Goal: Task Accomplishment & Management: Manage account settings

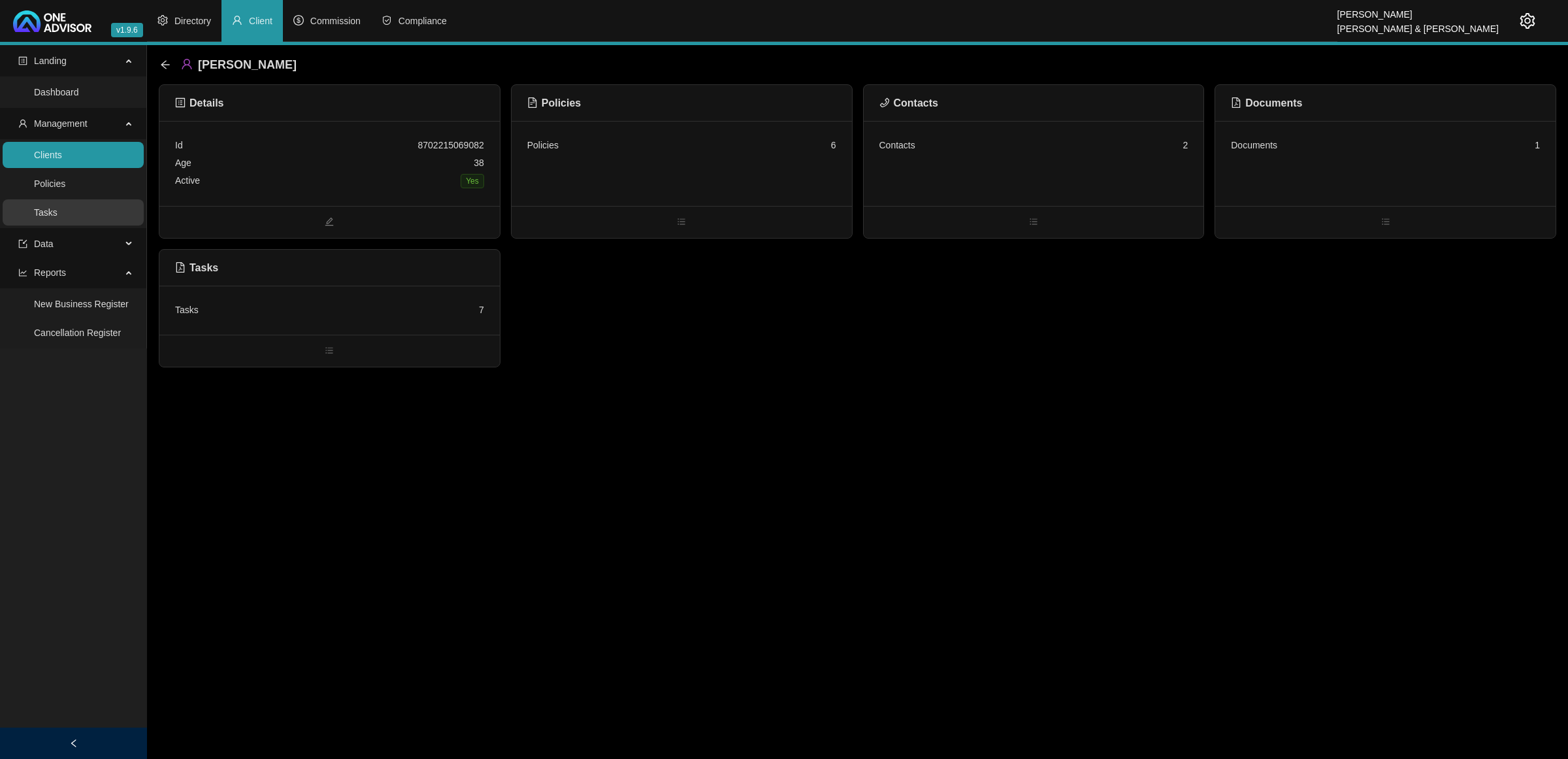
click at [49, 208] on link "Tasks" at bounding box center [46, 212] width 23 height 10
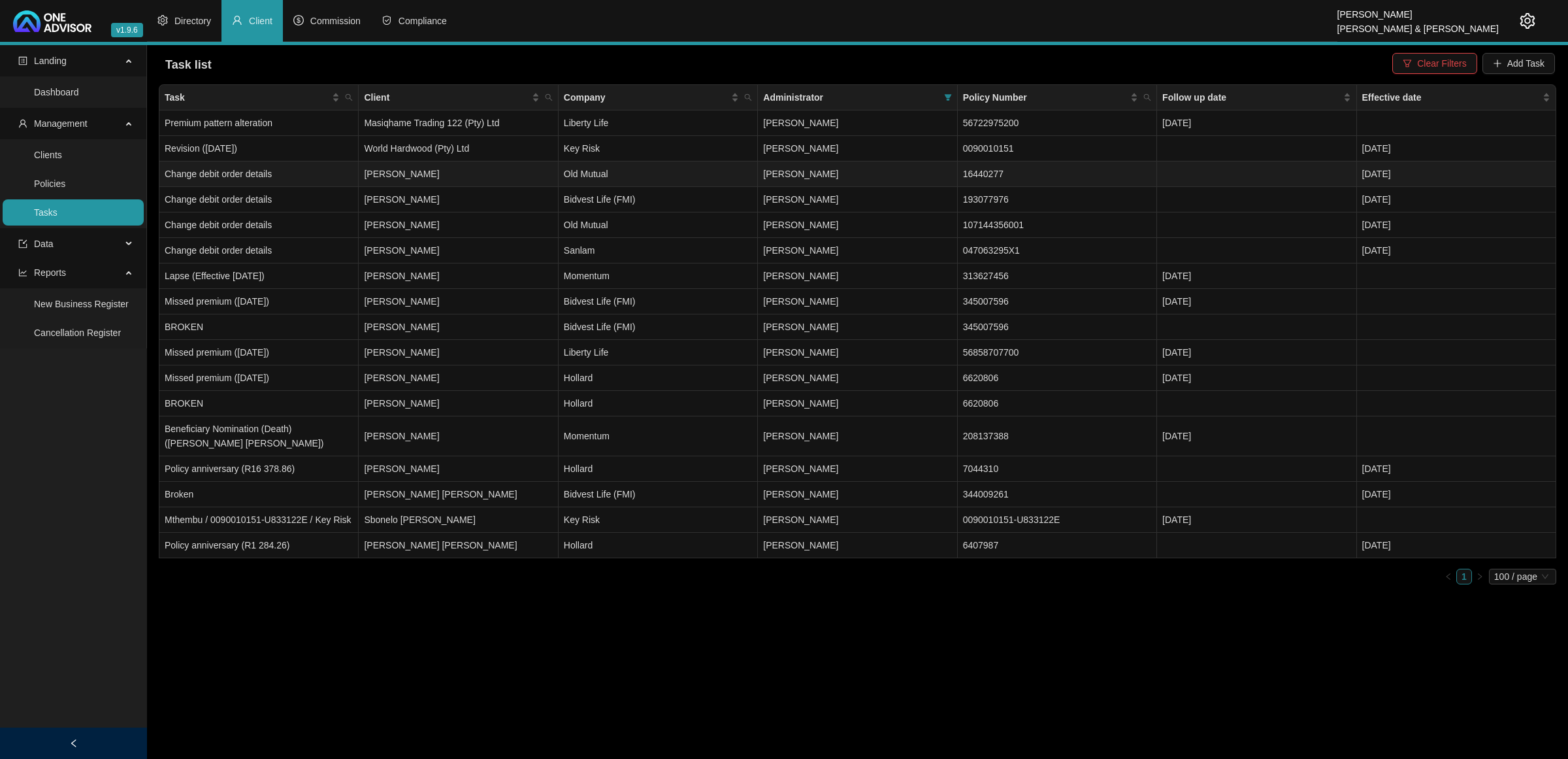
click at [438, 172] on td "[PERSON_NAME]" at bounding box center [458, 174] width 200 height 25
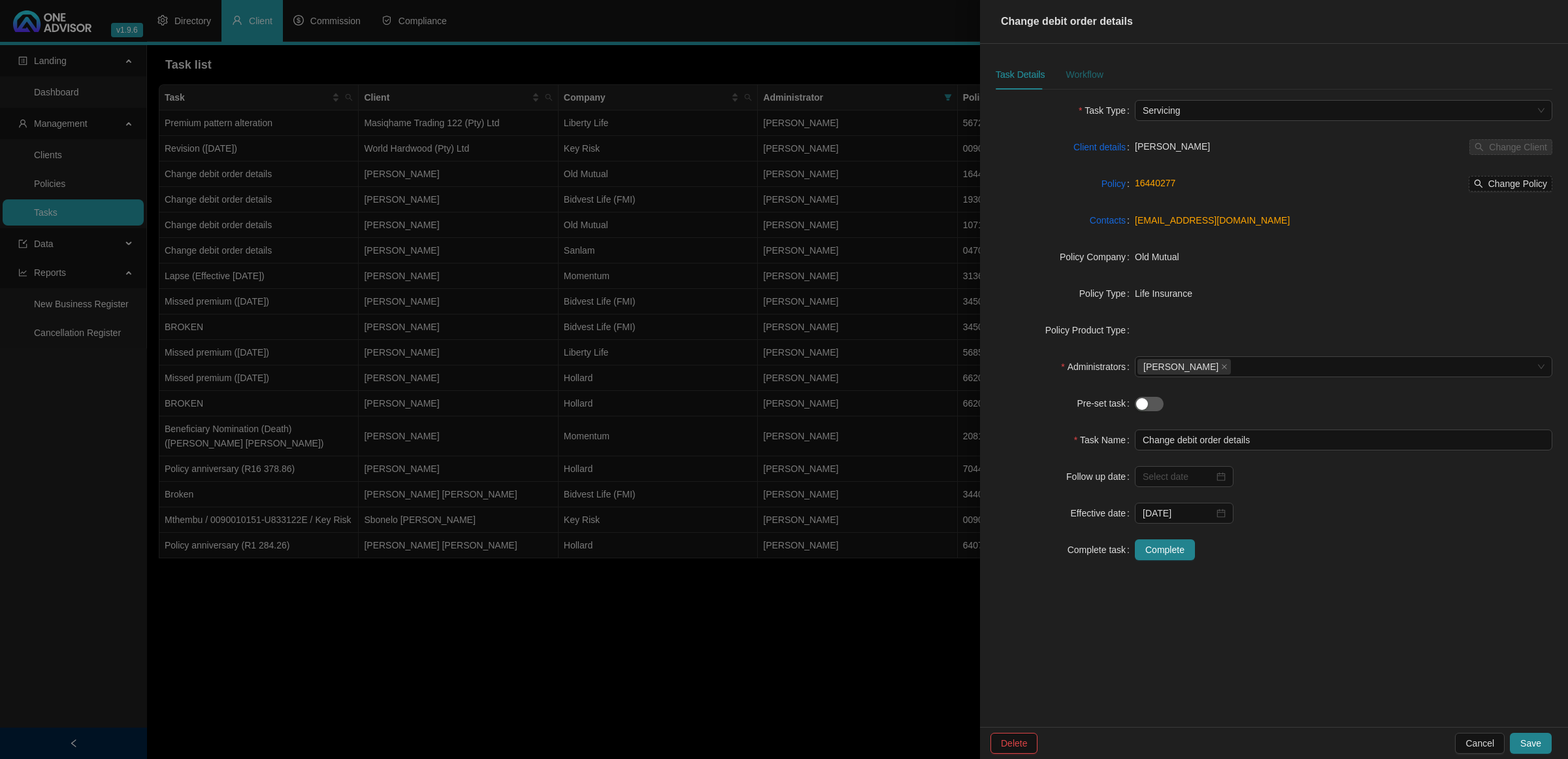
click at [1071, 72] on div "Workflow" at bounding box center [1084, 74] width 37 height 14
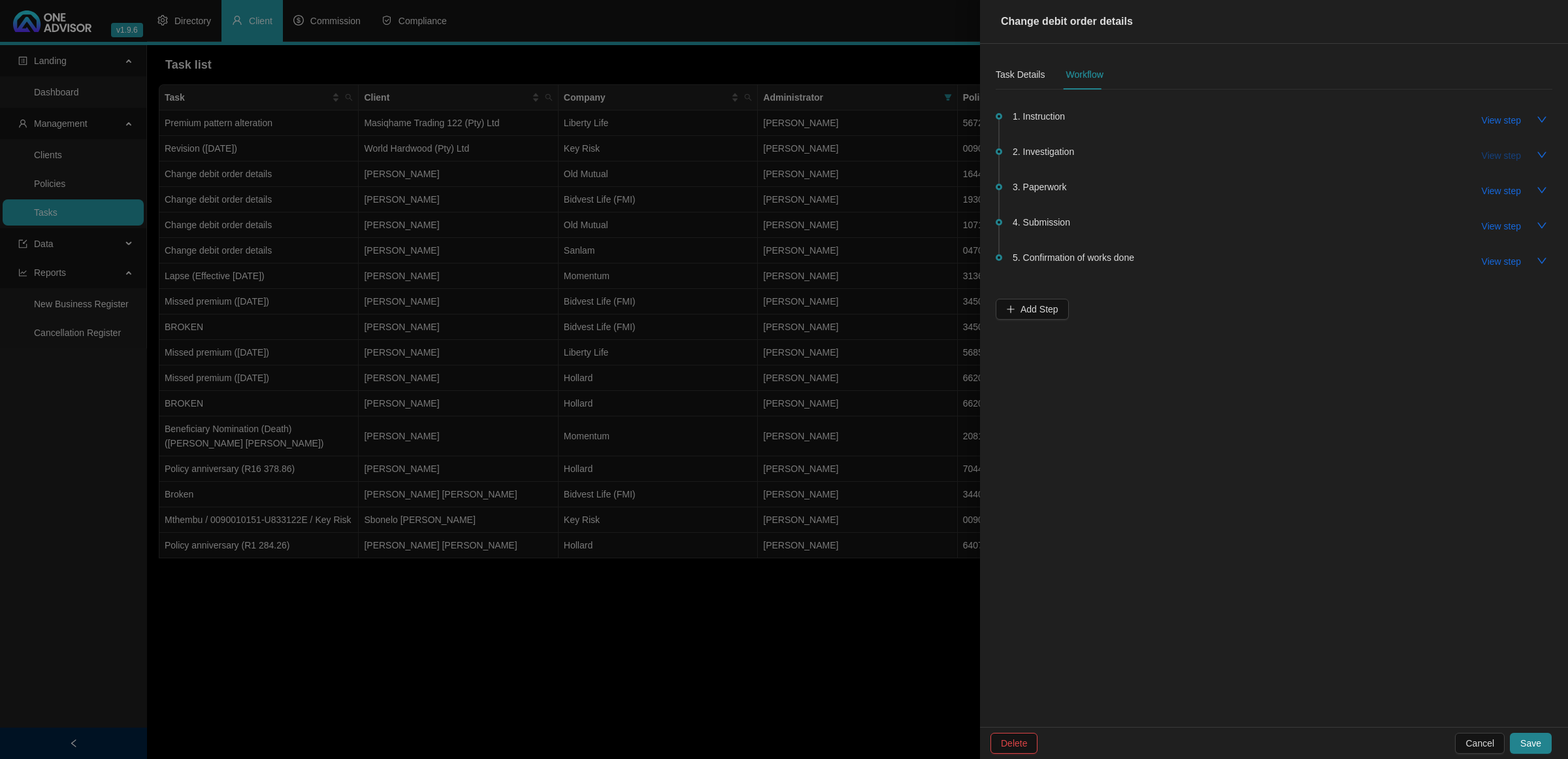
click at [1488, 157] on span "View step" at bounding box center [1501, 155] width 39 height 14
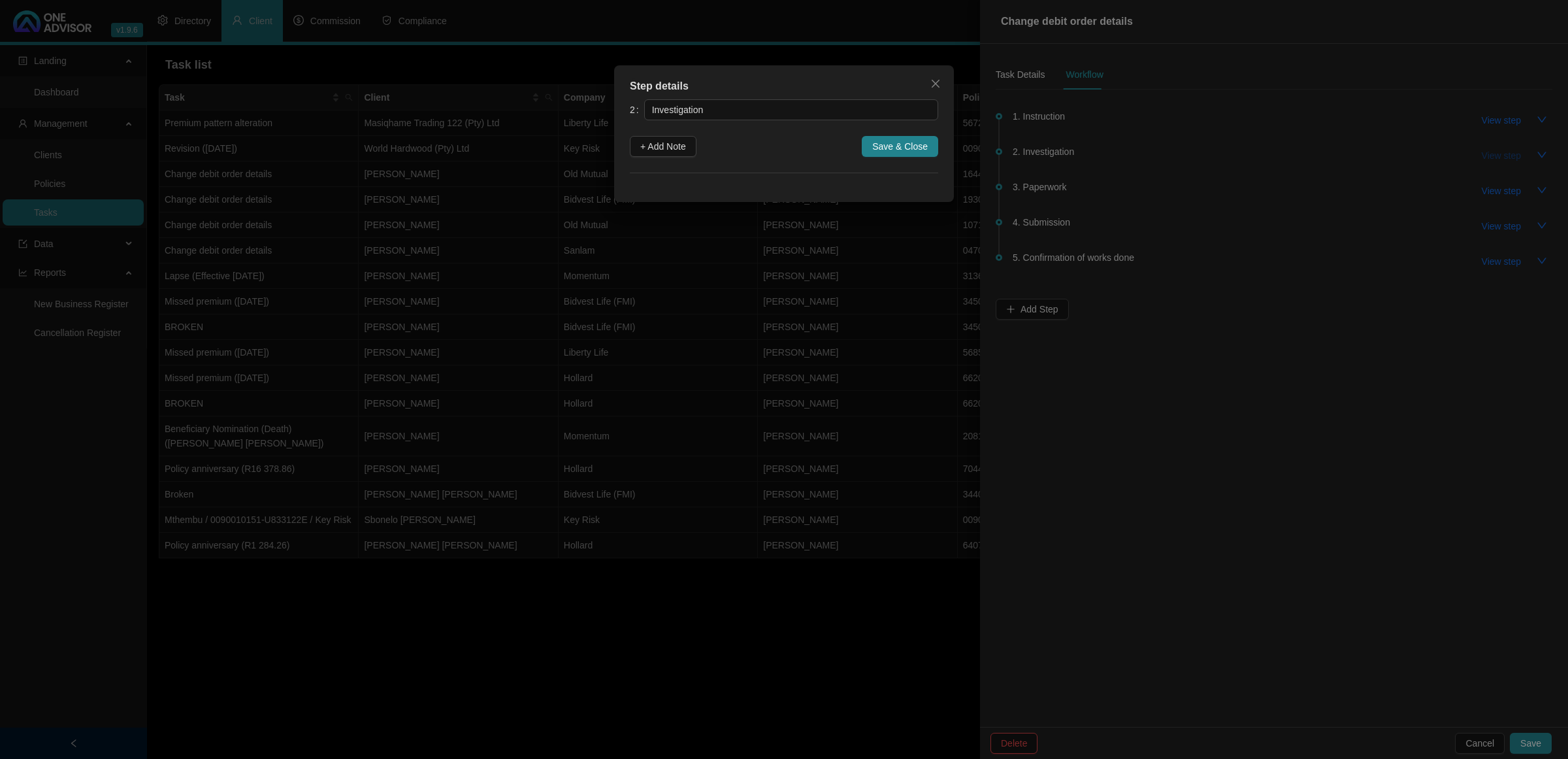
click at [1488, 157] on div "Step details 2 Investigation + Add Note Save & Close Cancel OK" at bounding box center [784, 380] width 1568 height 759
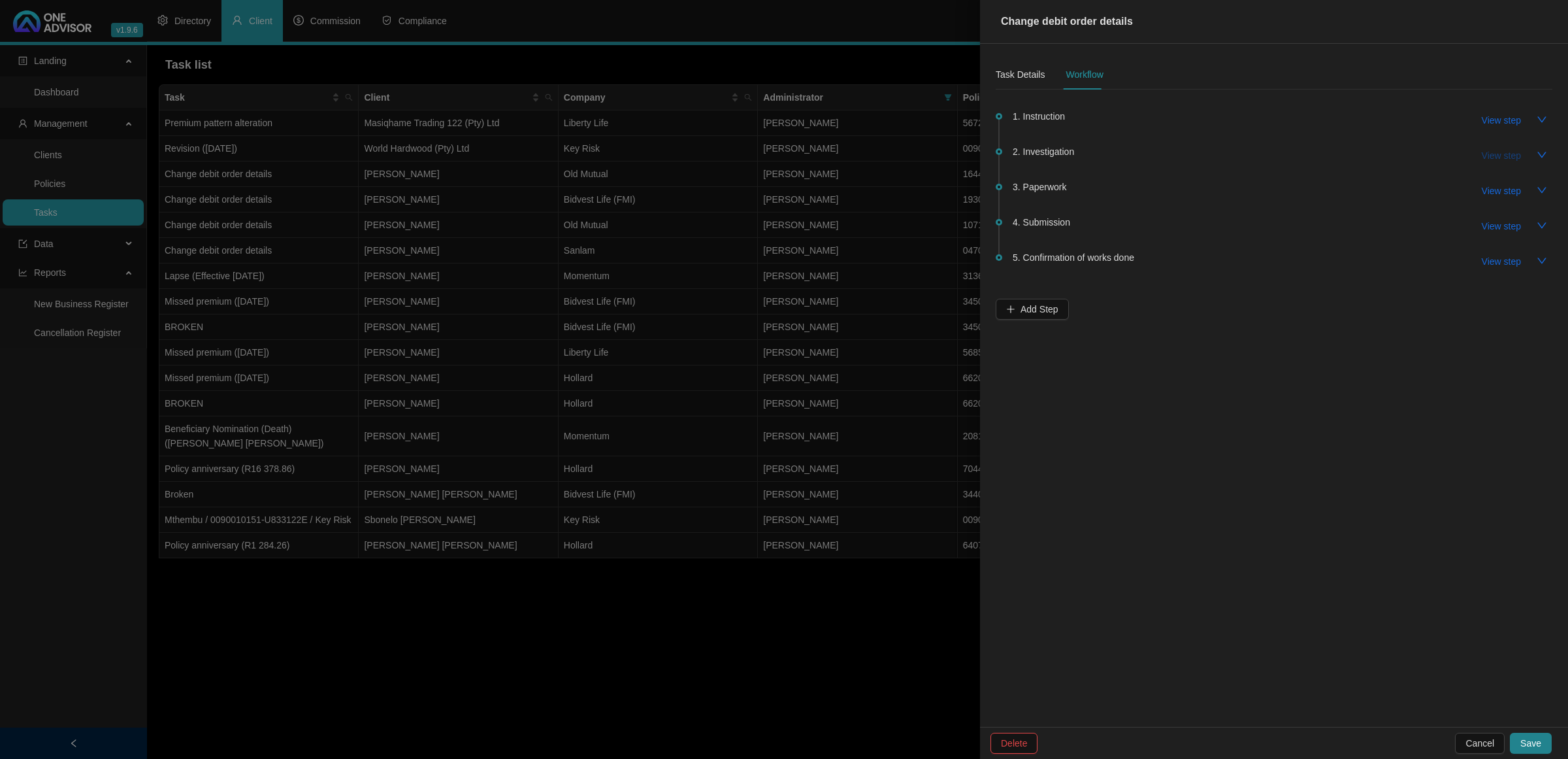
click at [1488, 157] on span "View step" at bounding box center [1501, 155] width 39 height 14
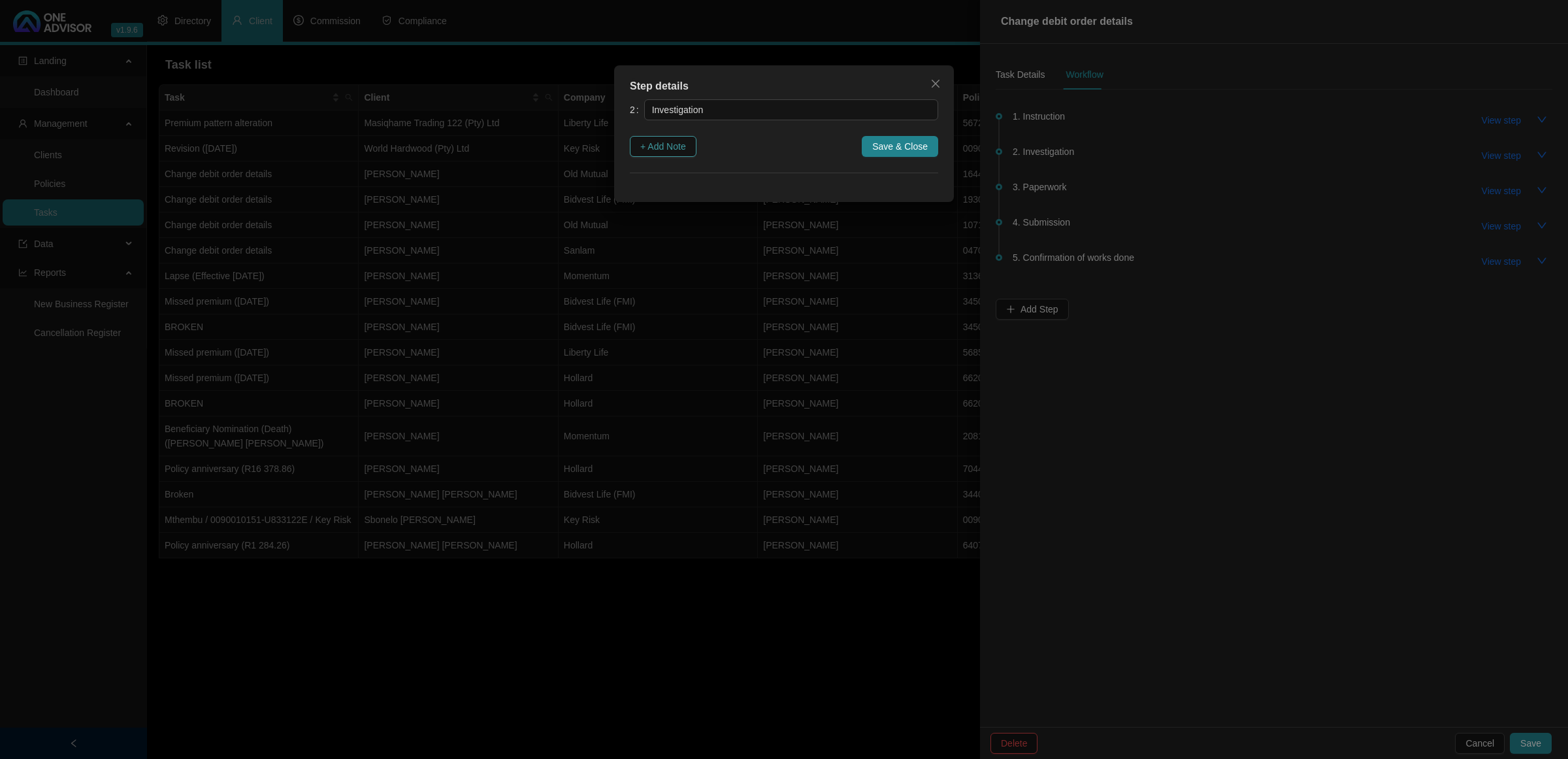
click at [671, 145] on span "+ Add Note" at bounding box center [663, 146] width 46 height 14
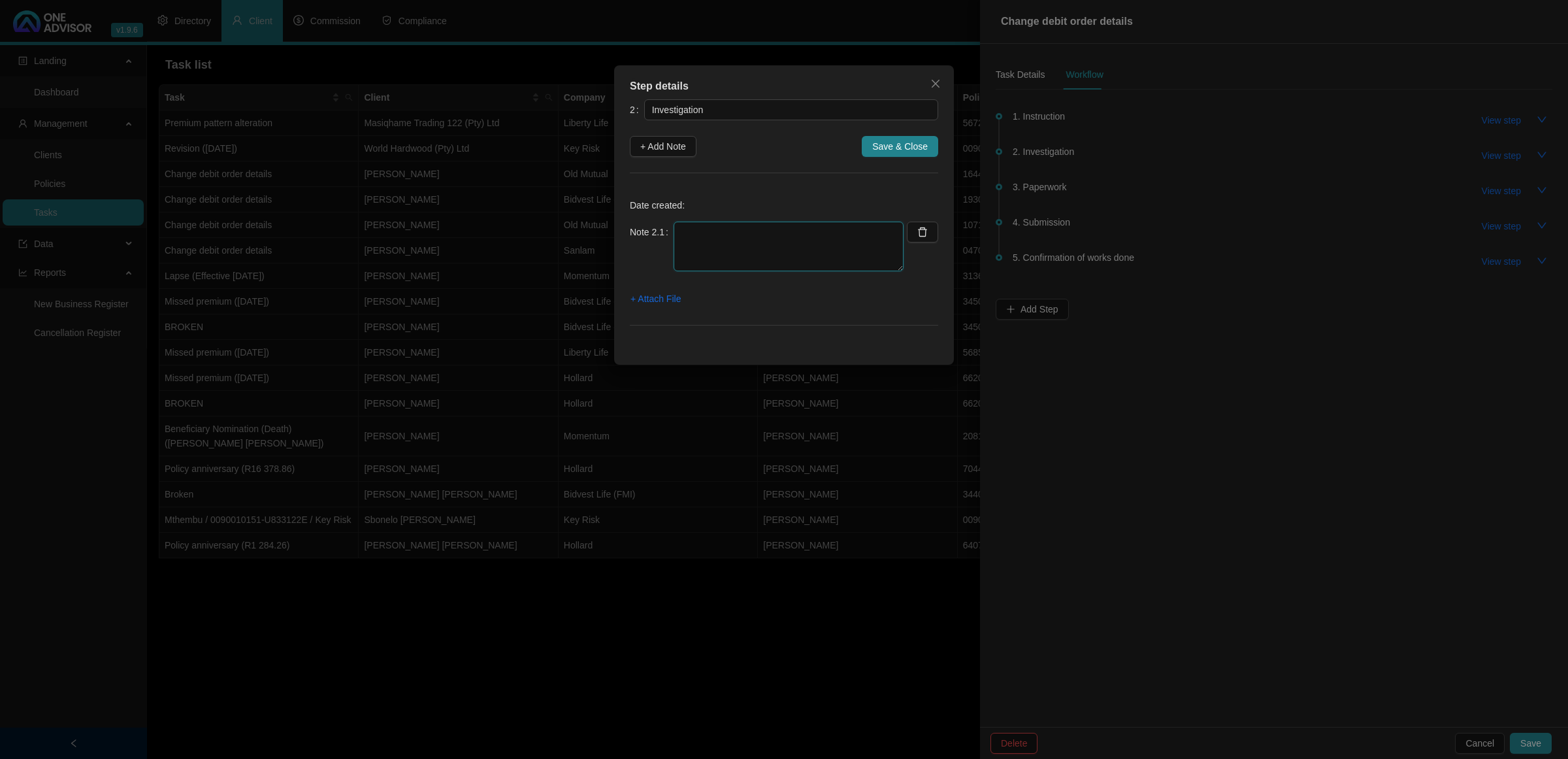
click at [688, 230] on textarea at bounding box center [788, 246] width 230 height 49
type textarea "[DATE]"
click button "button" at bounding box center [923, 232] width 32 height 21
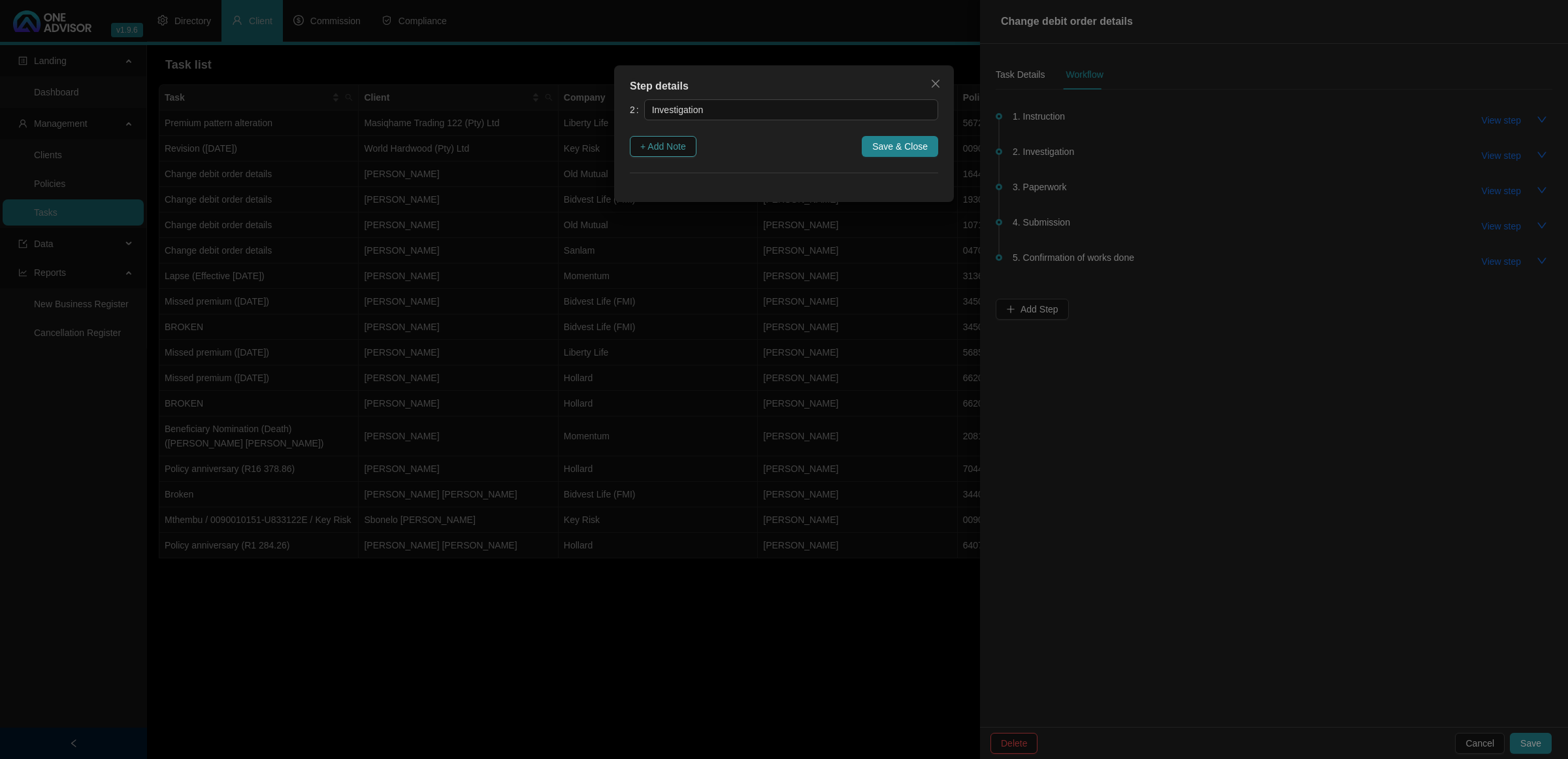
click at [686, 148] on span "+ Add Note" at bounding box center [663, 146] width 46 height 14
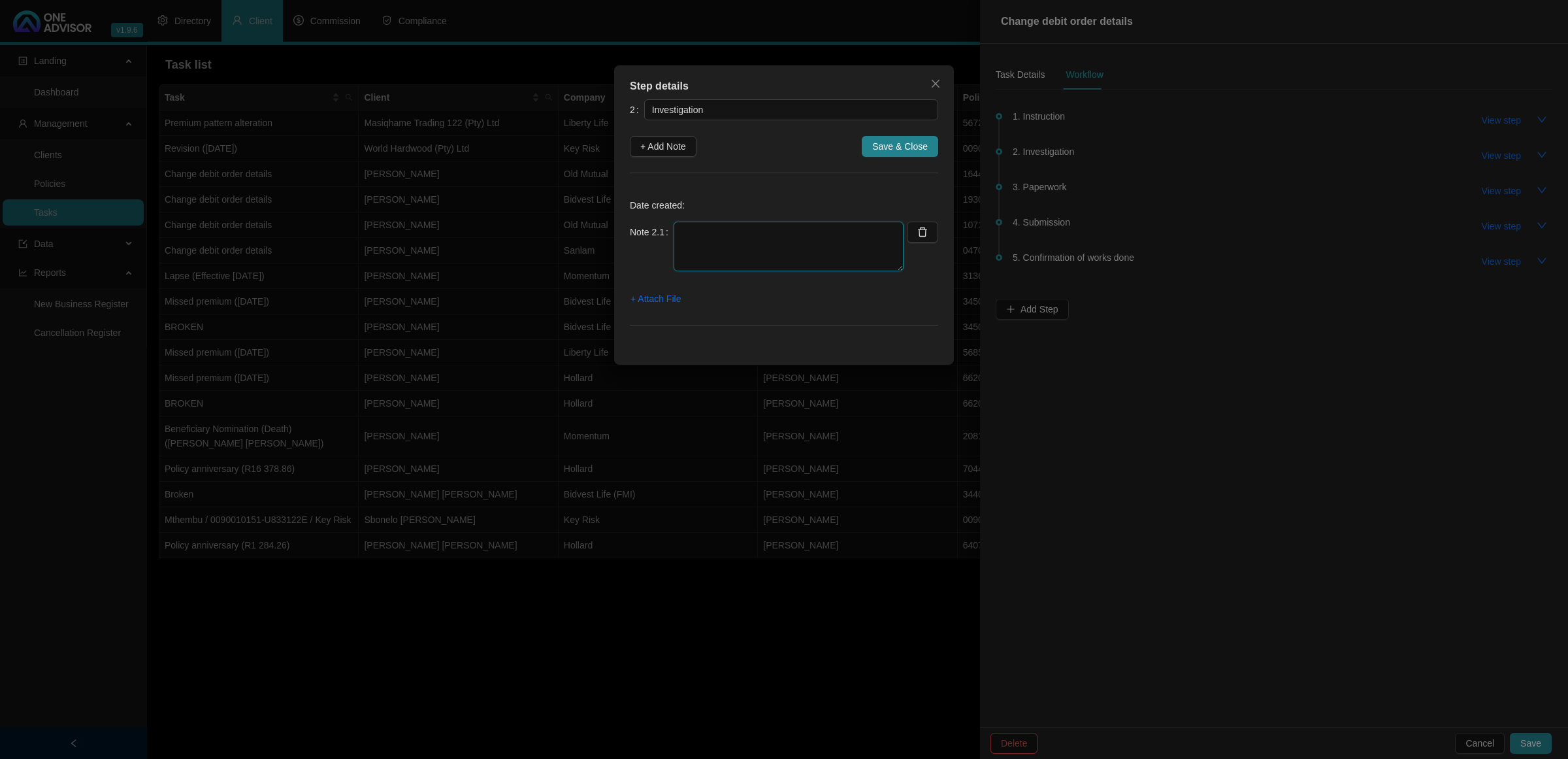
click at [703, 246] on textarea at bounding box center [788, 246] width 230 height 49
type textarea "[DATE] WENT ONLINE AND GO RELEVANT FORMS TO COMPLETE TO UPDATE BANK DETAILS"
click at [890, 145] on span "Save & Close" at bounding box center [900, 146] width 56 height 14
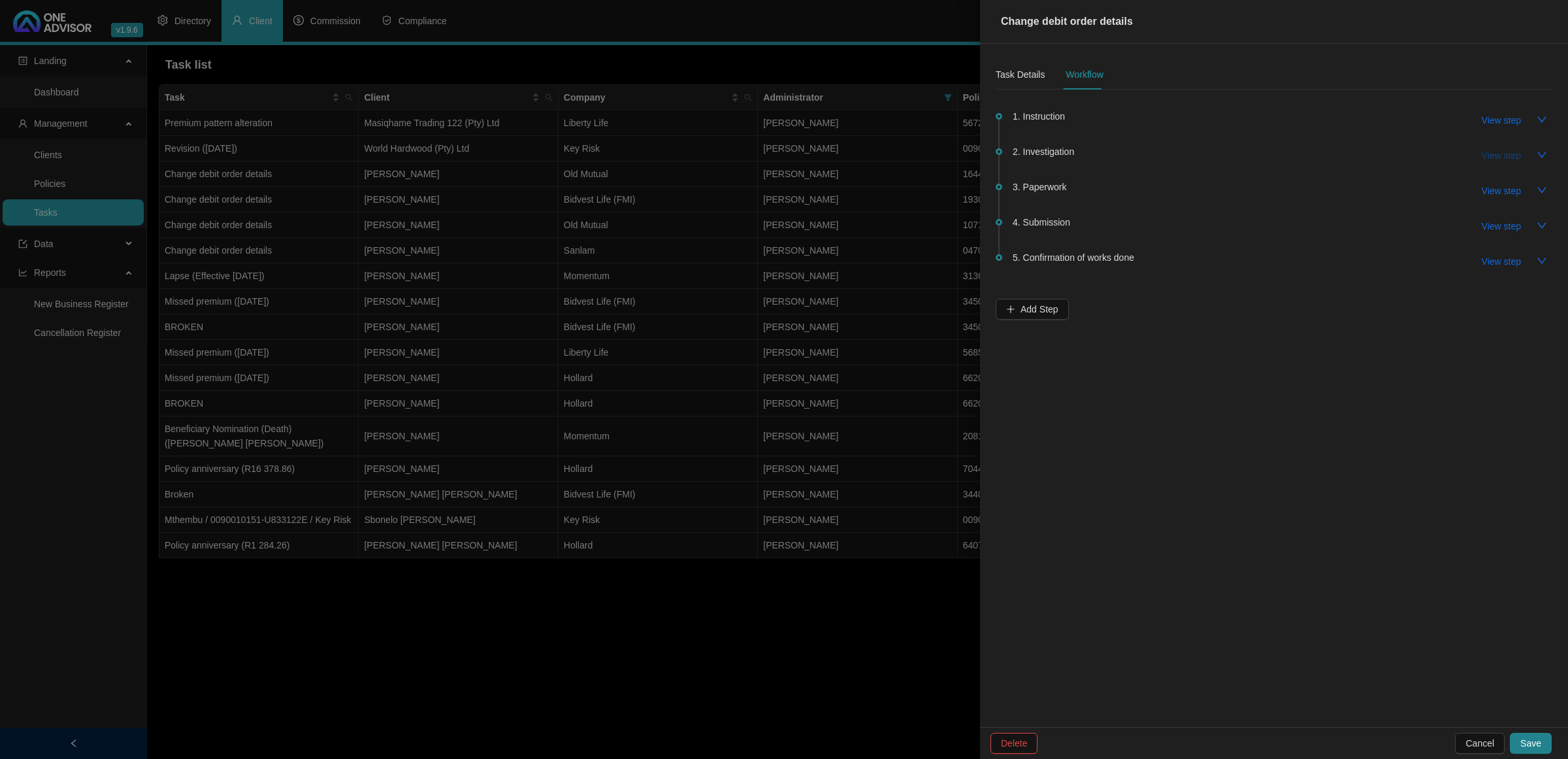
click at [1497, 149] on span "View step" at bounding box center [1501, 155] width 39 height 14
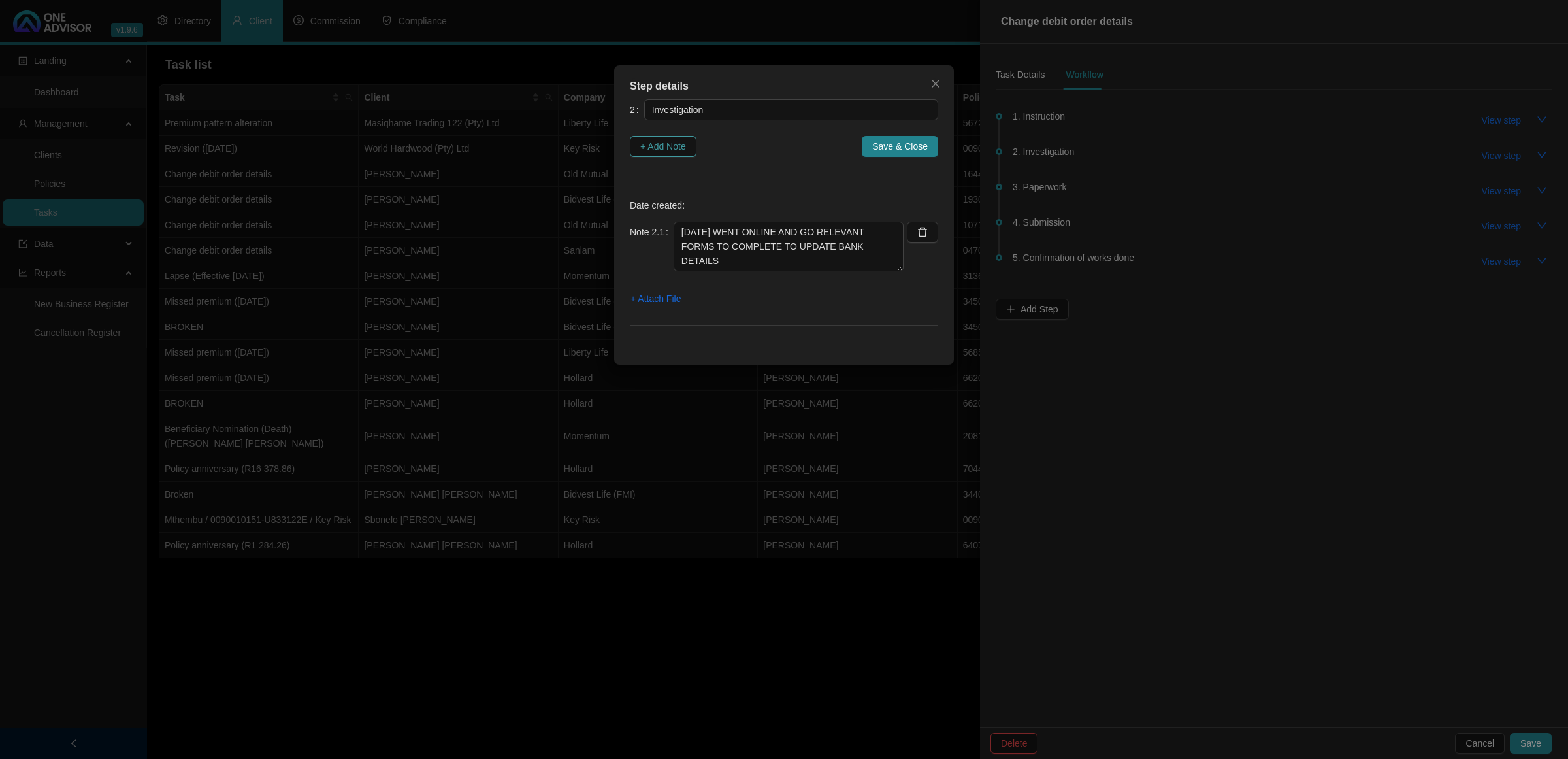
click at [691, 148] on button "+ Add Note" at bounding box center [663, 146] width 67 height 21
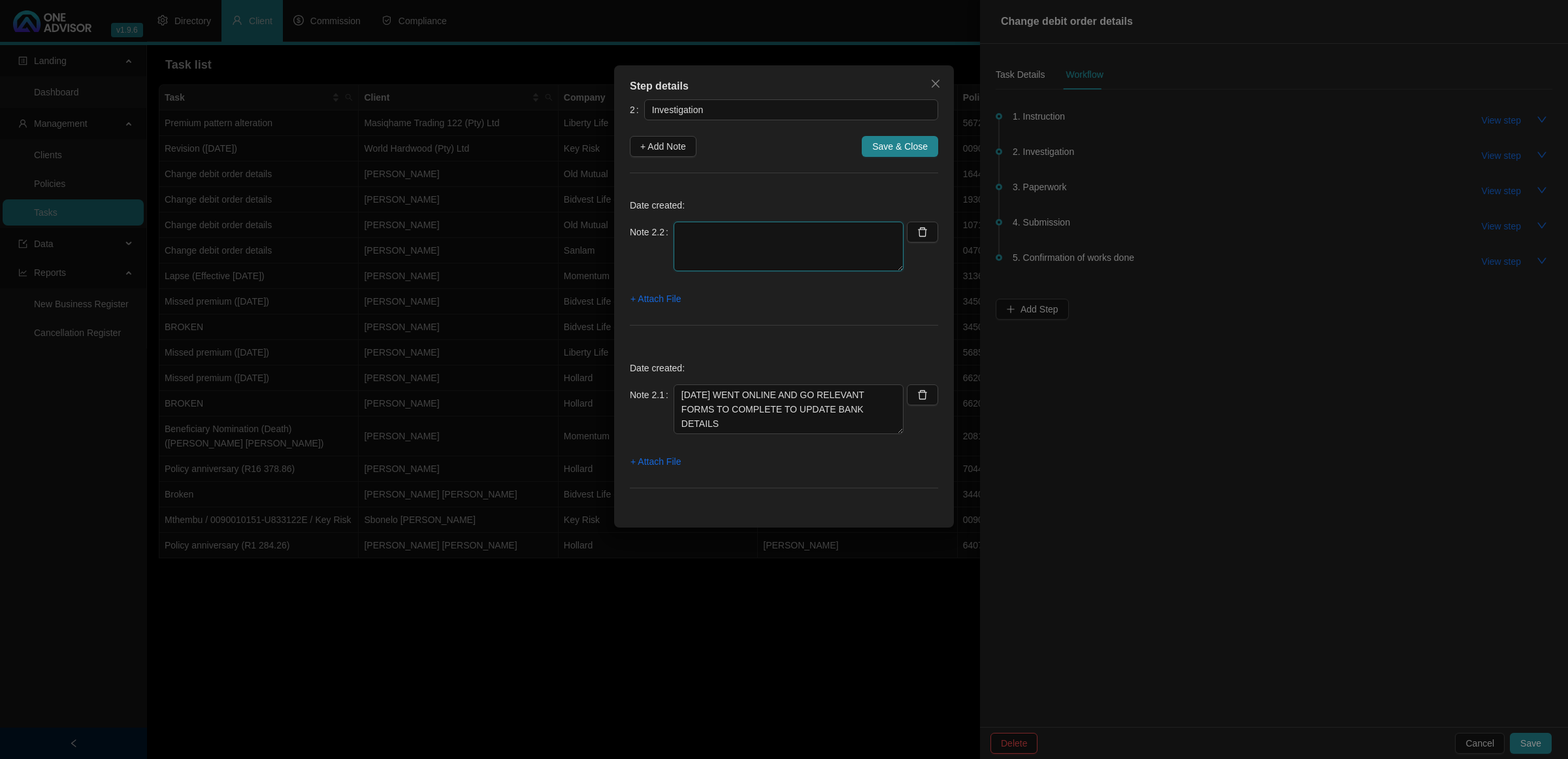
click at [726, 226] on textarea at bounding box center [788, 246] width 230 height 49
type textarea "[DATE] CONTACTED THE CLIENT AND ASKED HIM IF HE WOULD LIKE IT SENT ELECTRONICAL…"
click at [658, 294] on span "+ Attach File" at bounding box center [655, 299] width 50 height 14
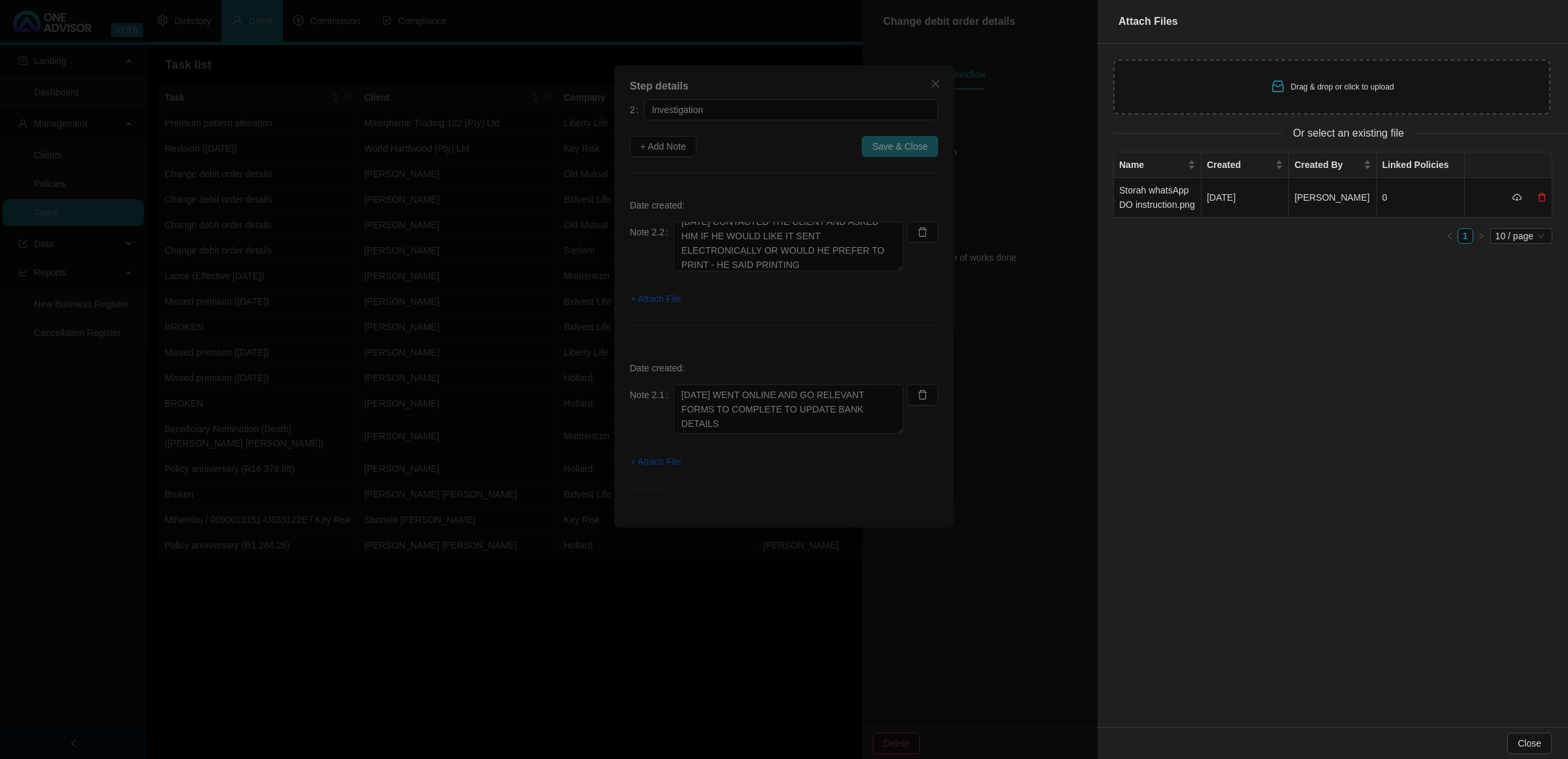
click at [1279, 82] on icon "inbox" at bounding box center [1278, 86] width 12 height 12
type input "C:\fakepath\STorah D Screenshot [DATE] 123103.jpg"
click at [1145, 200] on td "STorah D Screenshot [DATE] 123103.jpg" at bounding box center [1158, 212] width 88 height 69
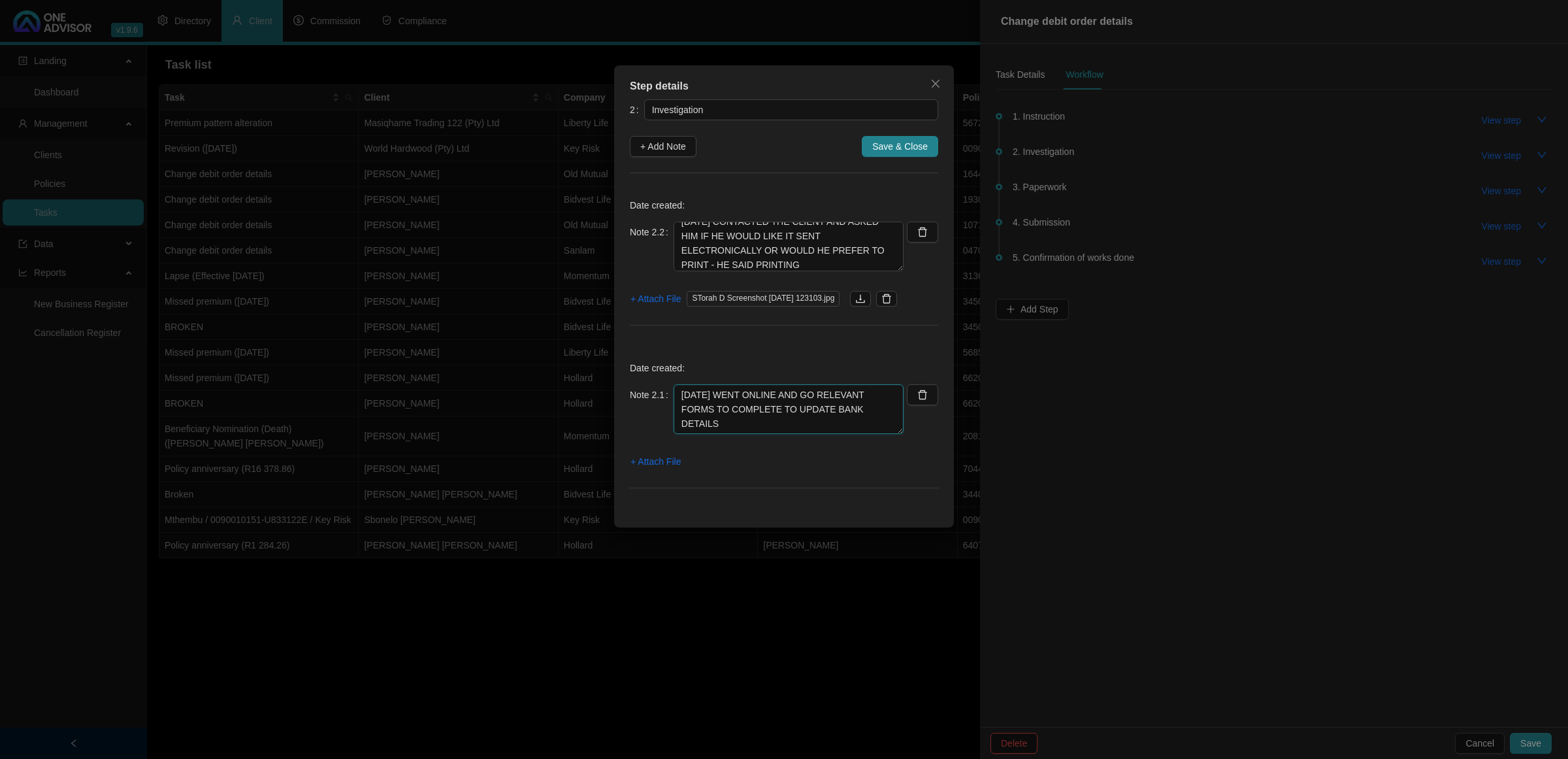
drag, startPoint x: 892, startPoint y: 408, endPoint x: 672, endPoint y: 396, distance: 220.3
click at [674, 396] on textarea "[DATE] WENT ONLINE AND GO RELEVANT FORMS TO COMPLETE TO UPDATE BANK DETAILS" at bounding box center [788, 409] width 230 height 49
drag, startPoint x: 740, startPoint y: 268, endPoint x: 661, endPoint y: 219, distance: 93.0
click at [661, 219] on div "Date created: Note 2.2 [DATE] CONTACTED THE CLIENT AND ASKED HIM IF HE WOULD LI…" at bounding box center [784, 265] width 309 height 152
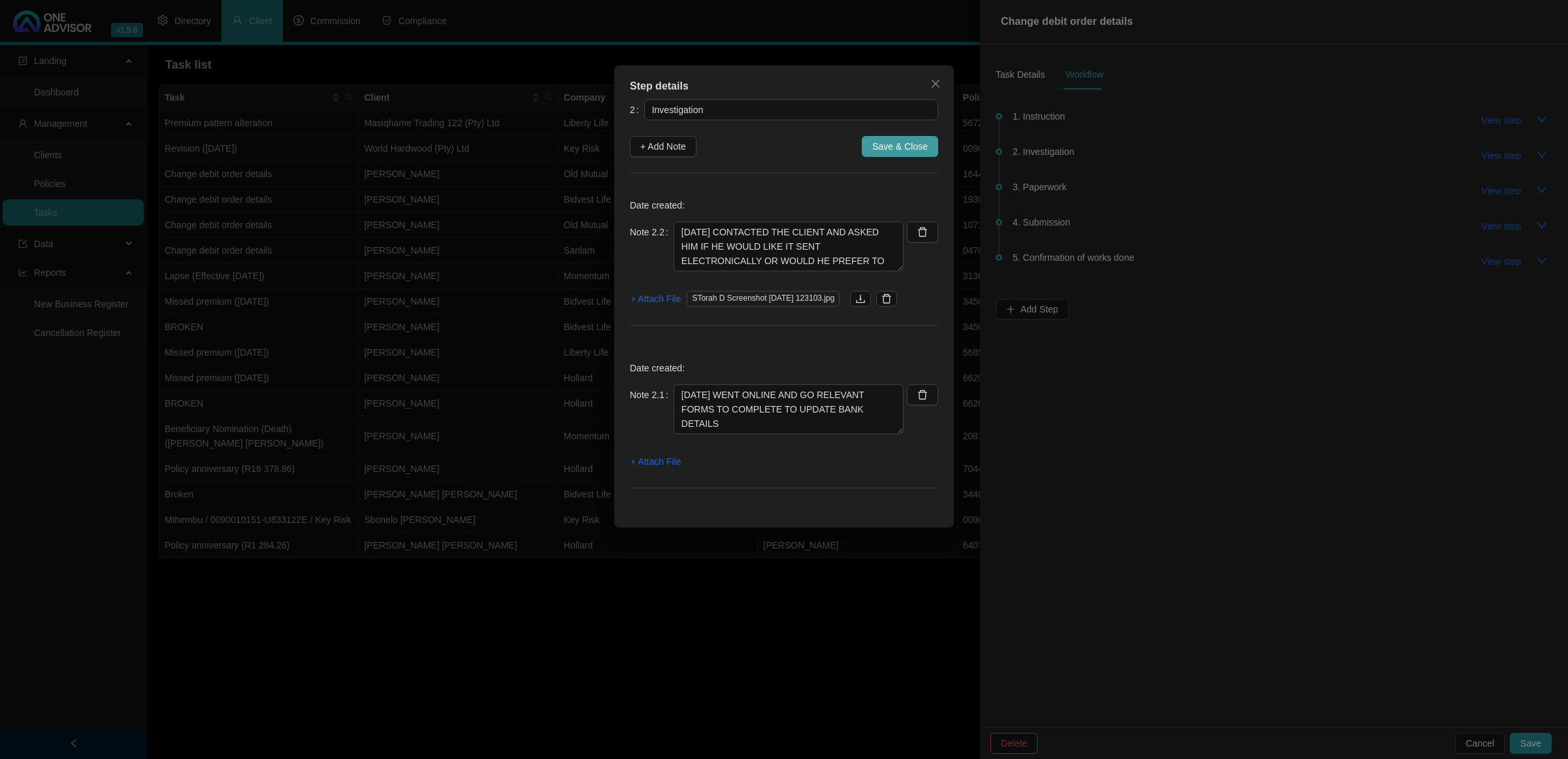
click at [903, 147] on span "Save & Close" at bounding box center [900, 146] width 56 height 14
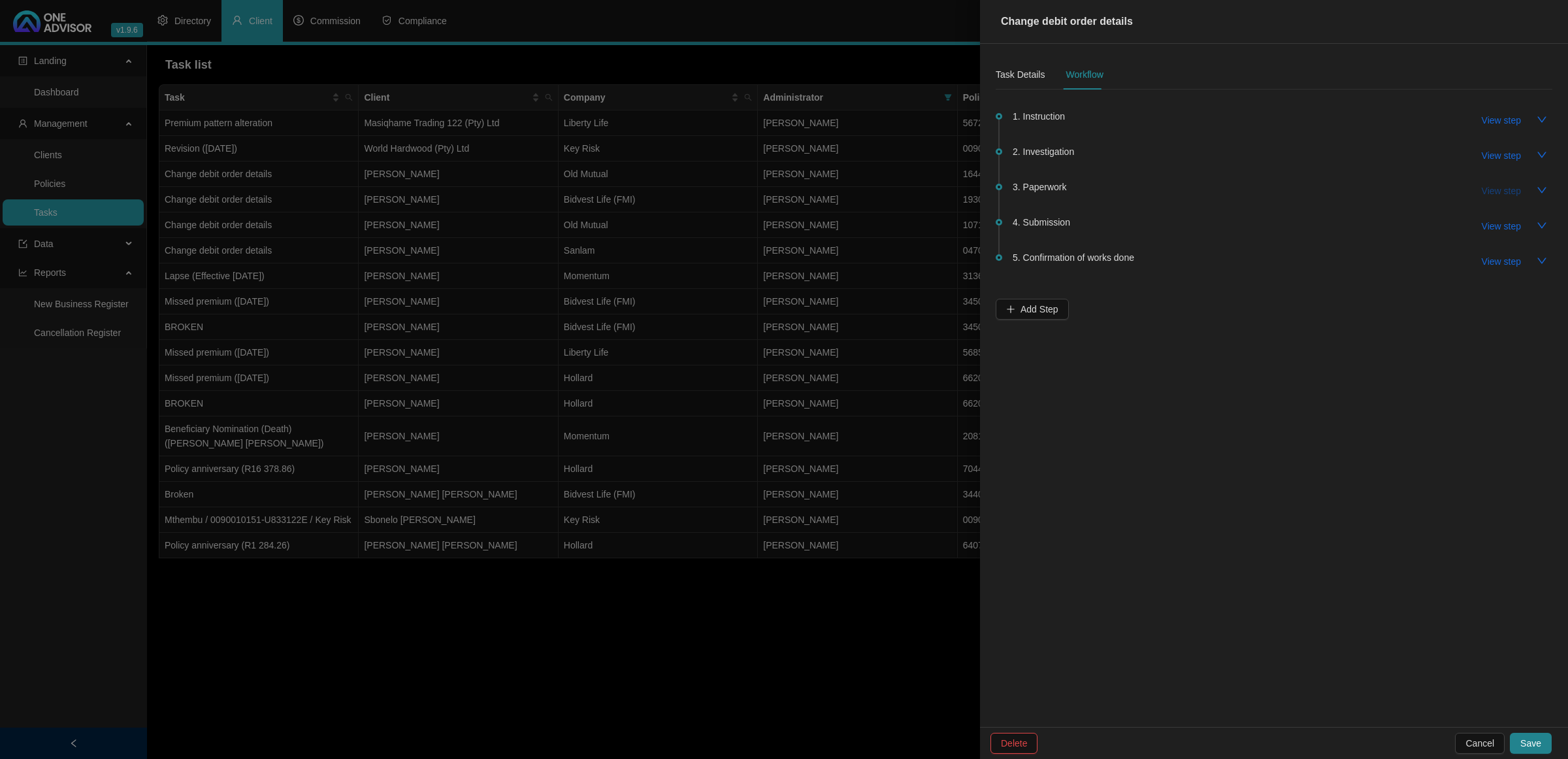
click at [1494, 187] on span "View step" at bounding box center [1501, 191] width 39 height 14
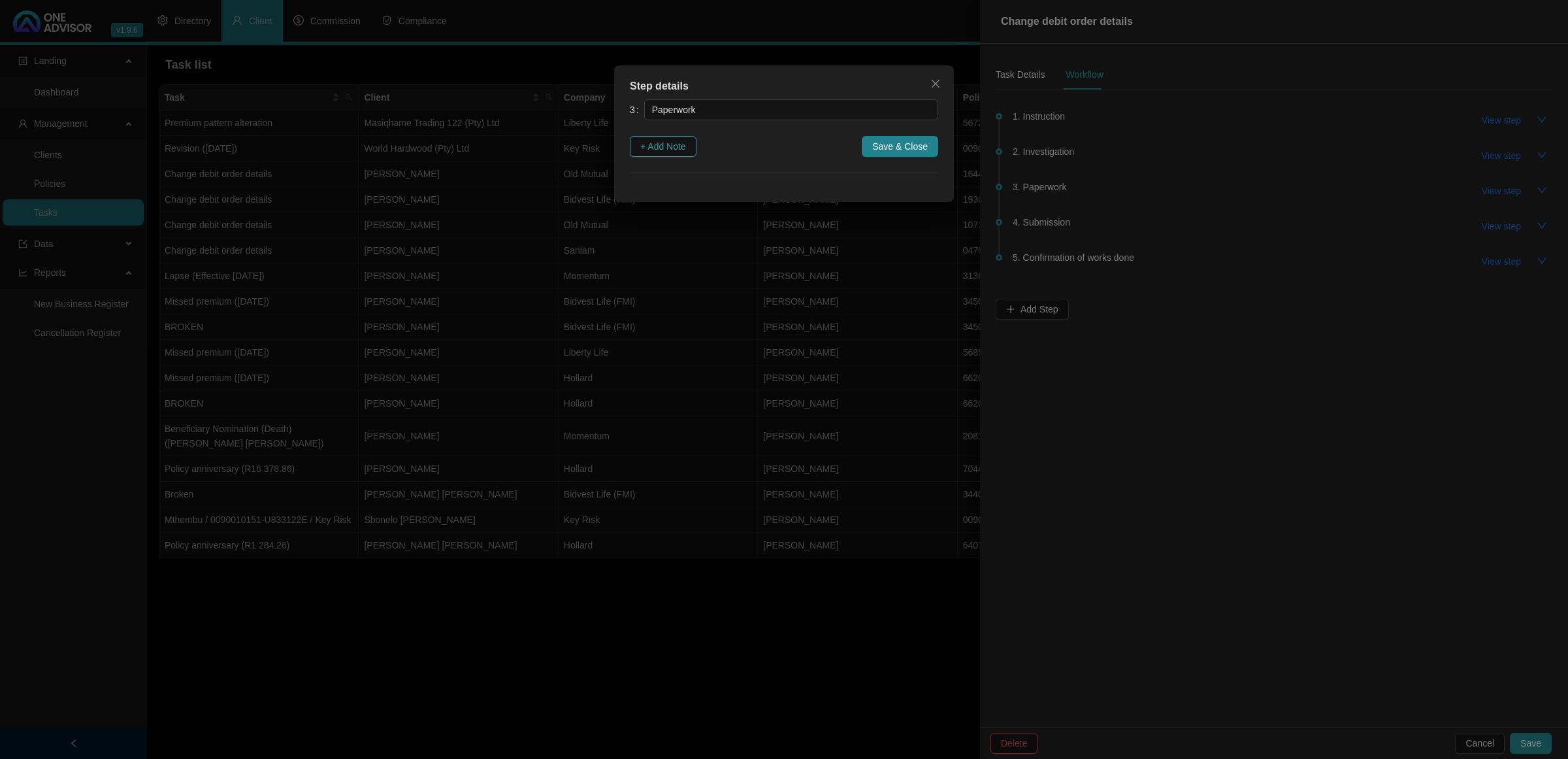
click at [665, 145] on span "+ Add Note" at bounding box center [663, 146] width 46 height 14
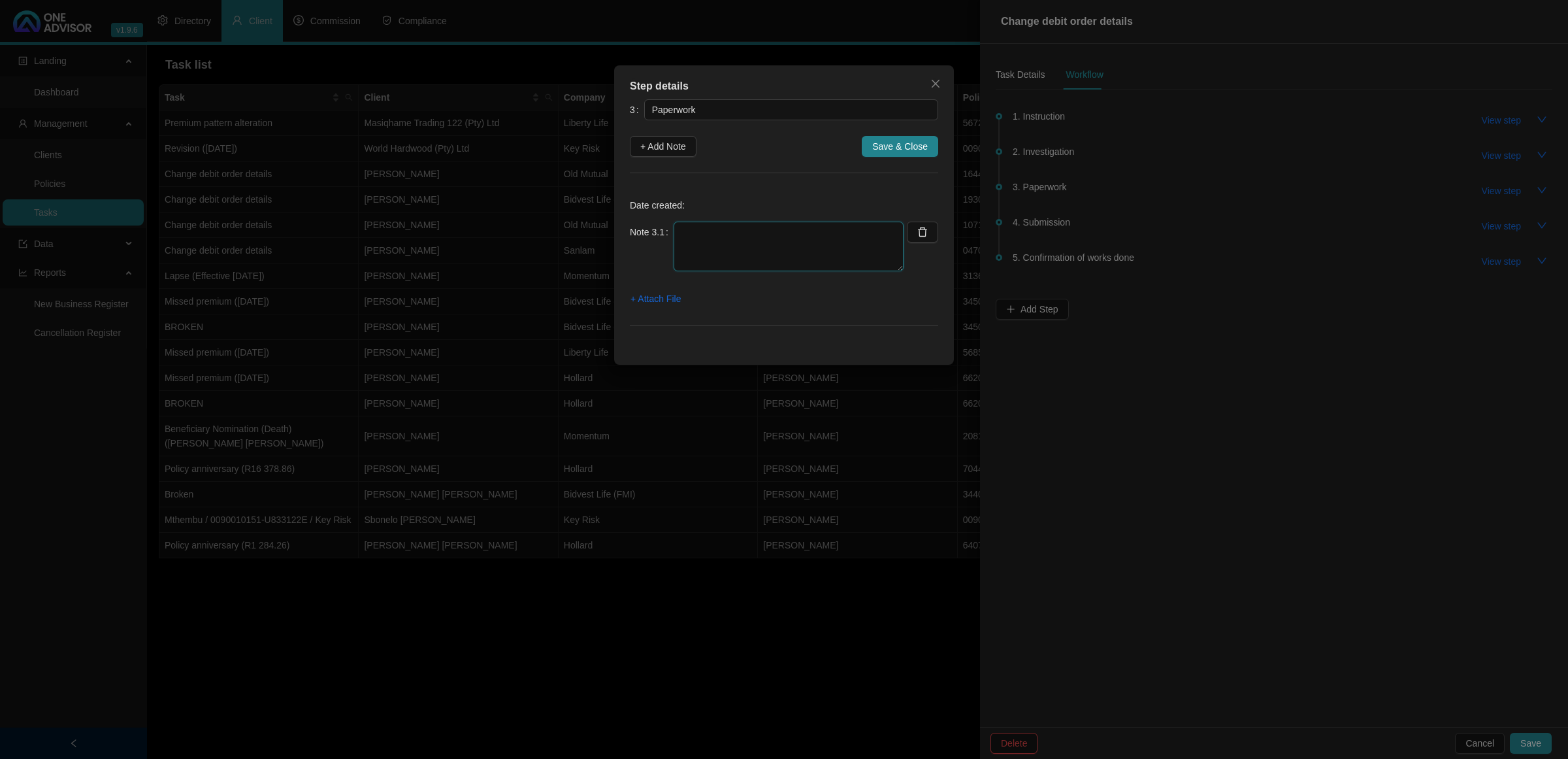
click at [704, 250] on textarea at bounding box center [788, 246] width 230 height 49
drag, startPoint x: 875, startPoint y: 242, endPoint x: 652, endPoint y: 222, distance: 223.9
click at [652, 222] on div "Note 3.1 [DATE] EMAILED FORMS TO THE CLIENT" at bounding box center [766, 246] width 274 height 49
type textarea "[DATE] EMAILED FORMS TO THE CLIENT"
click at [649, 298] on span "+ Attach File" at bounding box center [655, 299] width 50 height 14
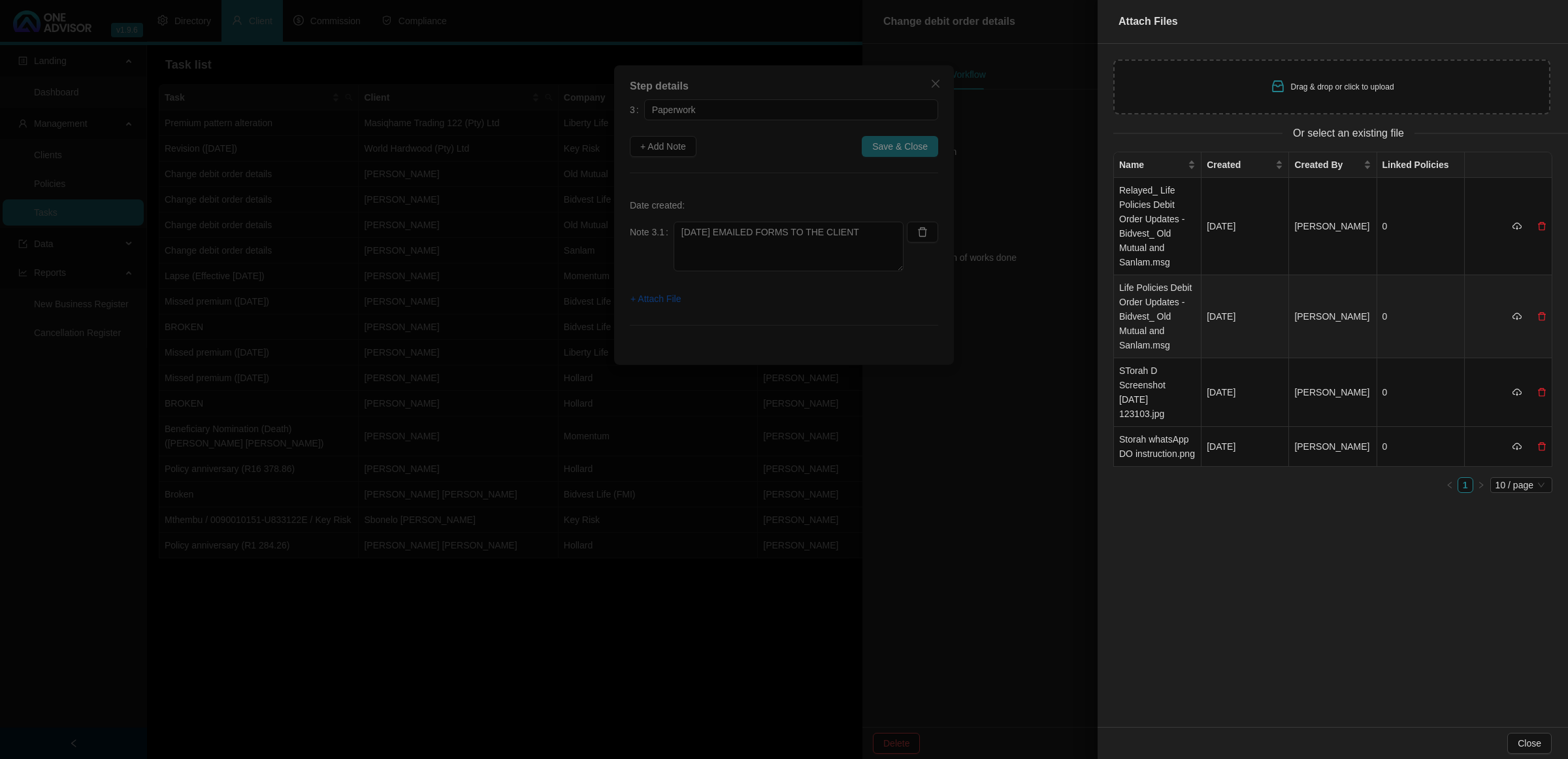
click at [1148, 310] on td "Life Policies Debit Order Updates - Bidvest_ Old Mutual and Sanlam.msg" at bounding box center [1158, 316] width 88 height 83
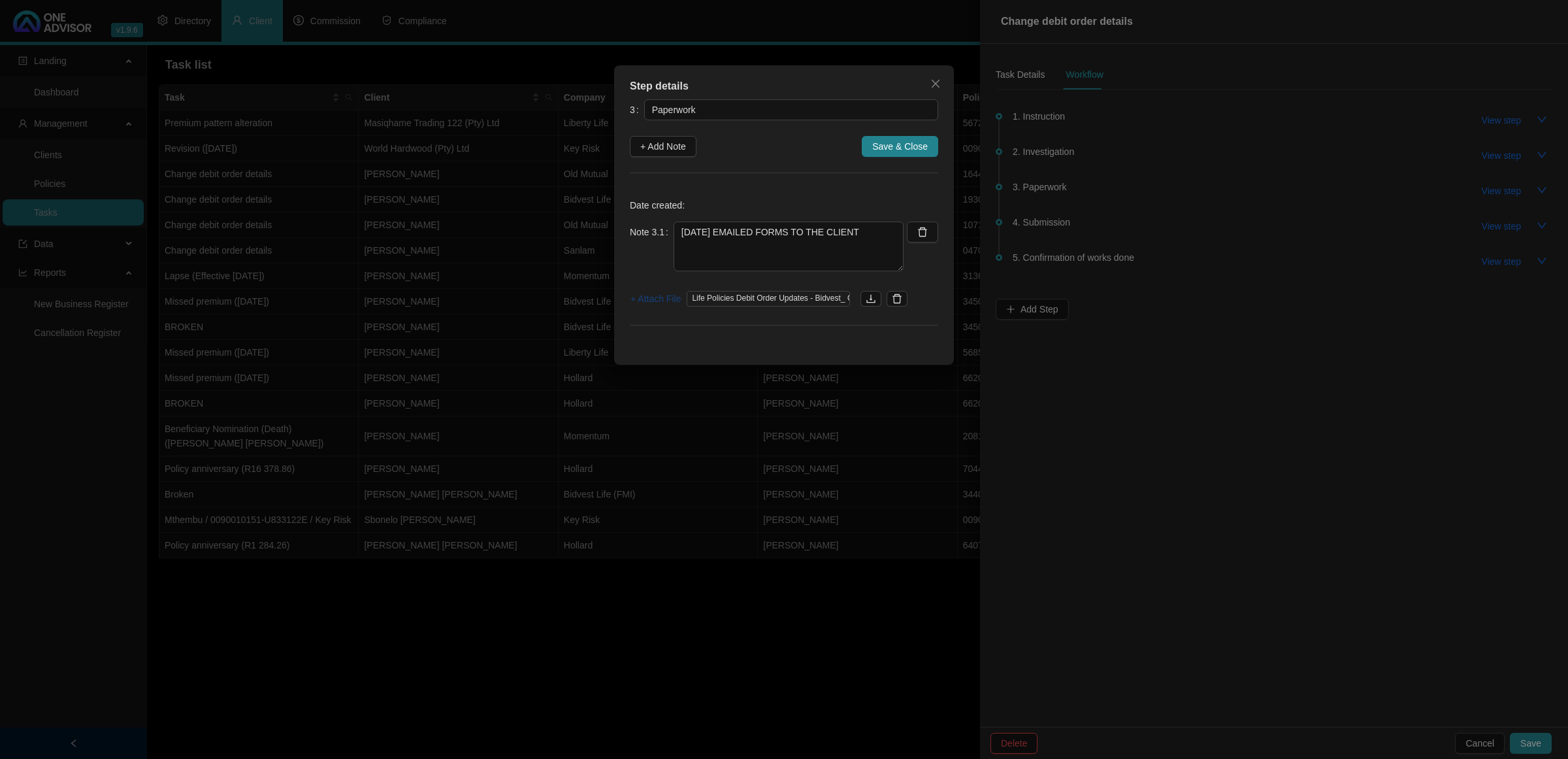
click at [645, 299] on span "+ Attach File" at bounding box center [655, 299] width 50 height 14
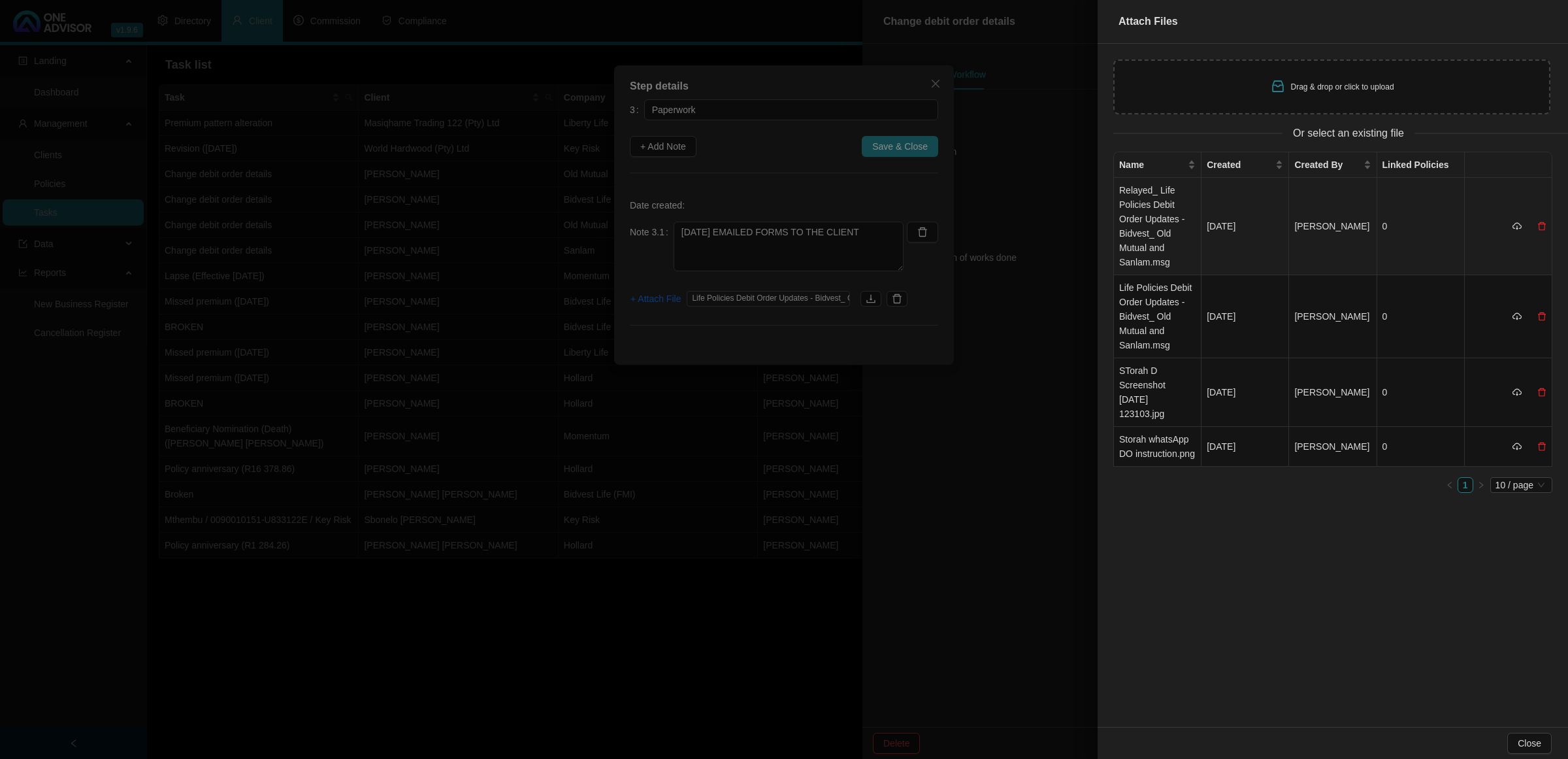
click at [1156, 207] on td "Relayed_ Life Policies Debit Order Updates - Bidvest_ Old Mutual and Sanlam.msg" at bounding box center [1158, 226] width 88 height 97
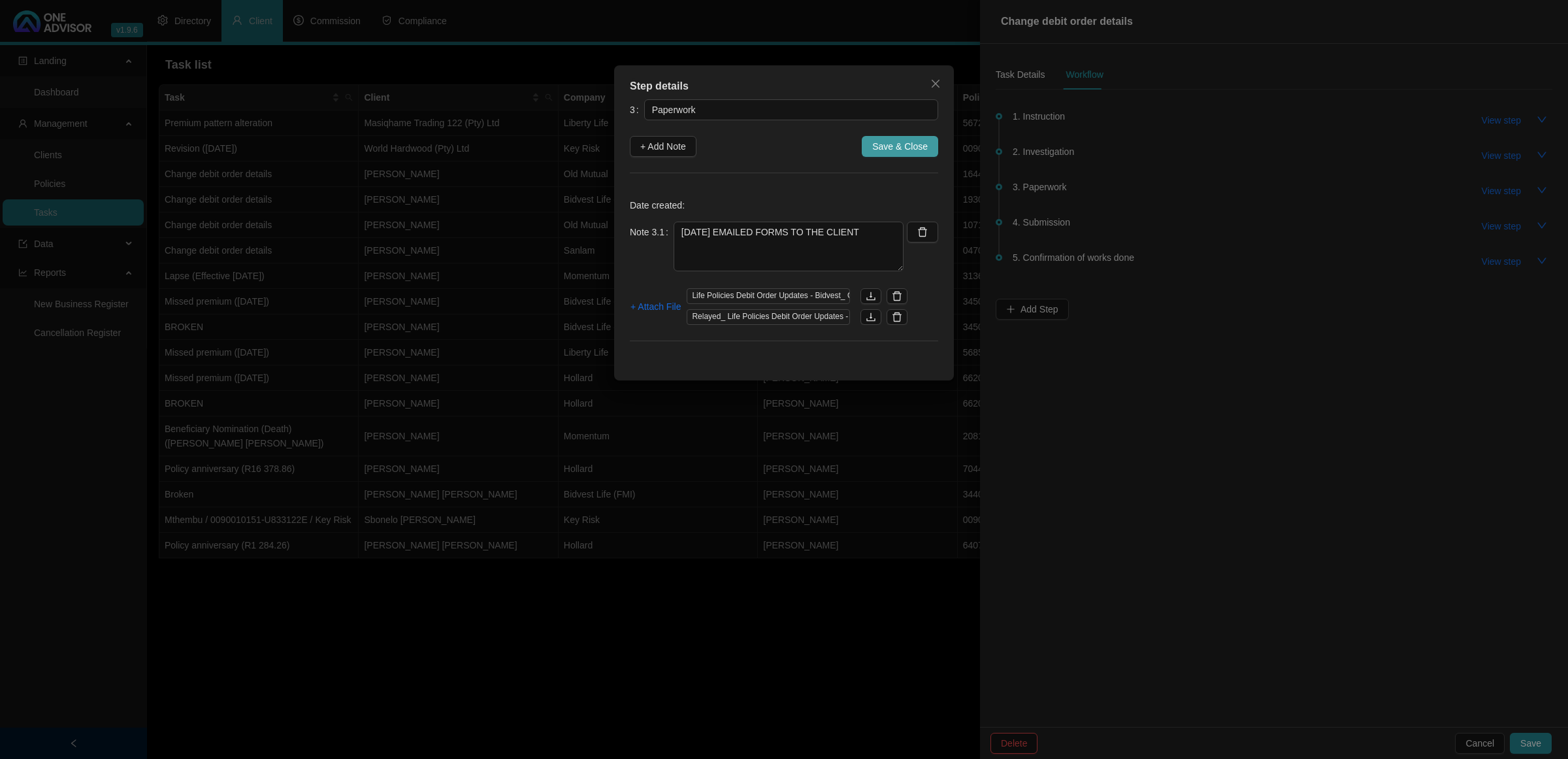
click at [900, 145] on span "Save & Close" at bounding box center [900, 146] width 56 height 14
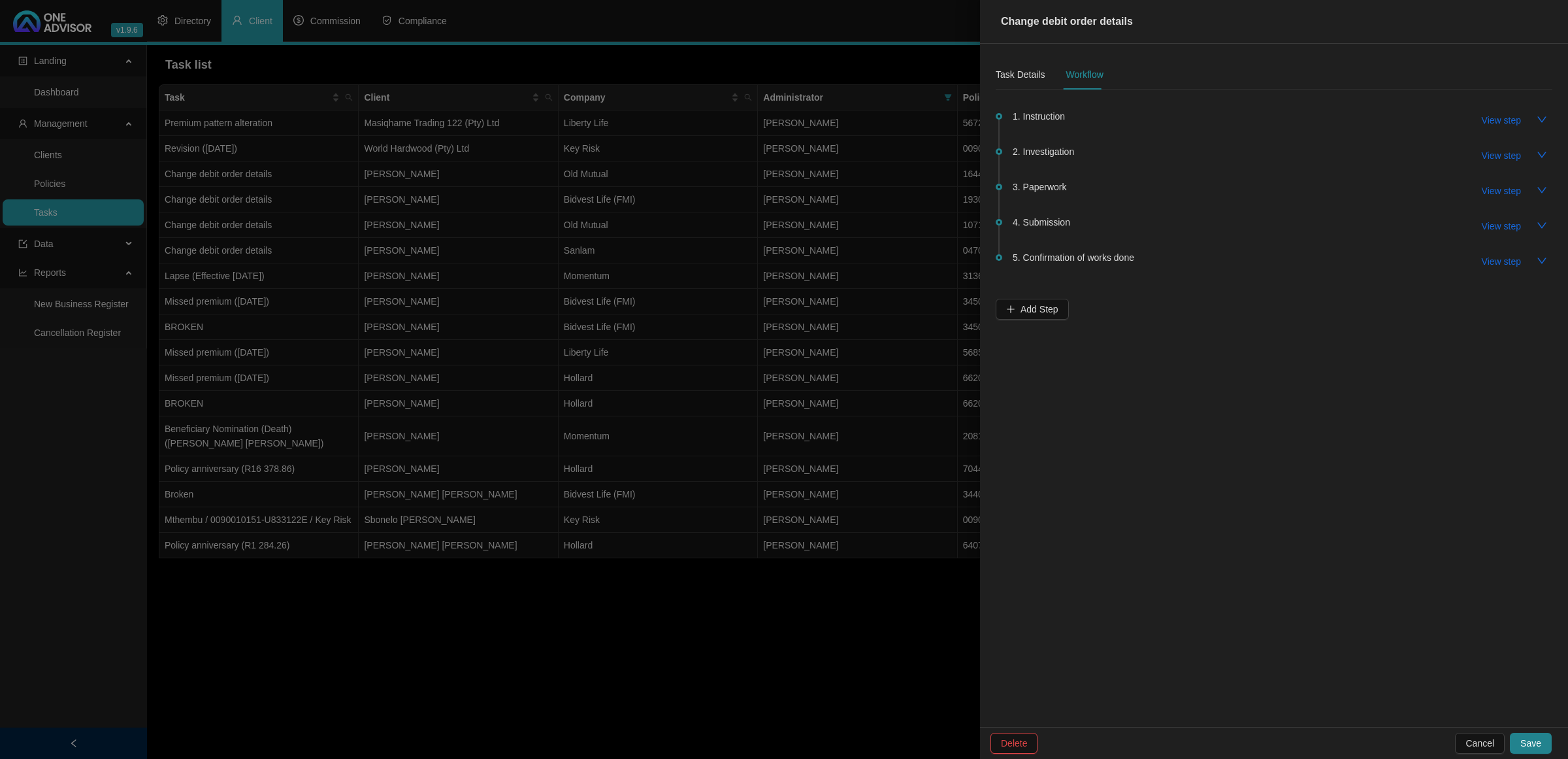
click at [1044, 71] on div "Task Details Workflow" at bounding box center [1049, 75] width 108 height 30
click at [1043, 70] on div "Task Details Workflow" at bounding box center [1049, 75] width 108 height 30
click at [1037, 78] on div "Task Details" at bounding box center [1020, 74] width 49 height 14
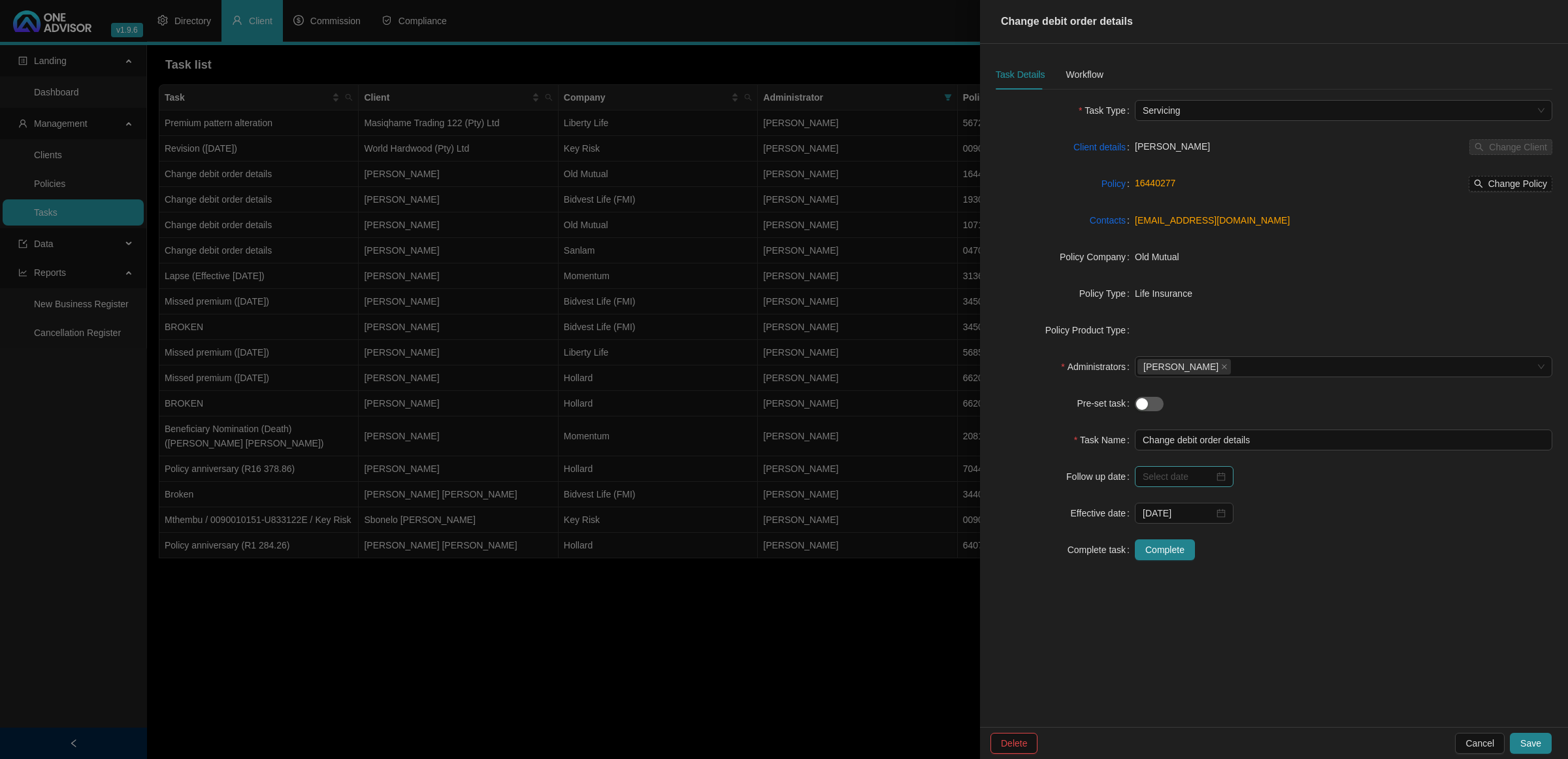
click at [1222, 477] on div at bounding box center [1184, 476] width 83 height 14
type input "[DATE]"
click at [1175, 575] on div "8" at bounding box center [1182, 581] width 16 height 16
click at [1531, 738] on span "Save" at bounding box center [1531, 743] width 21 height 14
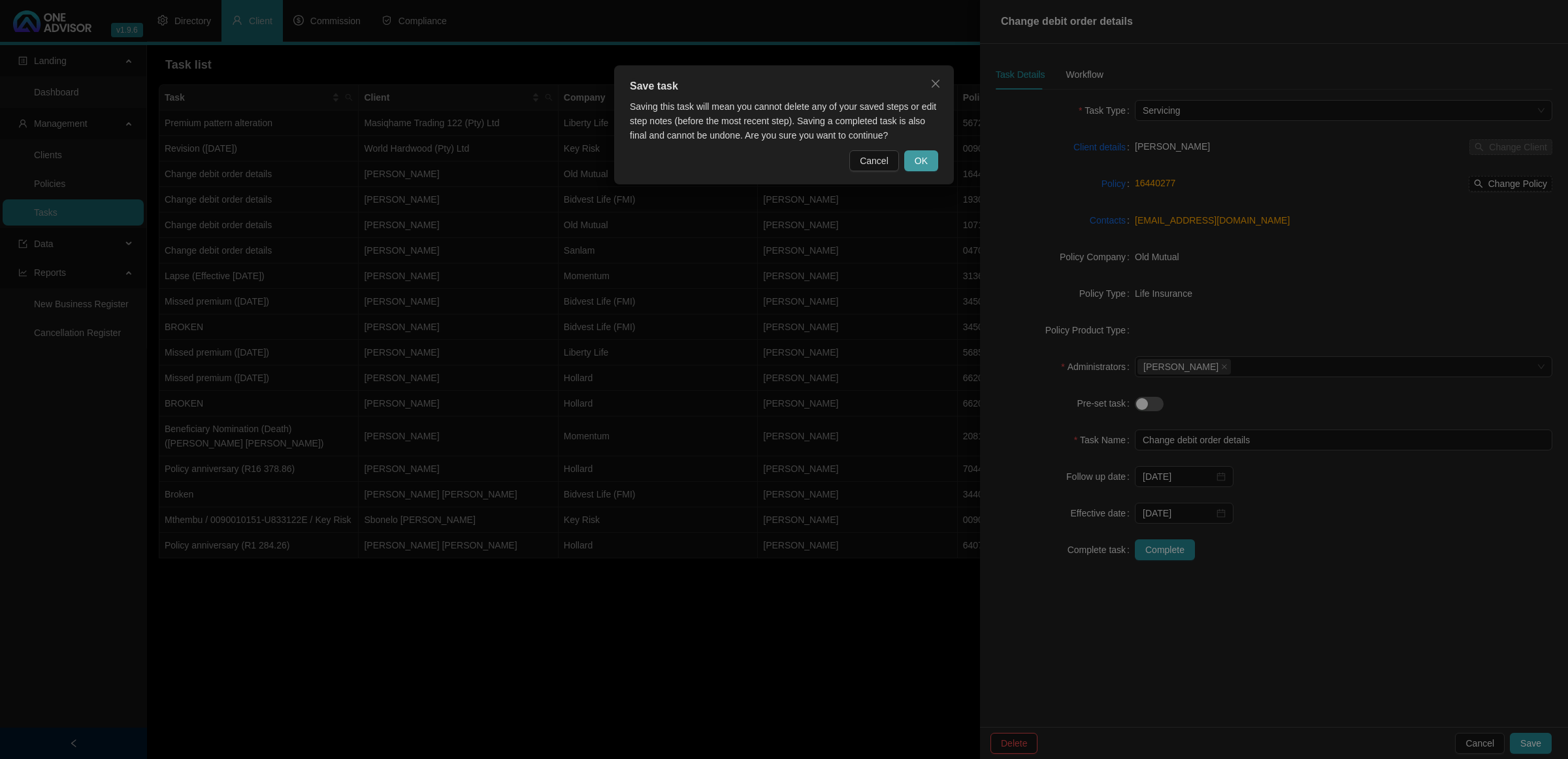
click at [921, 159] on span "OK" at bounding box center [921, 161] width 13 height 14
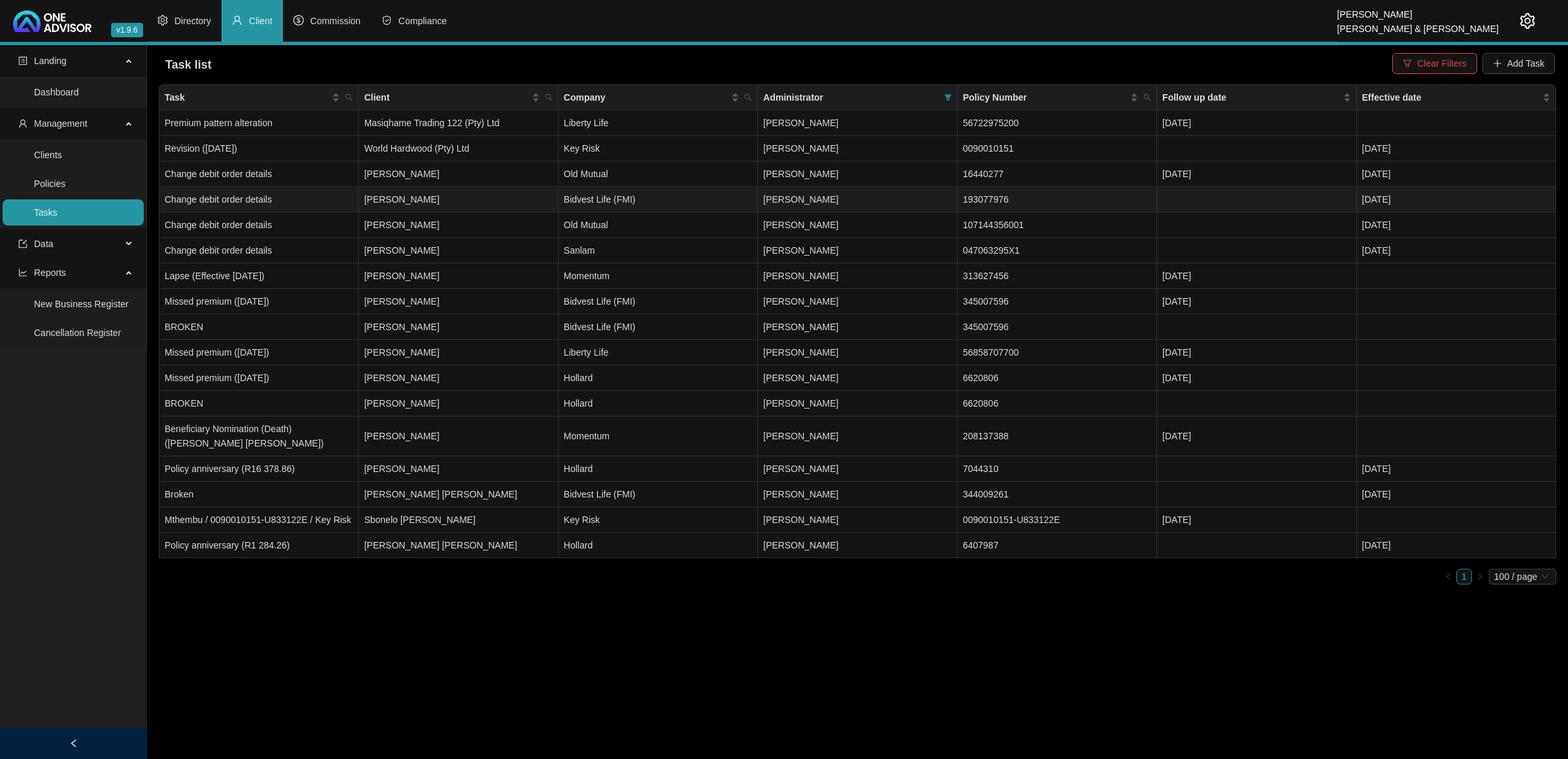
click at [467, 194] on td "[PERSON_NAME]" at bounding box center [458, 199] width 200 height 25
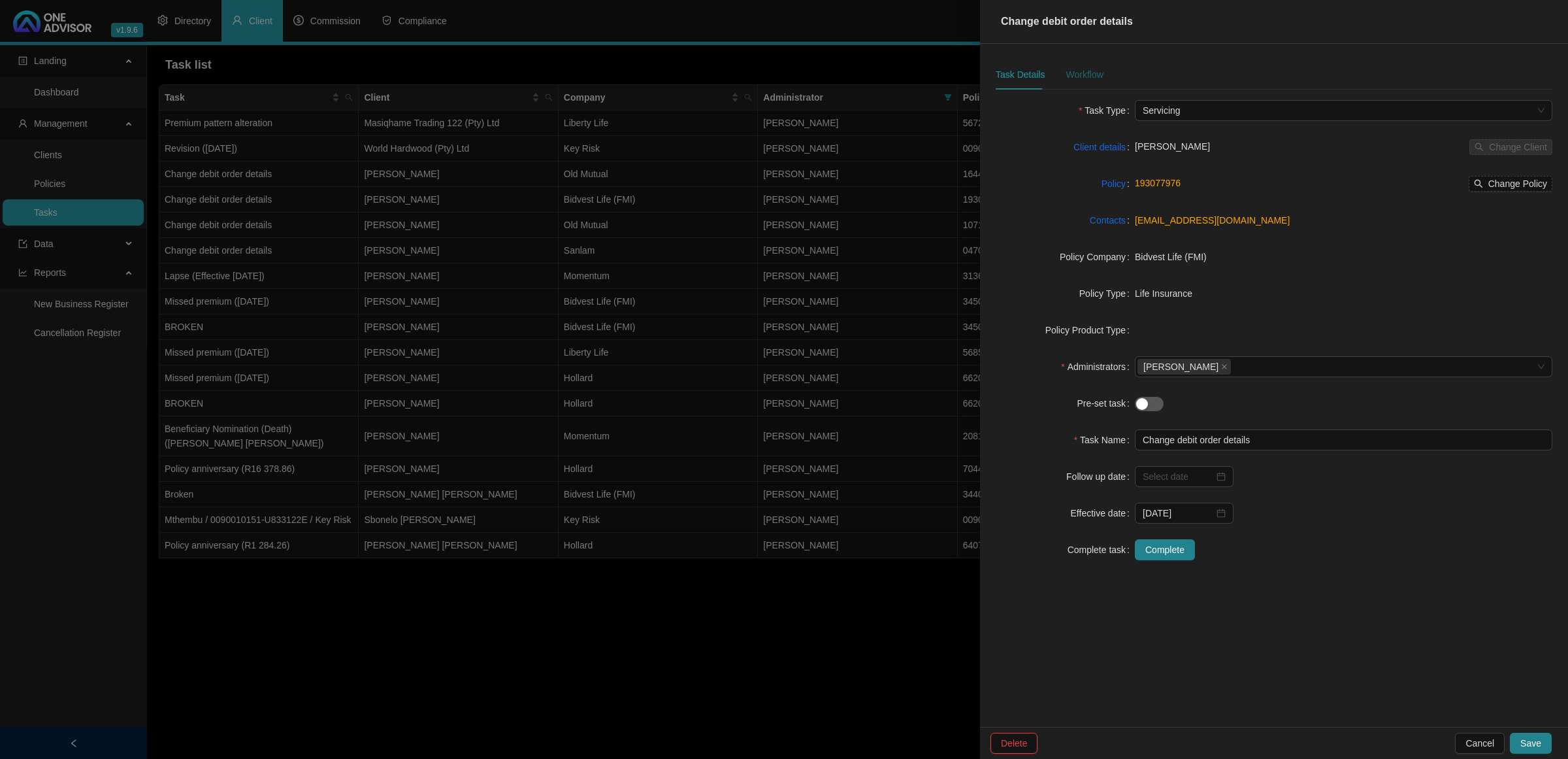
click at [1071, 76] on div "Workflow" at bounding box center [1084, 74] width 37 height 14
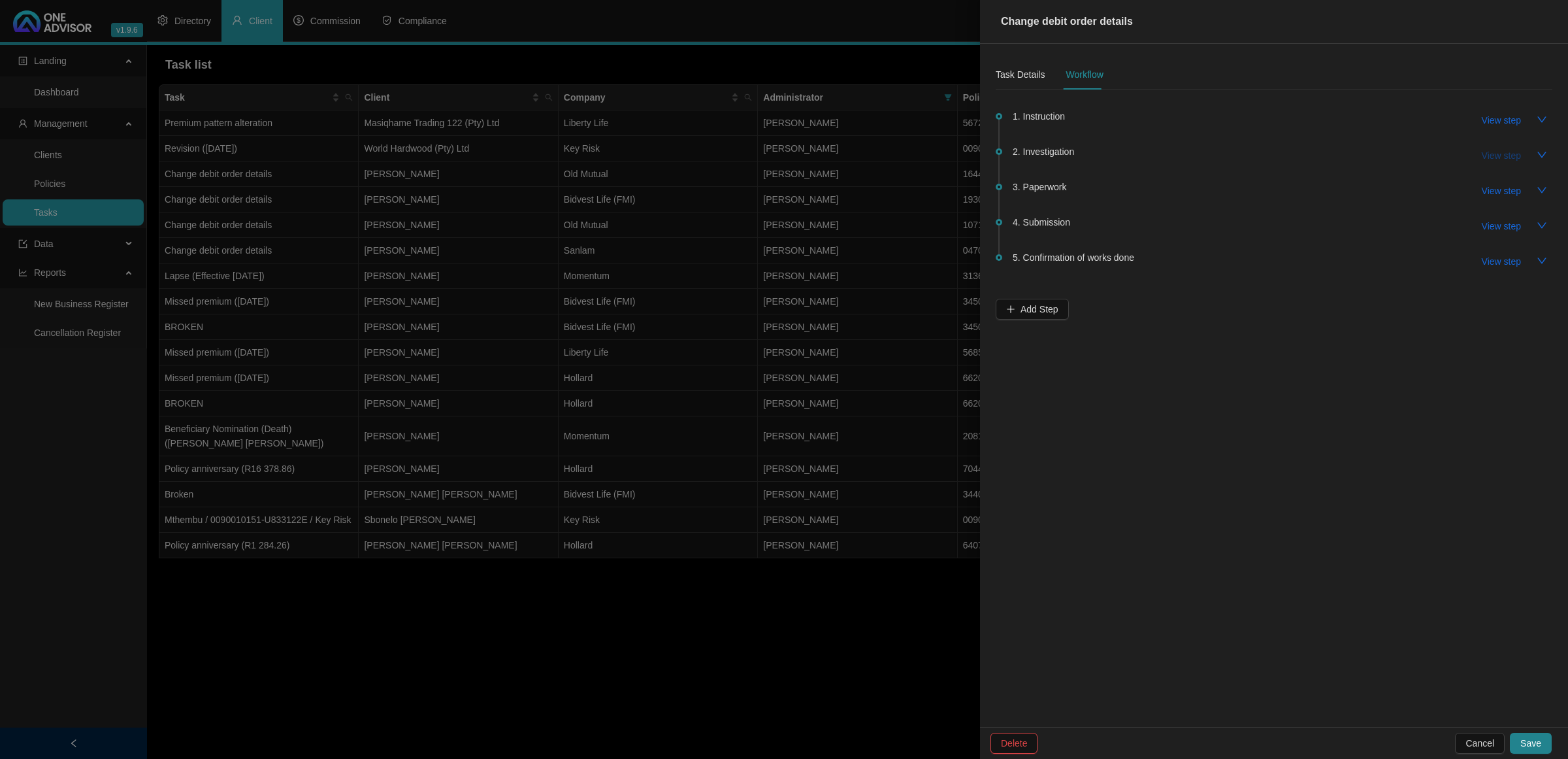
click at [1499, 149] on span "View step" at bounding box center [1501, 155] width 39 height 14
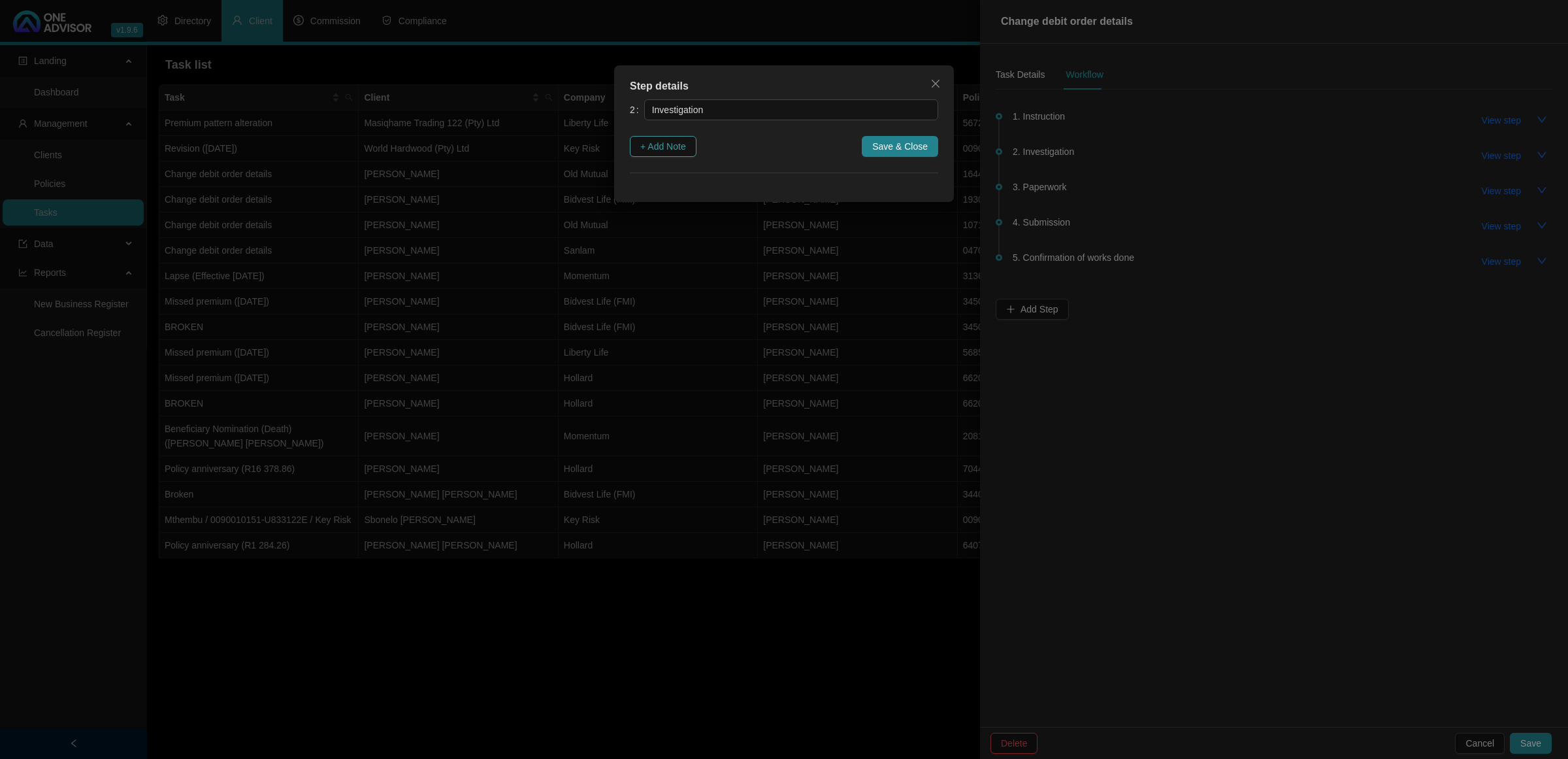
click at [685, 152] on span "+ Add Note" at bounding box center [663, 146] width 46 height 14
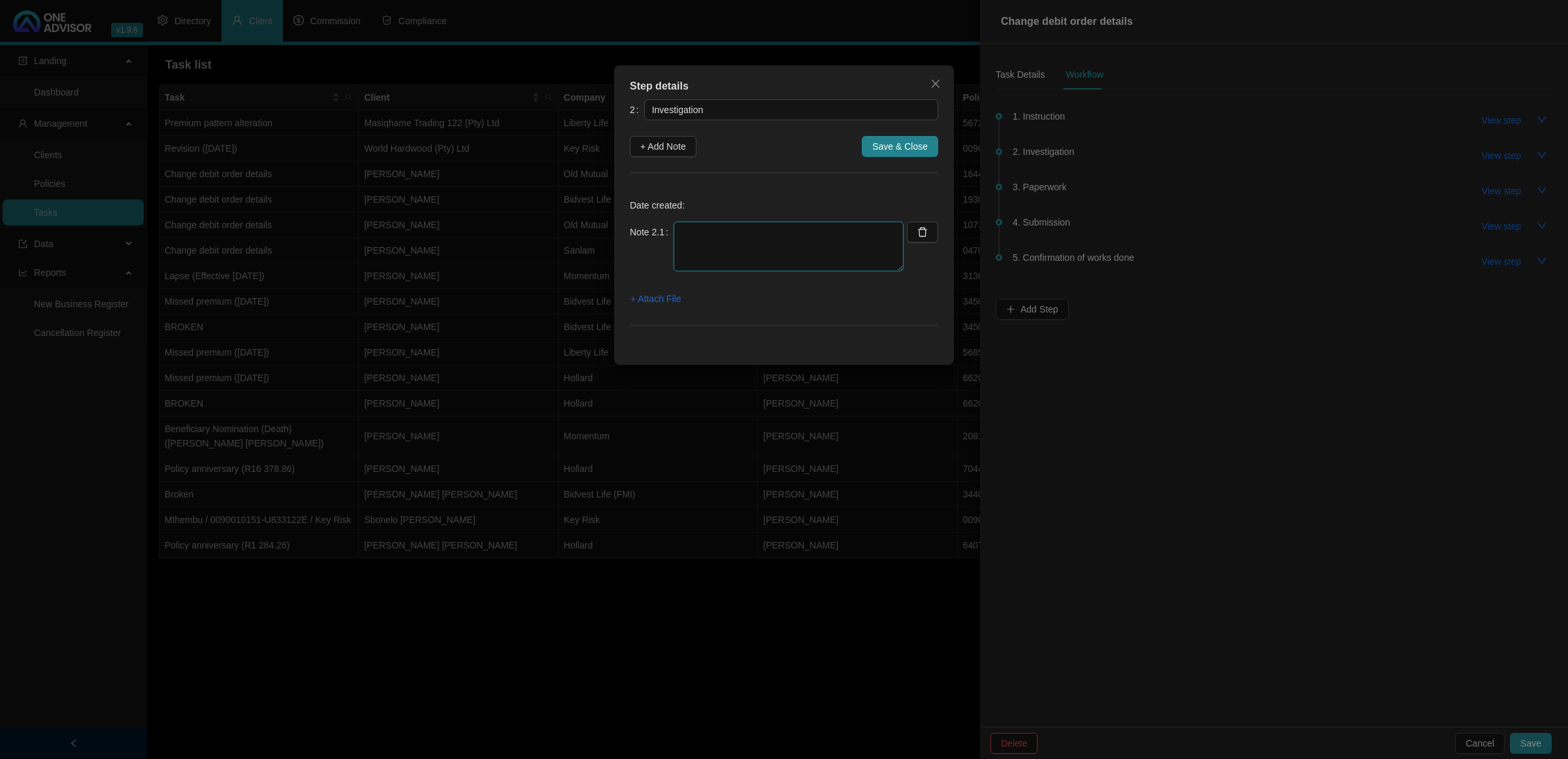
click at [693, 250] on textarea at bounding box center [788, 246] width 230 height 49
paste textarea "[DATE] WENT ONLINE AND GO RELEVANT FORMS TO COMPLETE TO UPDATE BANK DETAILS"
type textarea "[DATE] WENT ONLINE AND GO RELEVANT FORMS TO COMPLETE TO UPDATE BANK DETAILS"
click at [669, 138] on button "+ Add Note" at bounding box center [663, 146] width 67 height 21
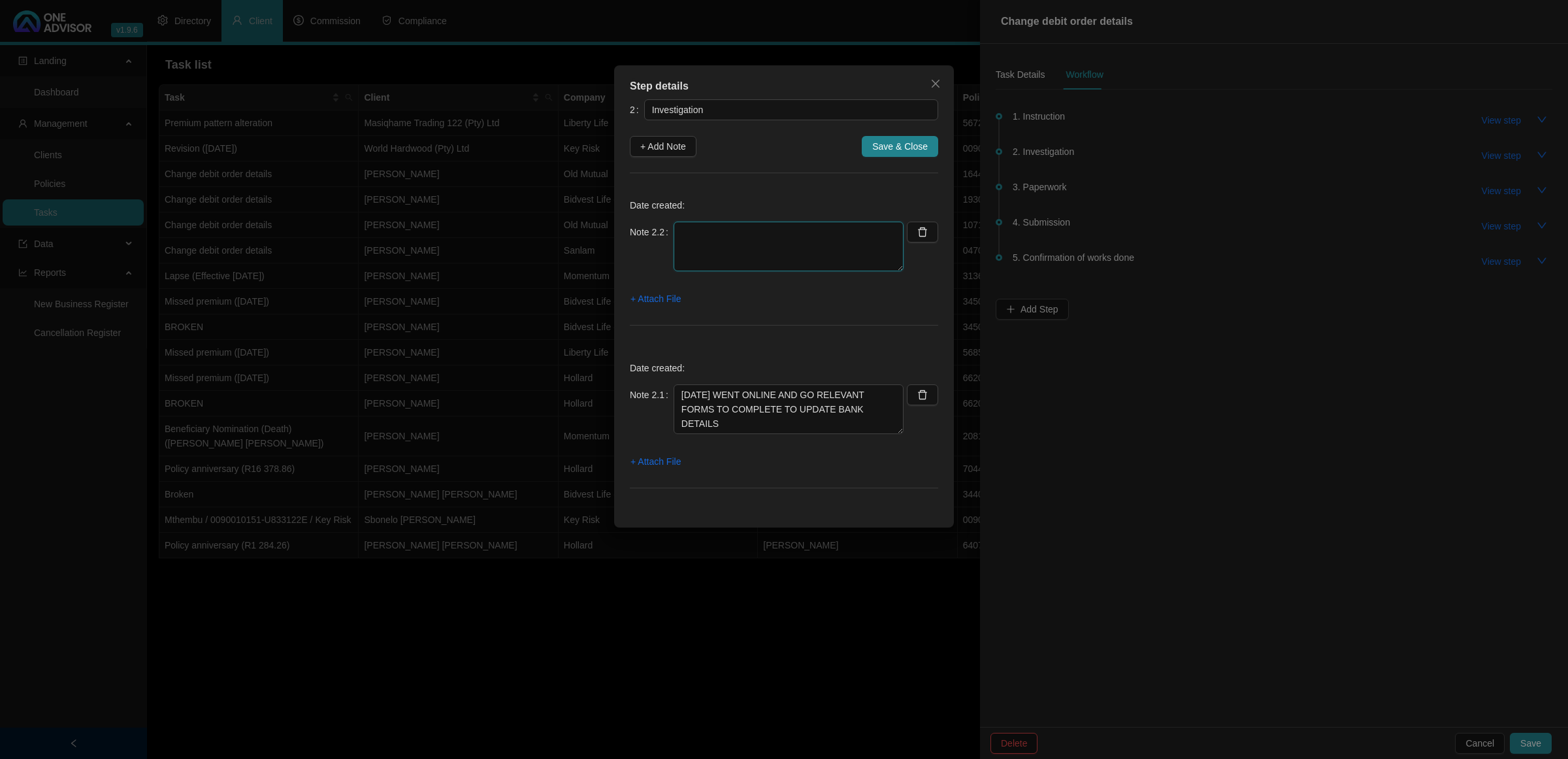
click at [717, 237] on textarea at bounding box center [788, 246] width 230 height 49
paste textarea "[DATE] CONTACTED THE CLIENT AND ASKED HIM IF HE WOULD LIKE IT SENT ELECTRONICAL…"
type textarea "[DATE] CONTACTED THE CLIENT AND ASKED HIM IF HE WOULD LIKE IT SENT ELECTRONICAL…"
click at [661, 301] on span "+ Attach File" at bounding box center [655, 299] width 50 height 14
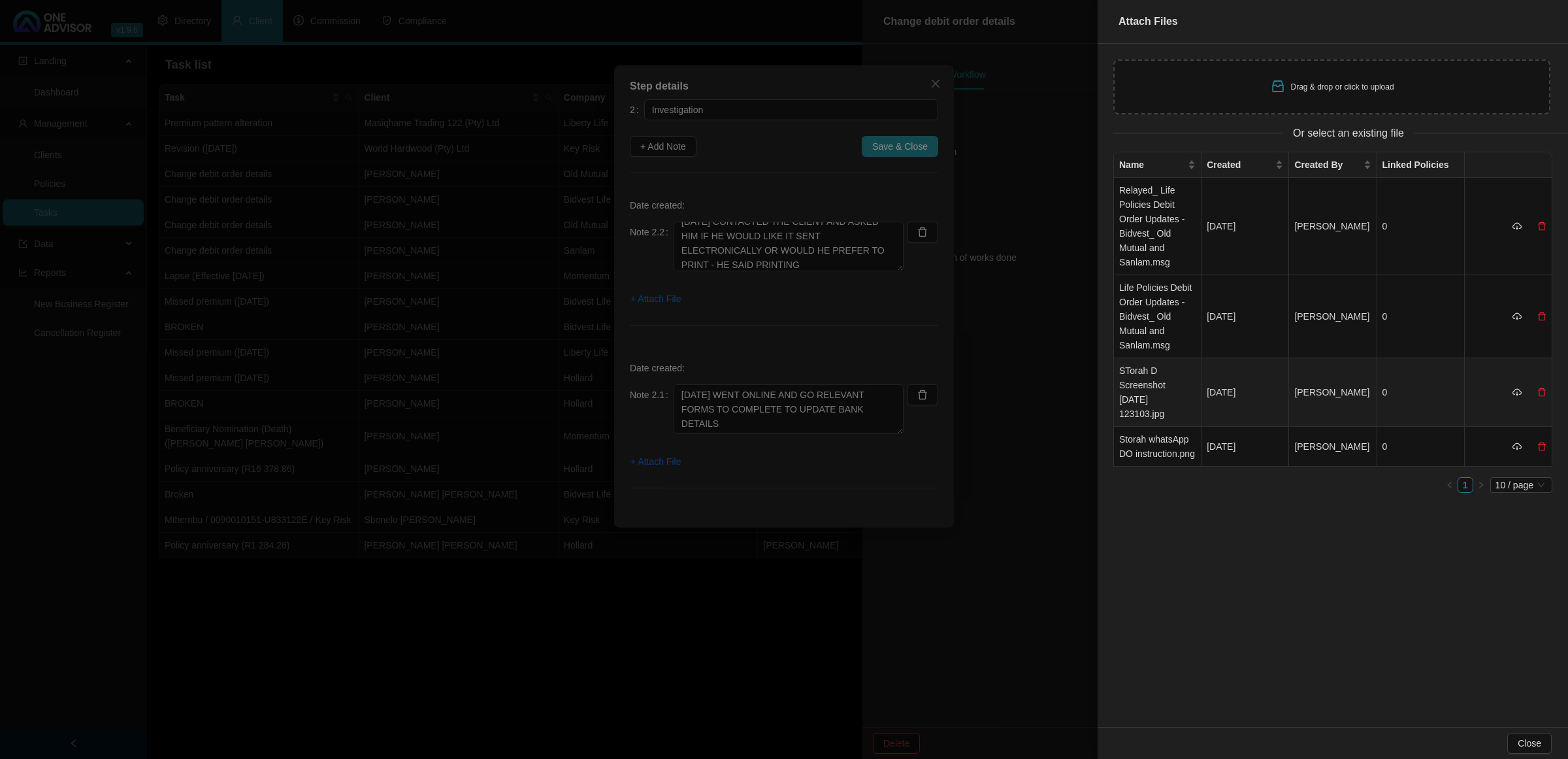
click at [1140, 387] on td "STorah D Screenshot [DATE] 123103.jpg" at bounding box center [1158, 393] width 88 height 69
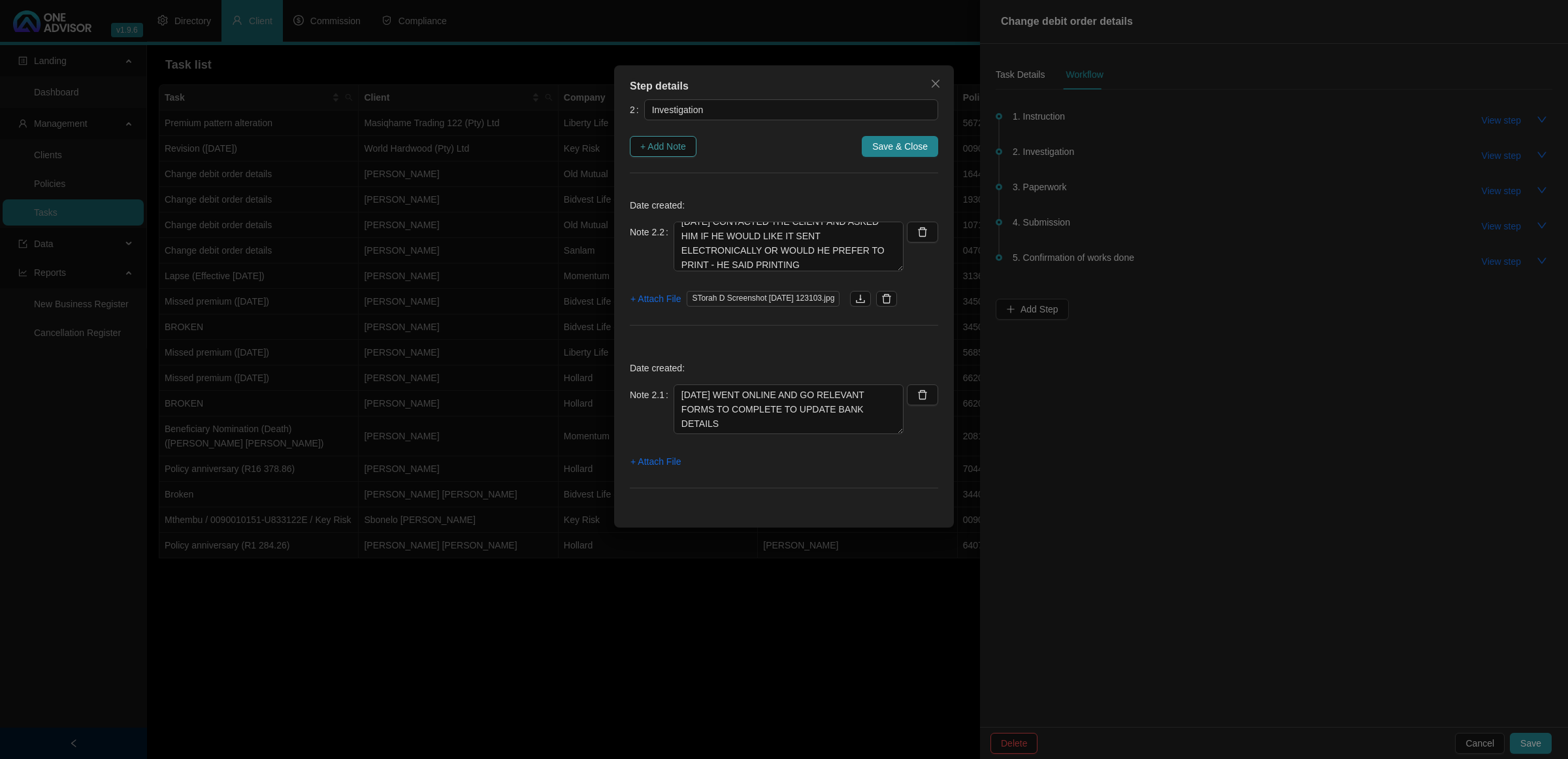
click at [670, 151] on span "+ Add Note" at bounding box center [663, 146] width 46 height 14
type textarea "[DATE] CONTACTED THE CLIENT AND ASKED HIM IF HE WOULD LIKE IT SENT ELECTRONICAL…"
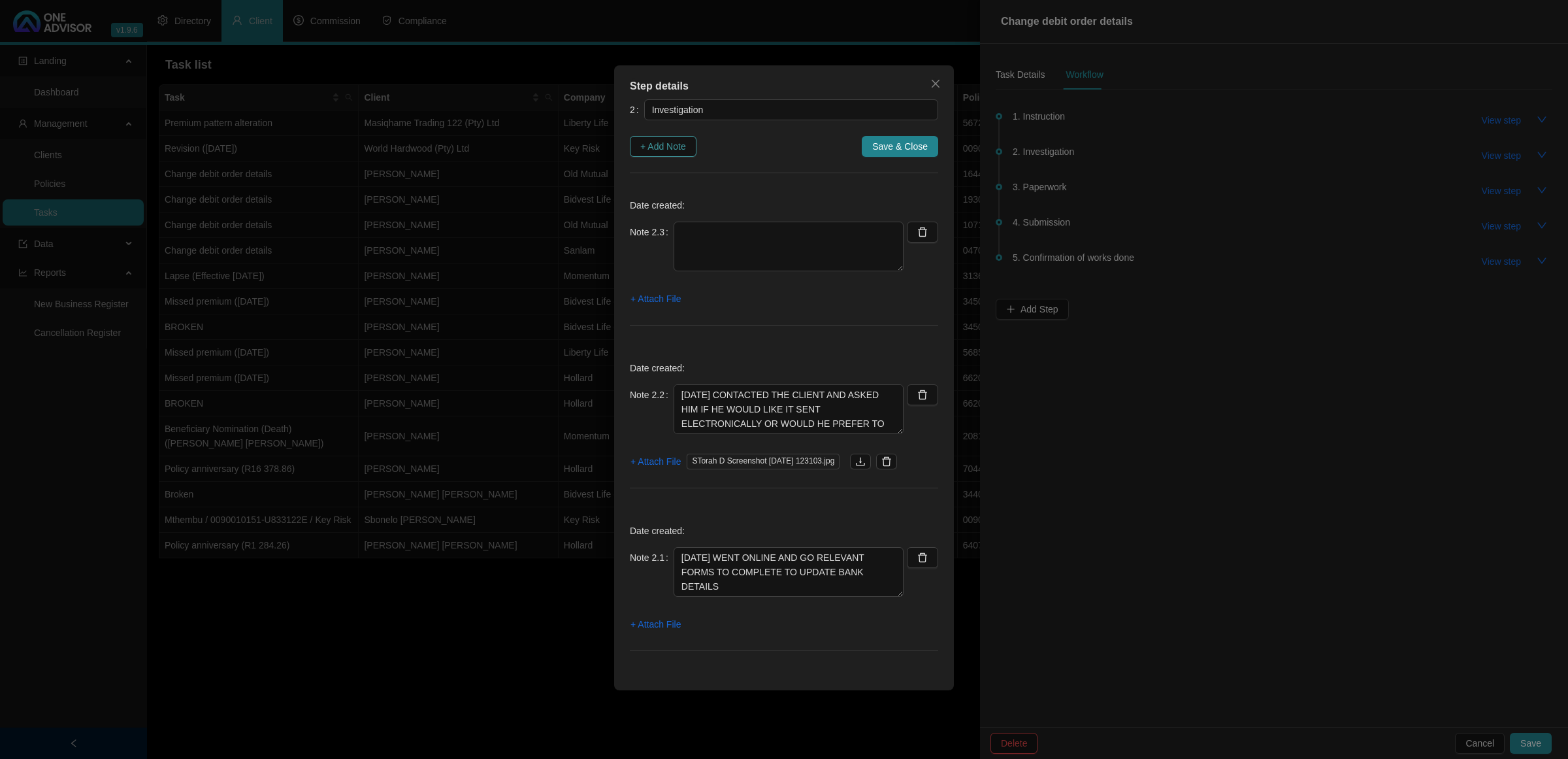
scroll to position [0, 0]
click at [716, 243] on textarea at bounding box center [788, 246] width 230 height 49
paste textarea "[DATE] EMAILED FORMS TO THE CLIENT"
type textarea "[DATE] EMAILED FORMS TO THE CLIENT"
click at [639, 290] on button "+ Attach File" at bounding box center [655, 299] width 51 height 21
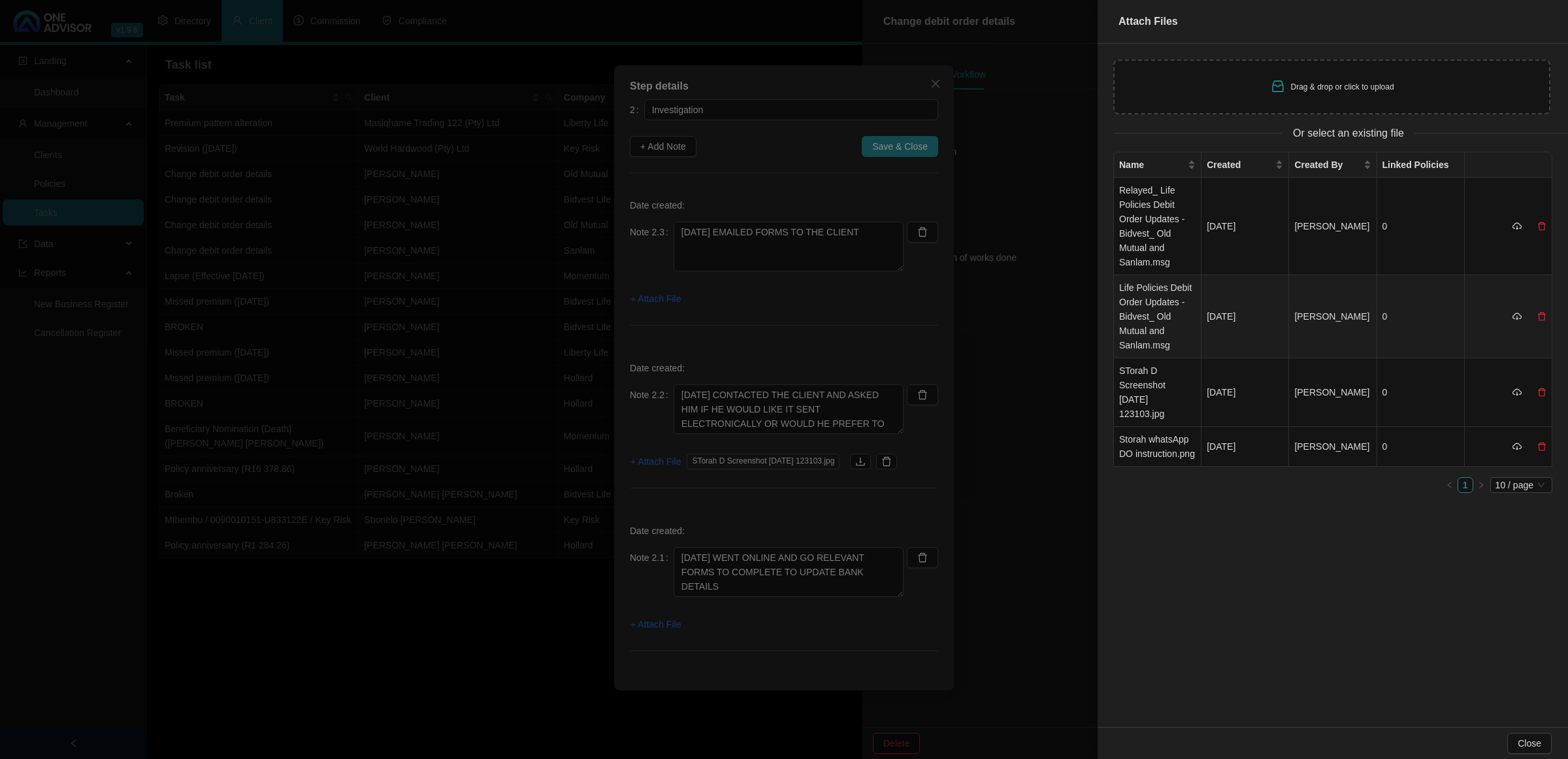
click at [1136, 304] on td "Life Policies Debit Order Updates - Bidvest_ Old Mutual and Sanlam.msg" at bounding box center [1158, 316] width 88 height 83
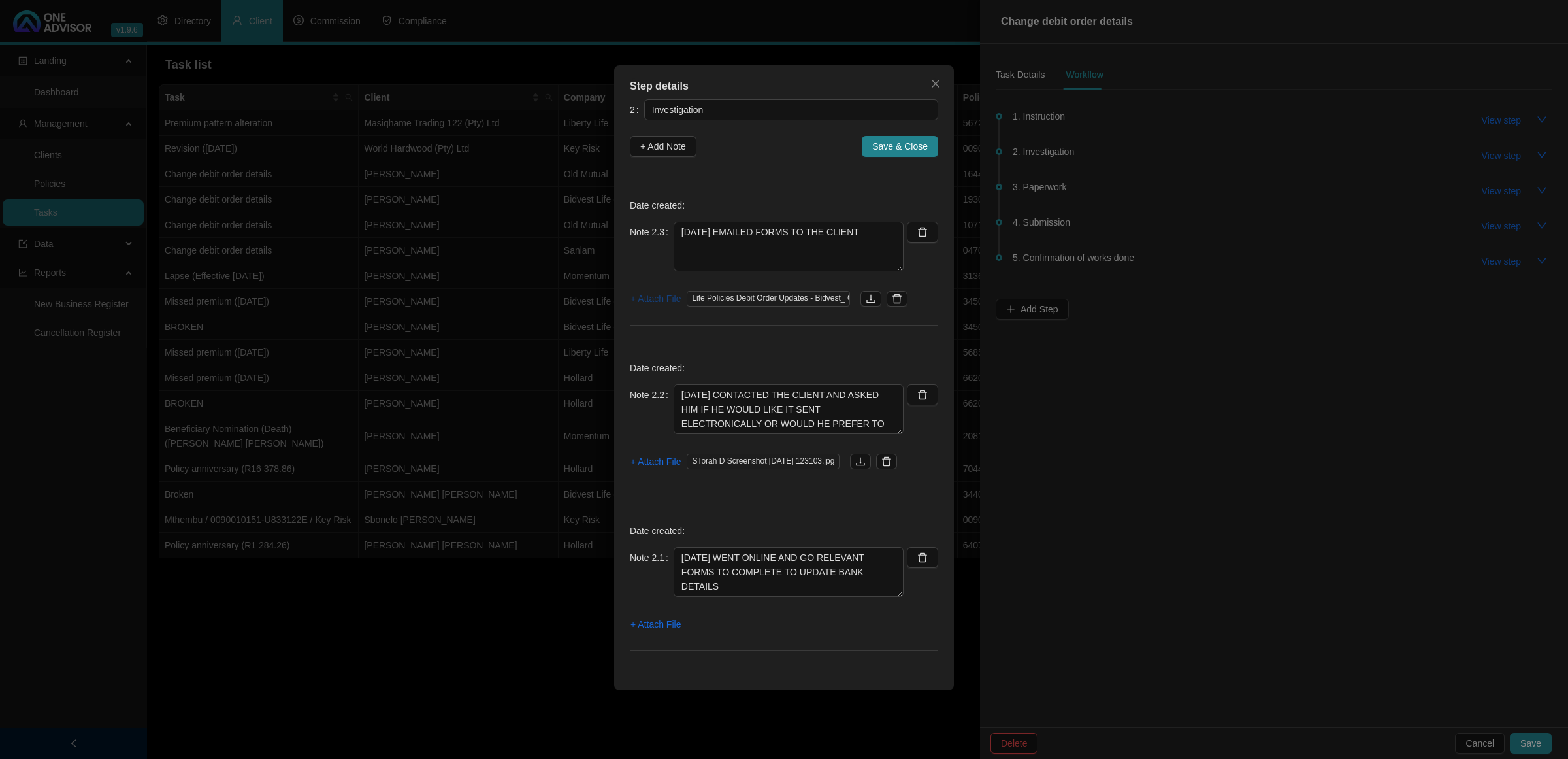
click at [634, 299] on span "+ Attach File" at bounding box center [655, 299] width 50 height 14
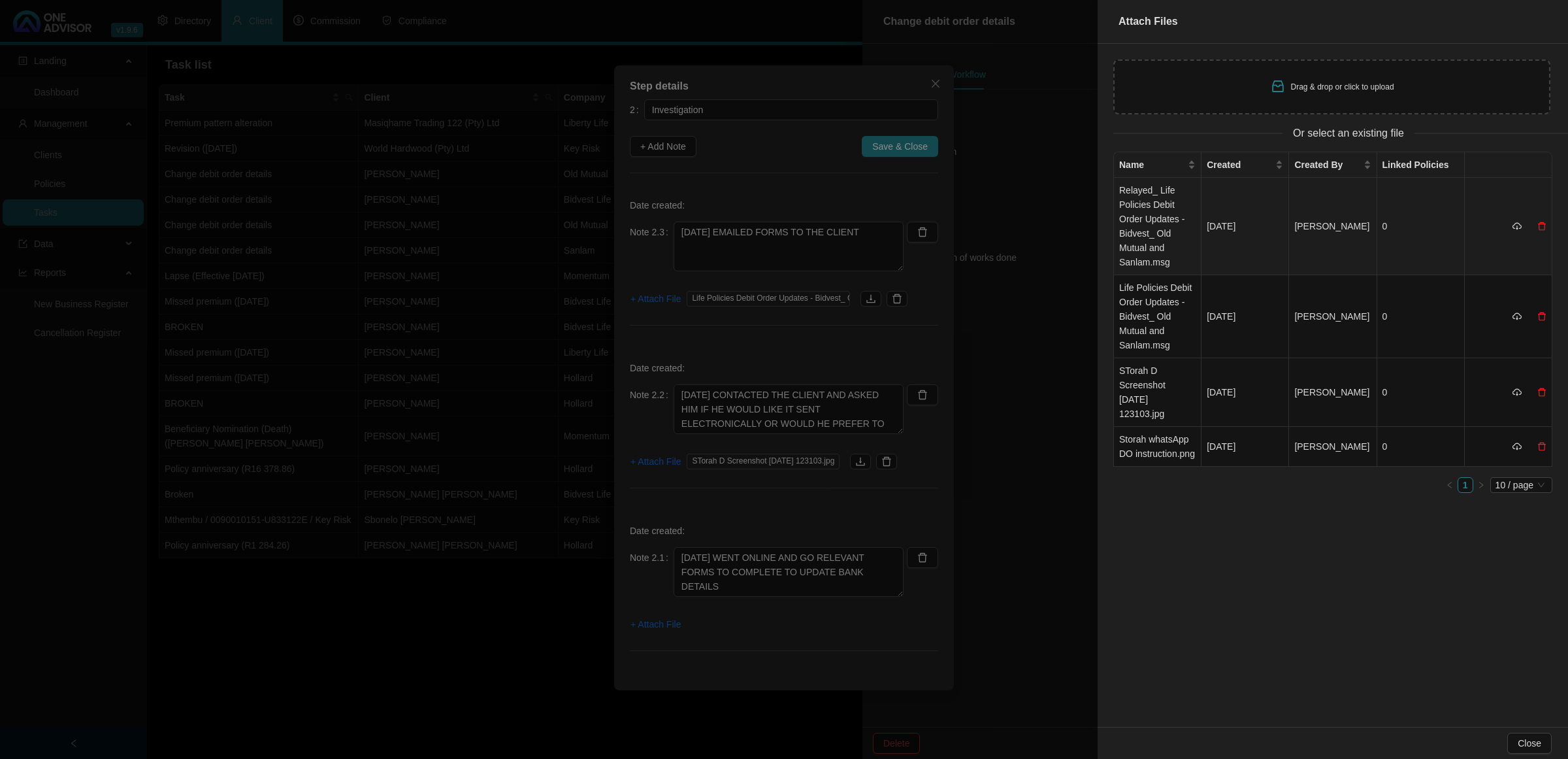
click at [1127, 237] on td "Relayed_ Life Policies Debit Order Updates - Bidvest_ Old Mutual and Sanlam.msg" at bounding box center [1158, 226] width 88 height 97
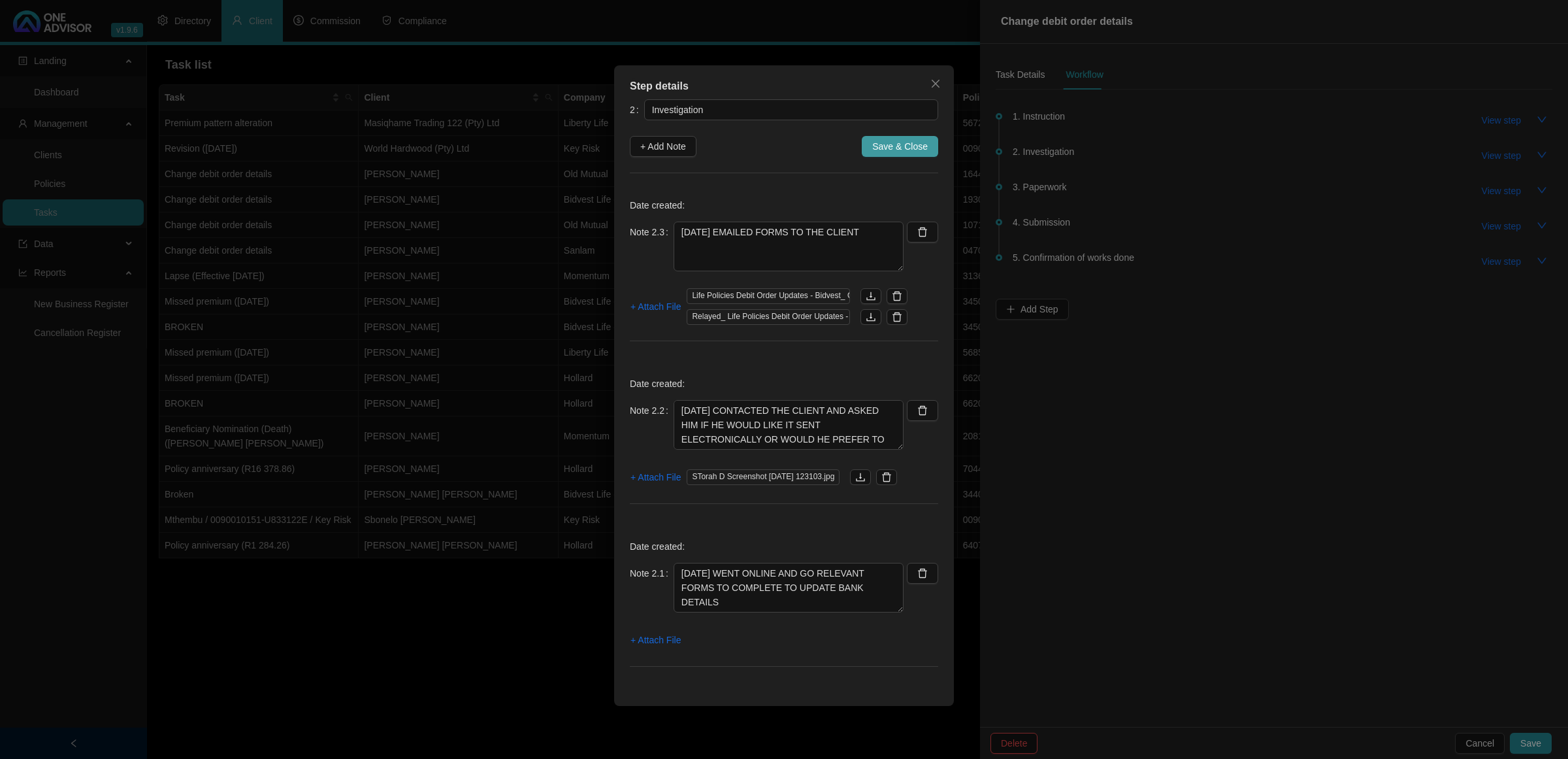
click at [897, 155] on button "Save & Close" at bounding box center [900, 146] width 76 height 21
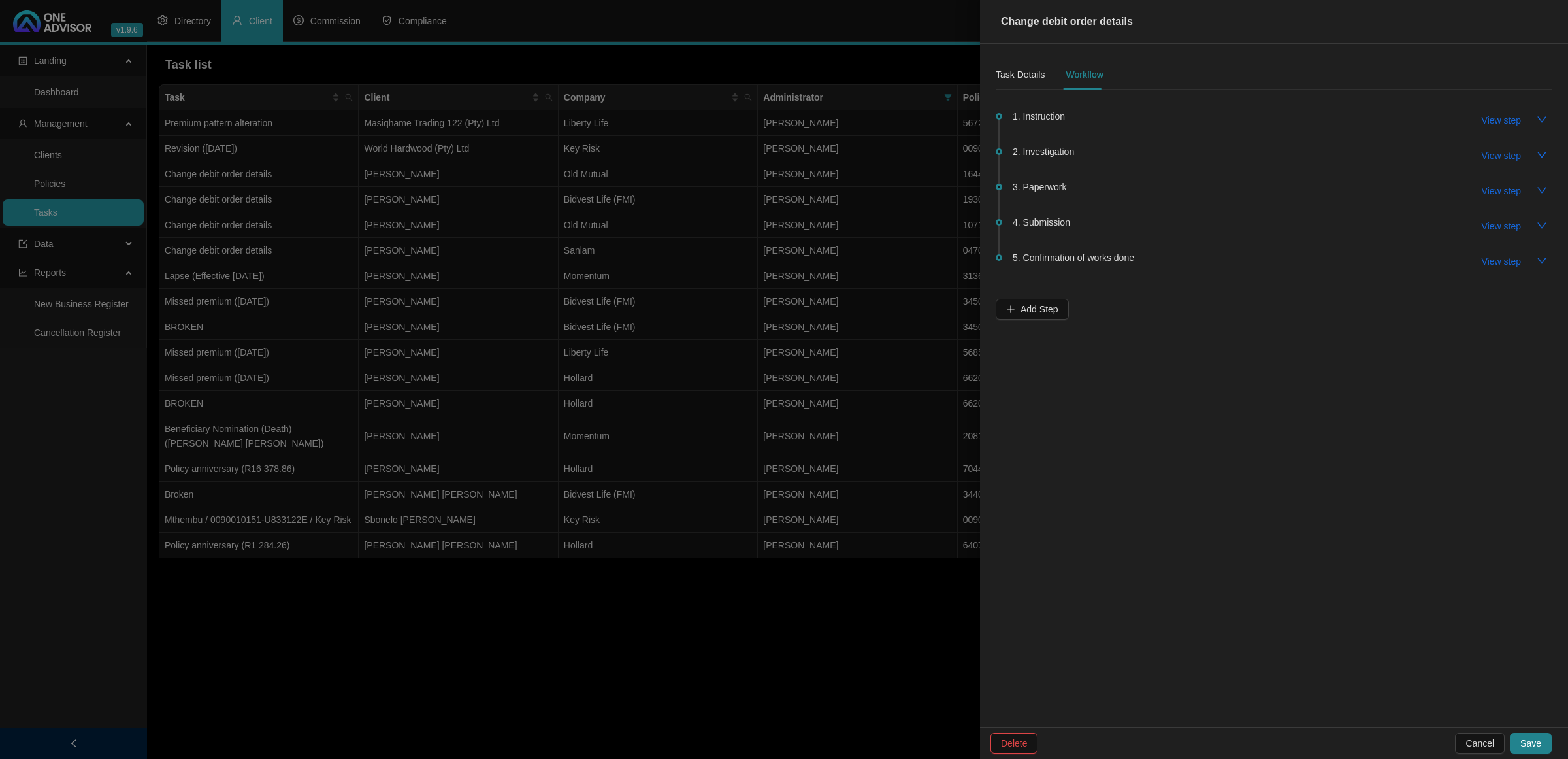
drag, startPoint x: 1530, startPoint y: 733, endPoint x: 1024, endPoint y: 1, distance: 889.9
click at [1142, 291] on div "Change debit order details Task Details Workflow 1. Instruction View step 2. In…" at bounding box center [1274, 380] width 588 height 759
click at [1025, 75] on div "Task Details" at bounding box center [1020, 74] width 49 height 14
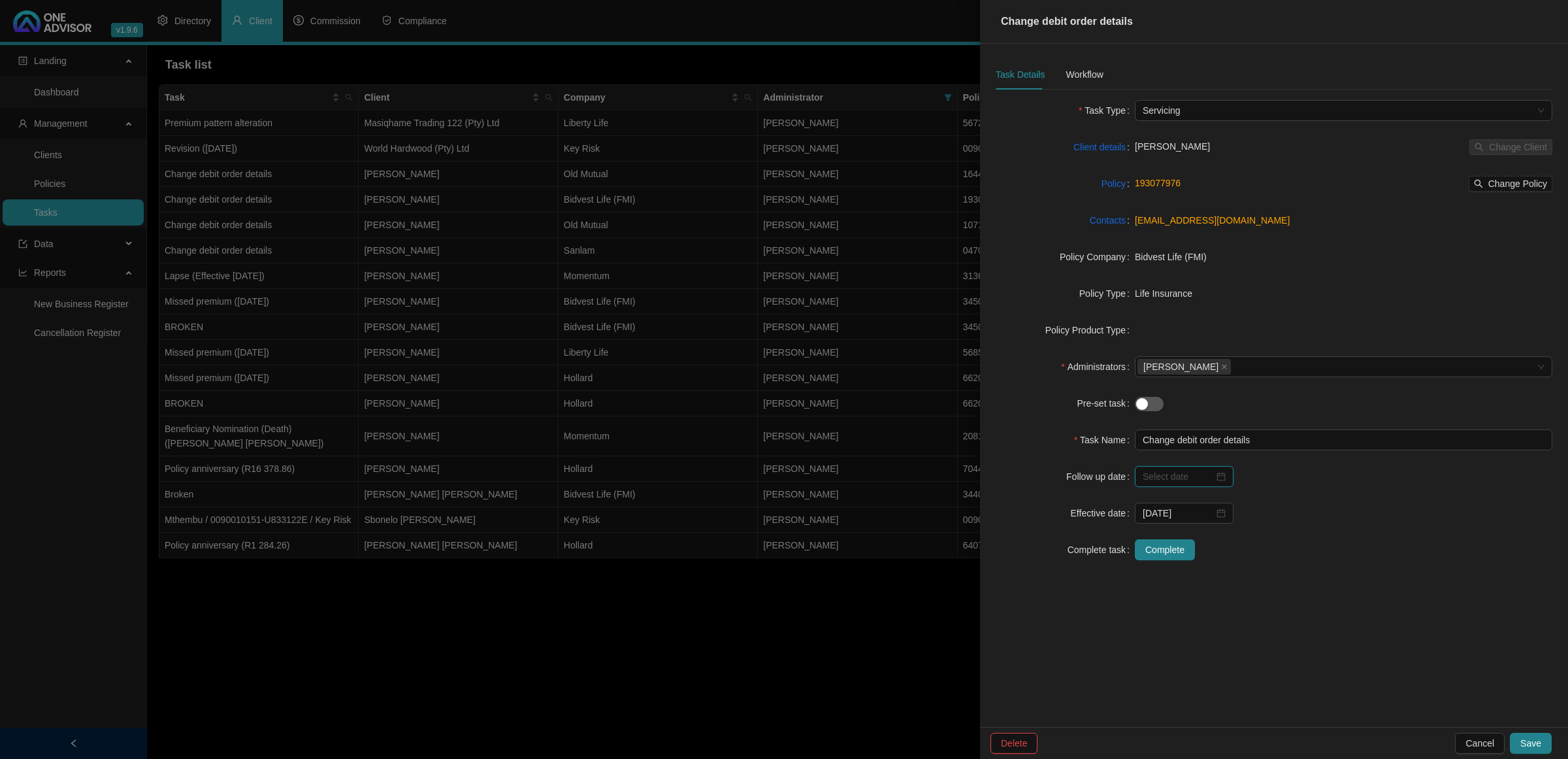
click at [1167, 475] on input at bounding box center [1178, 476] width 71 height 14
type input "[DATE]"
click at [1178, 587] on div "8" at bounding box center [1182, 581] width 16 height 16
click at [1521, 745] on button "Save" at bounding box center [1531, 743] width 42 height 21
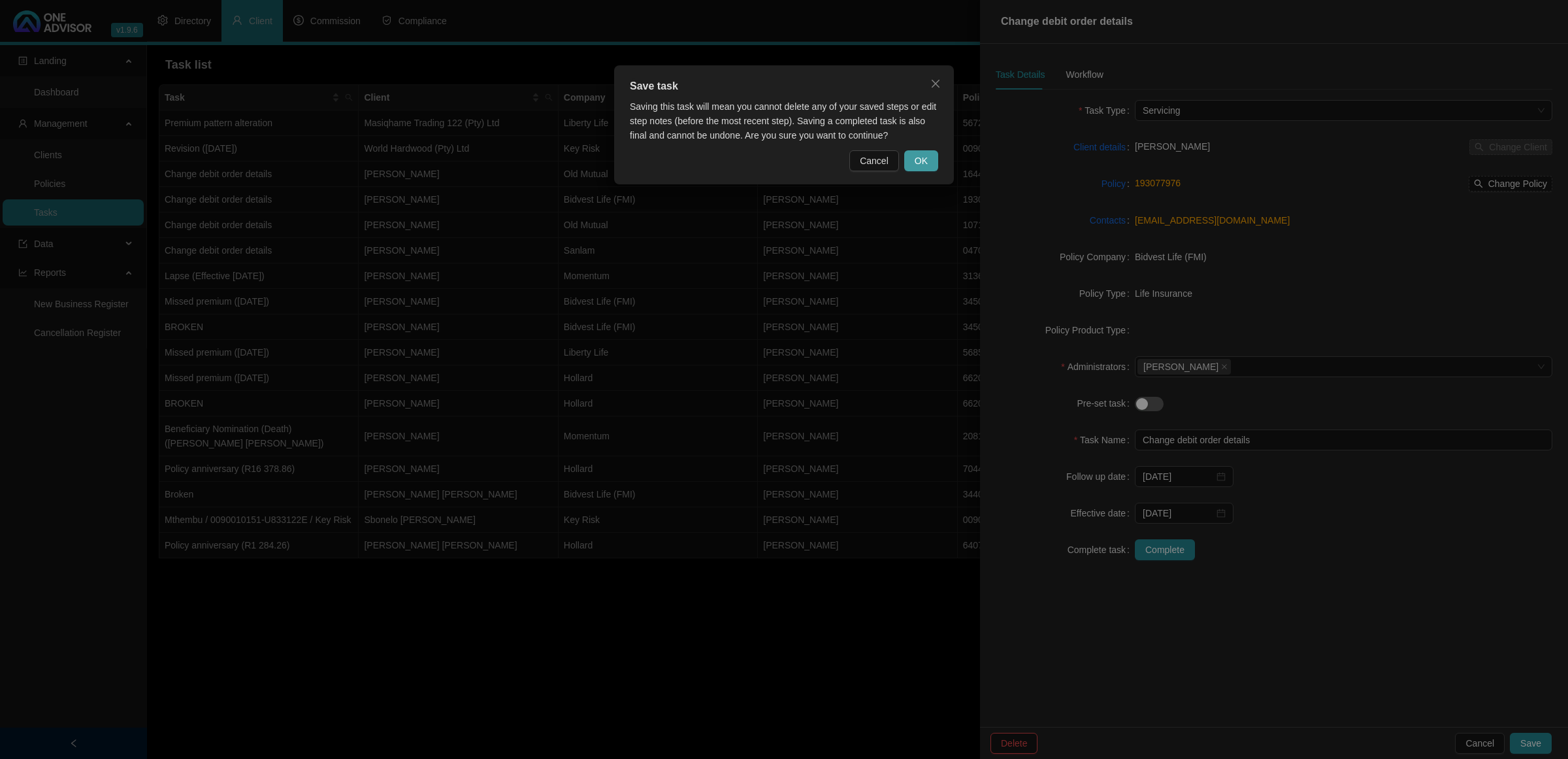
click at [933, 159] on button "OK" at bounding box center [922, 161] width 34 height 21
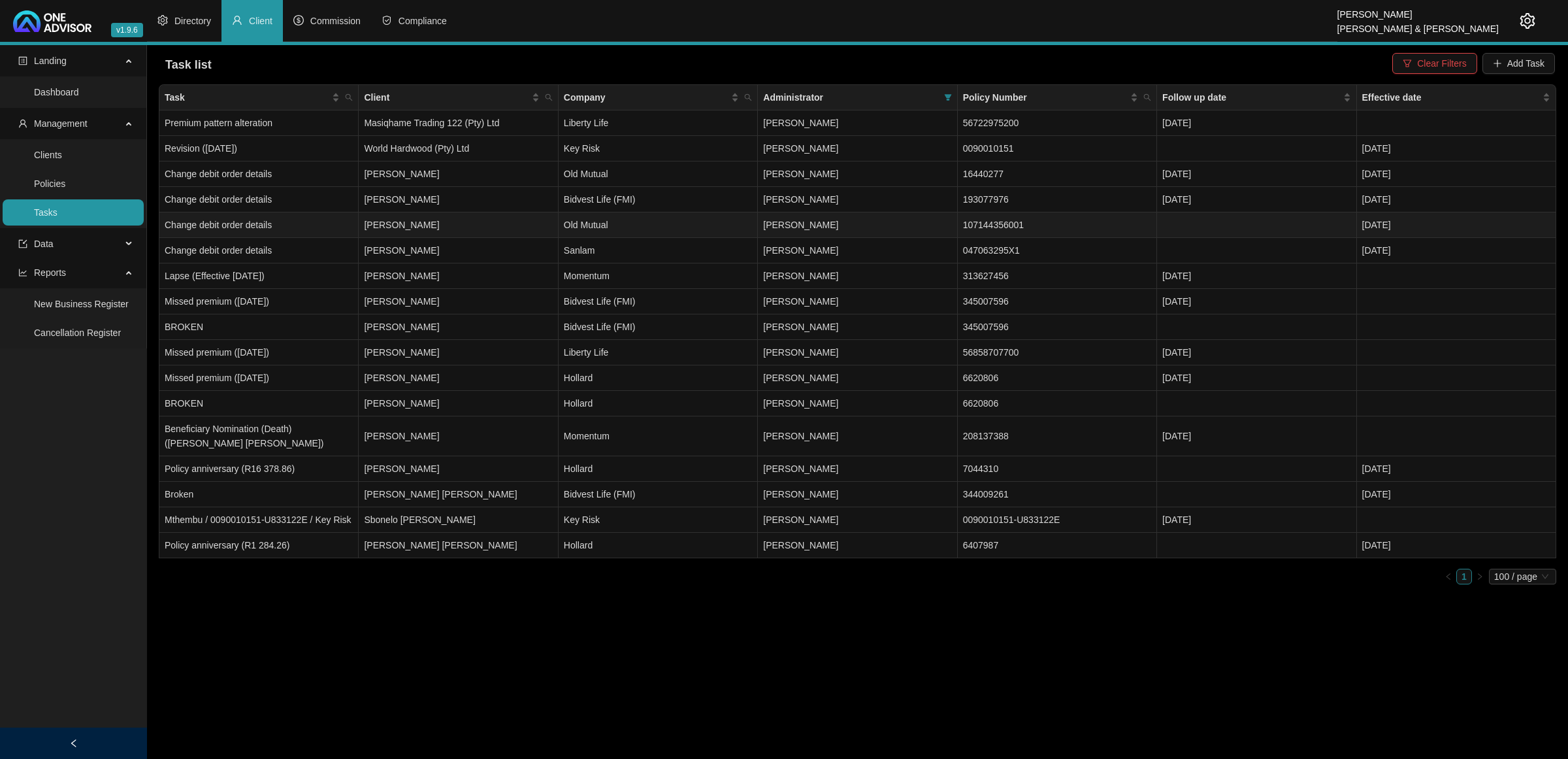
click at [464, 224] on td "[PERSON_NAME]" at bounding box center [458, 225] width 200 height 25
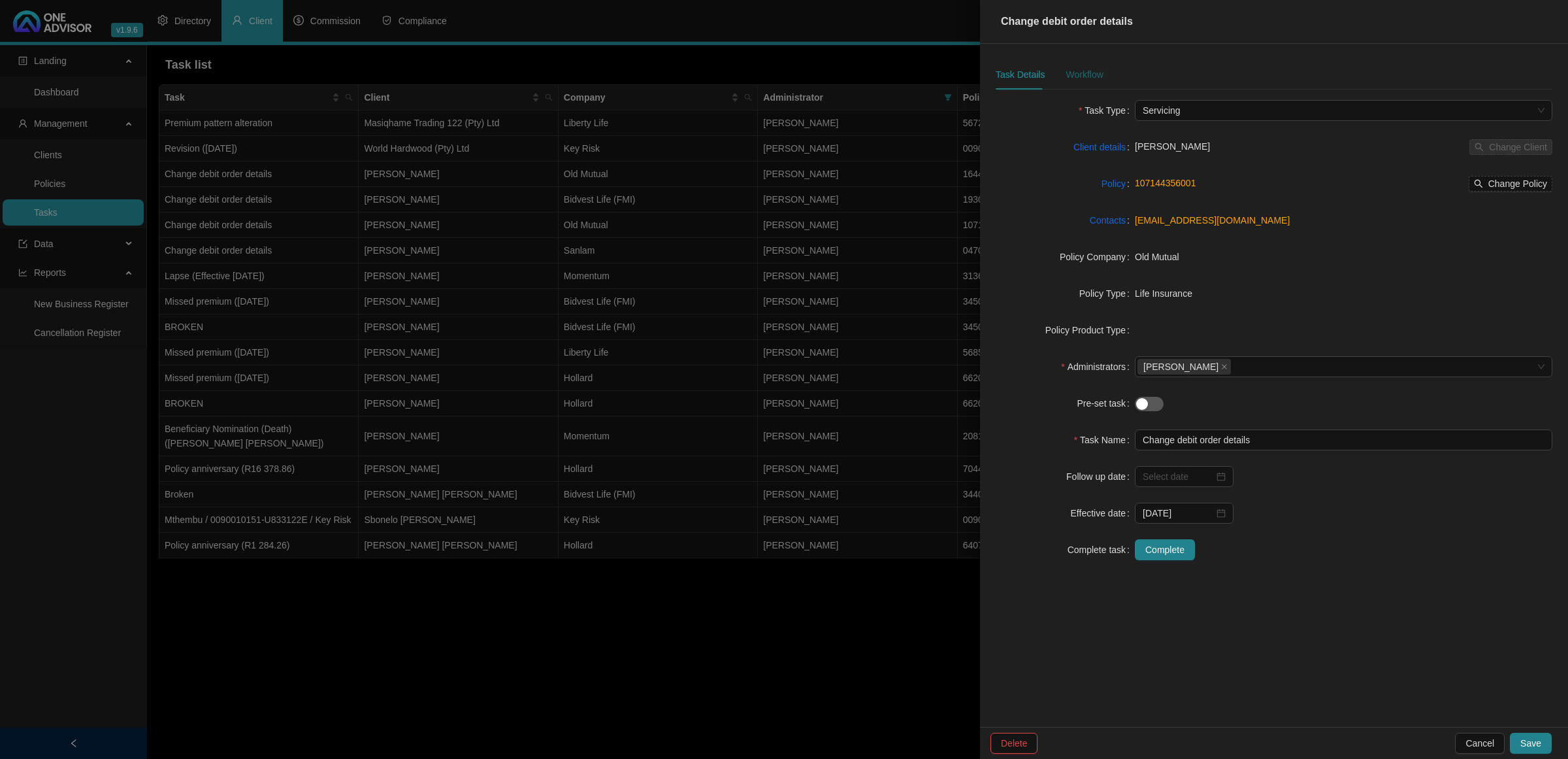
click at [1083, 79] on div "Workflow" at bounding box center [1084, 74] width 37 height 14
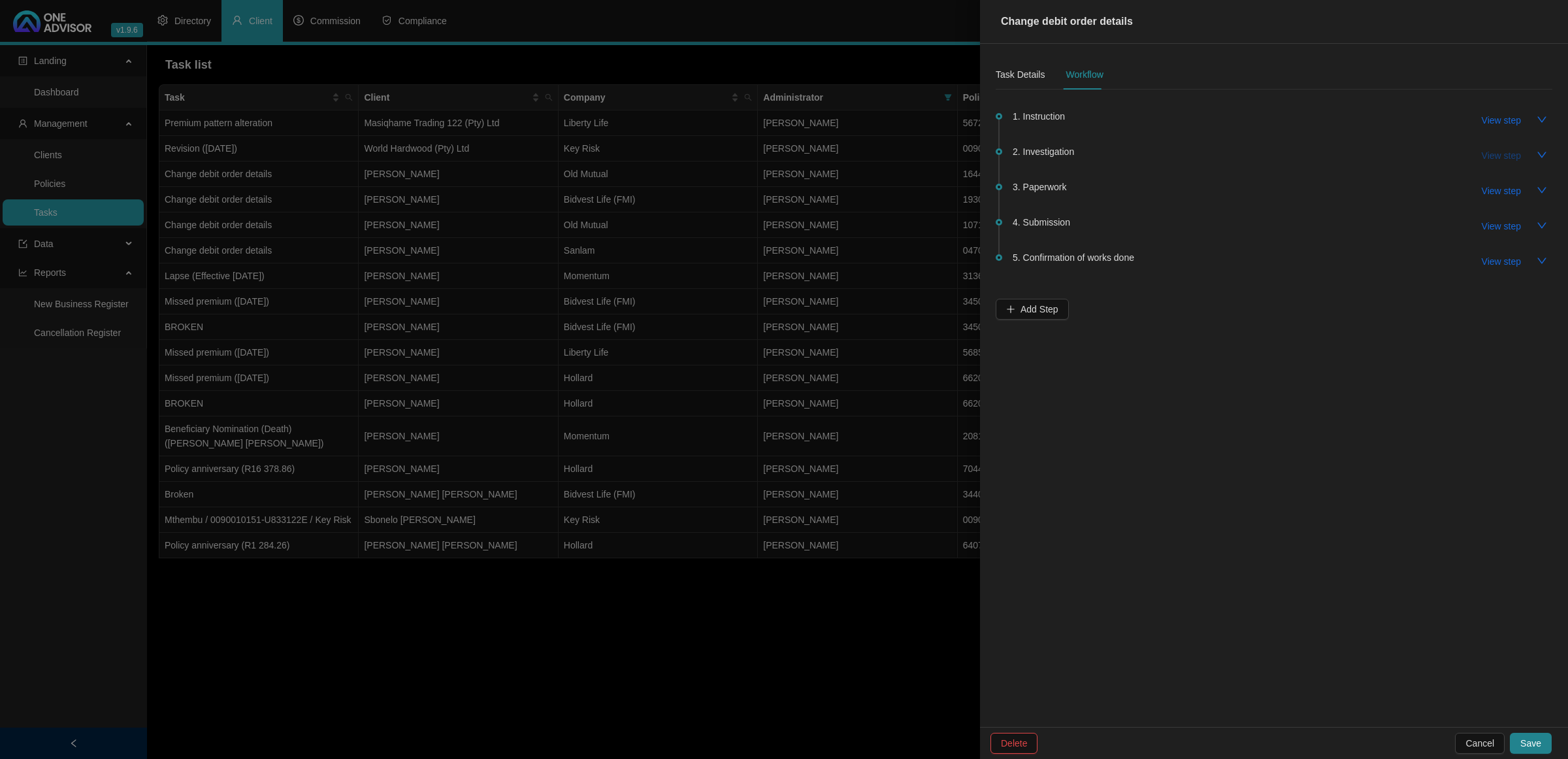
click at [1507, 156] on span "View step" at bounding box center [1501, 155] width 39 height 14
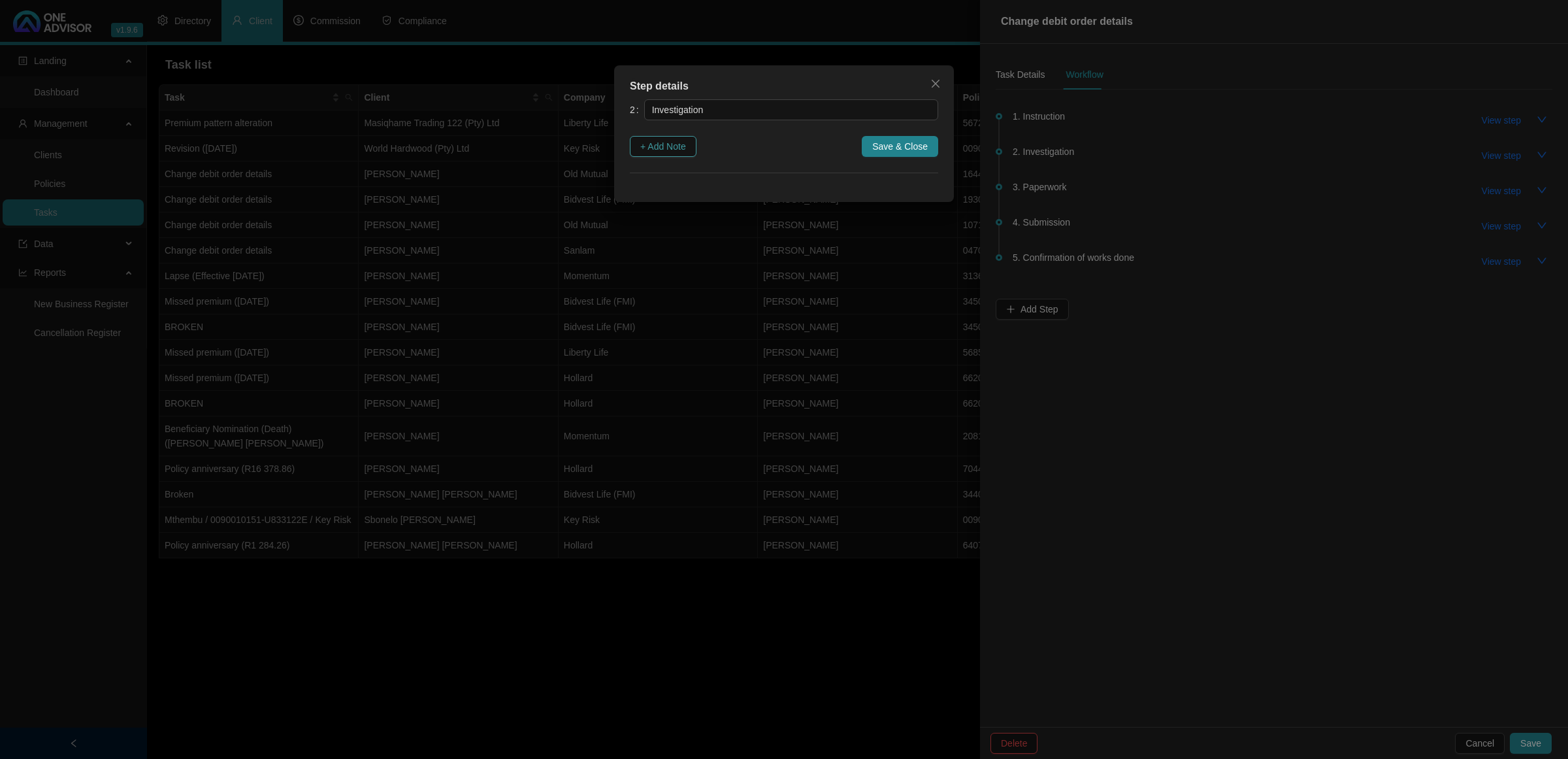
click at [684, 145] on span "+ Add Note" at bounding box center [663, 146] width 46 height 14
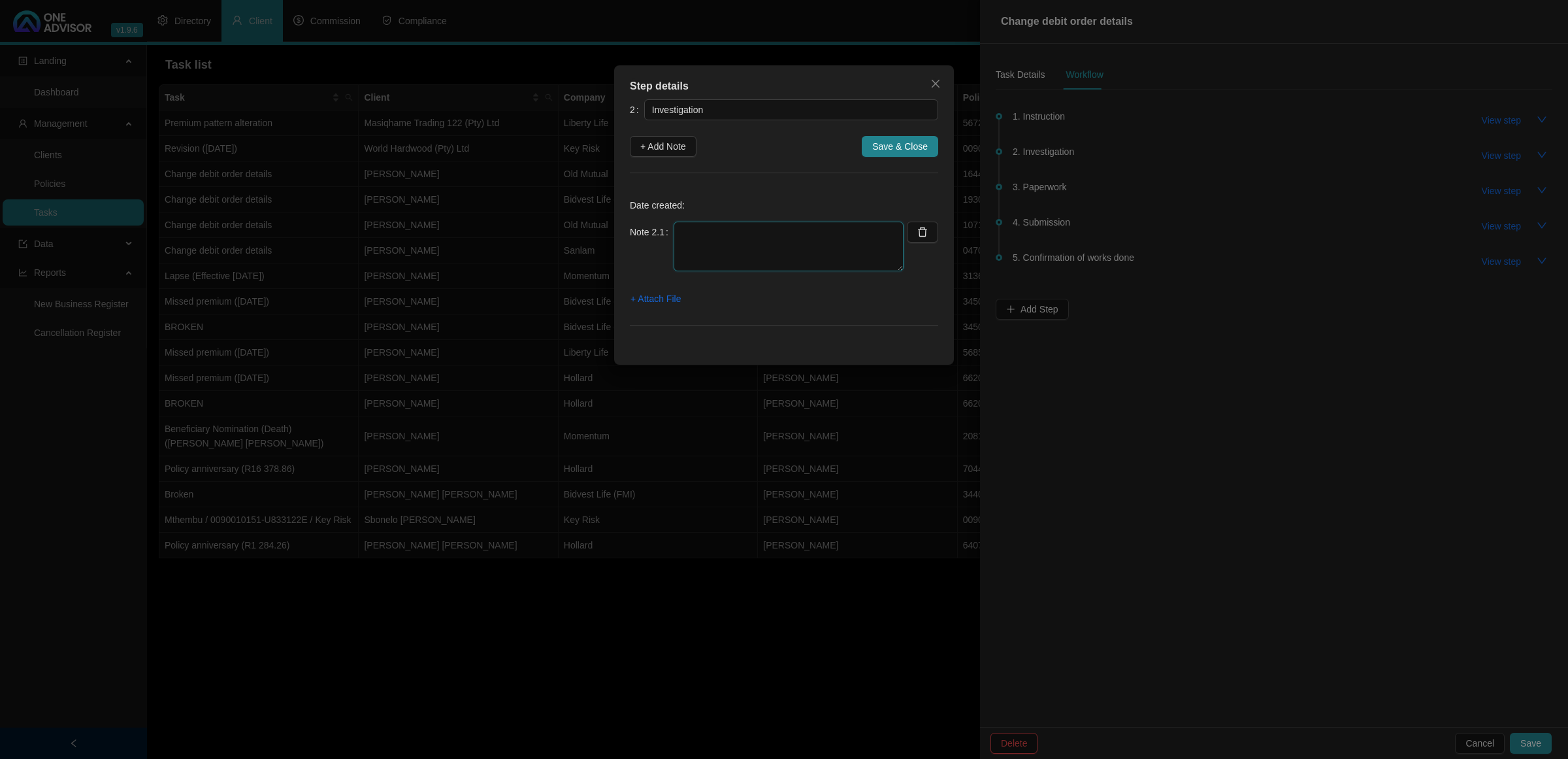
click at [710, 237] on textarea at bounding box center [788, 246] width 230 height 49
paste textarea "[DATE] WENT ONLINE AND GO RELEVANT FORMS TO COMPLETE TO UPDATE BANK DETAILS"
type textarea "[DATE] WENT ONLINE AND GO RELEVANT FORMS TO COMPLETE TO UPDATE BANK DETAILS"
click at [656, 145] on span "+ Add Note" at bounding box center [663, 146] width 46 height 14
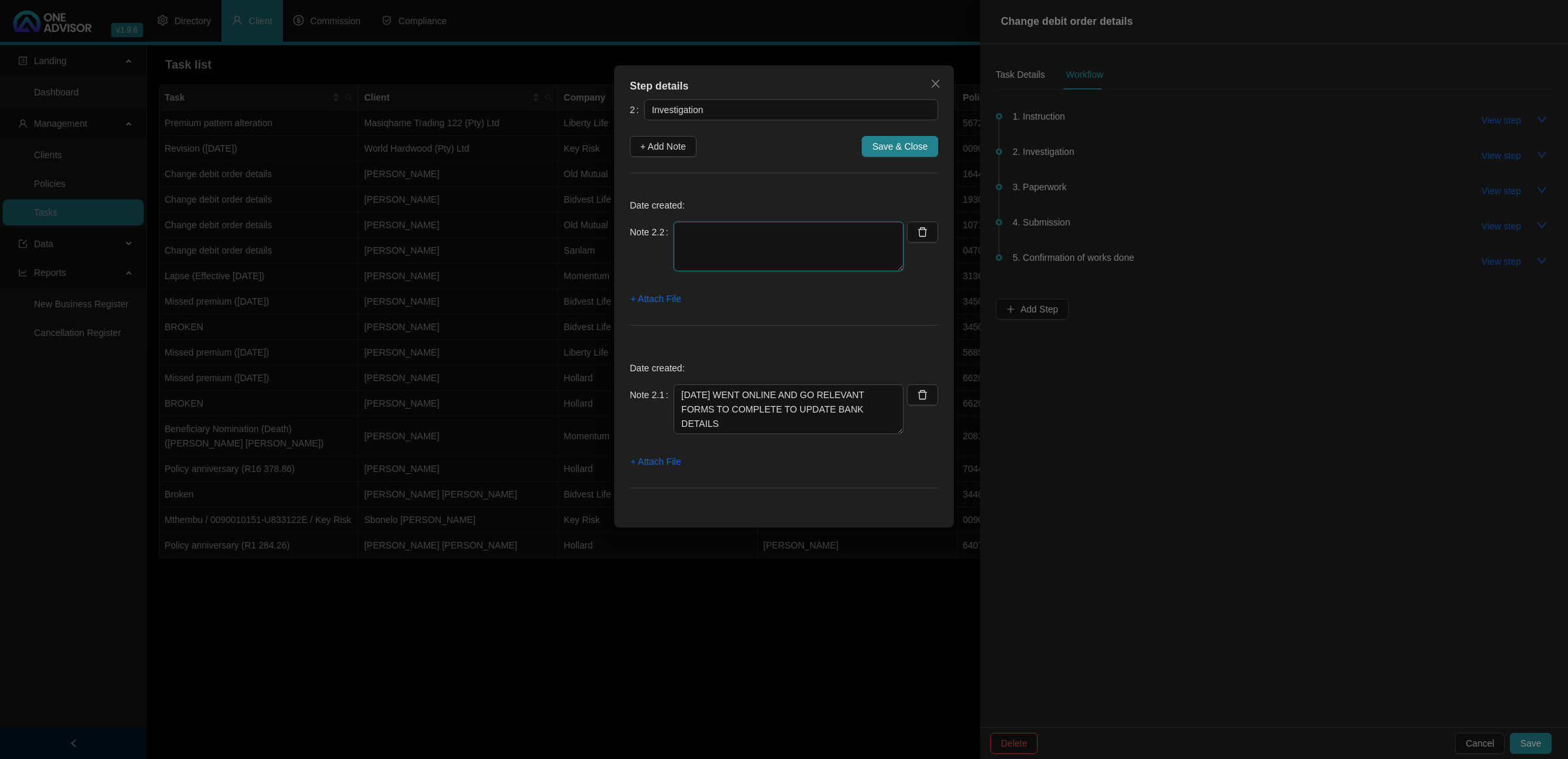
click at [785, 257] on textarea at bounding box center [788, 246] width 230 height 49
paste textarea "[DATE] CONTACTED THE CLIENT AND ASKED HIM IF HE WOULD LIKE IT SENT ELECTRONICAL…"
type textarea "[DATE] CONTACTED THE CLIENT AND ASKED HIM IF HE WOULD LIKE IT SENT ELECTRONICAL…"
click at [658, 144] on span "+ Add Note" at bounding box center [663, 146] width 46 height 14
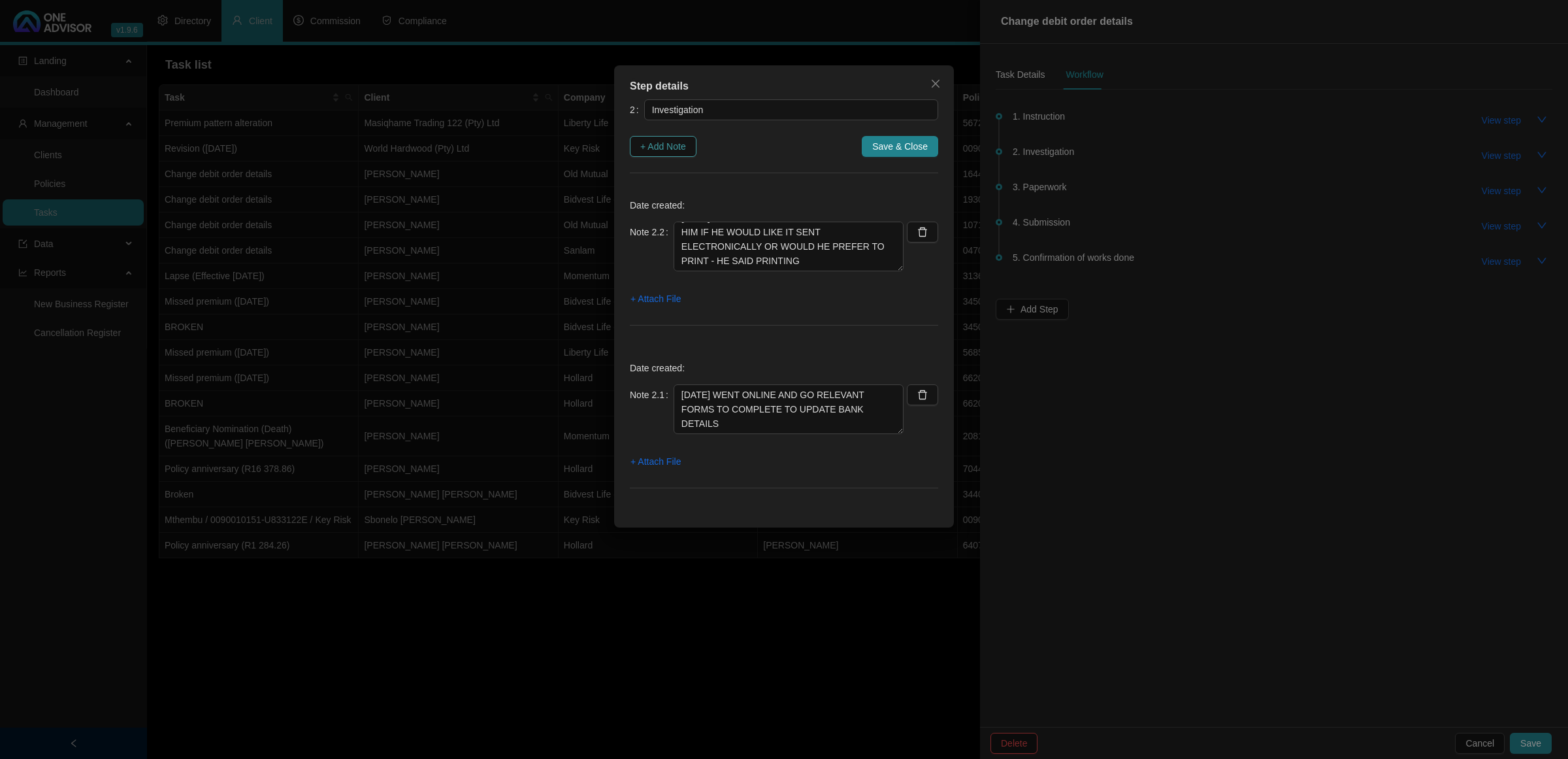
type textarea "[DATE] CONTACTED THE CLIENT AND ASKED HIM IF HE WOULD LIKE IT SENT ELECTRONICAL…"
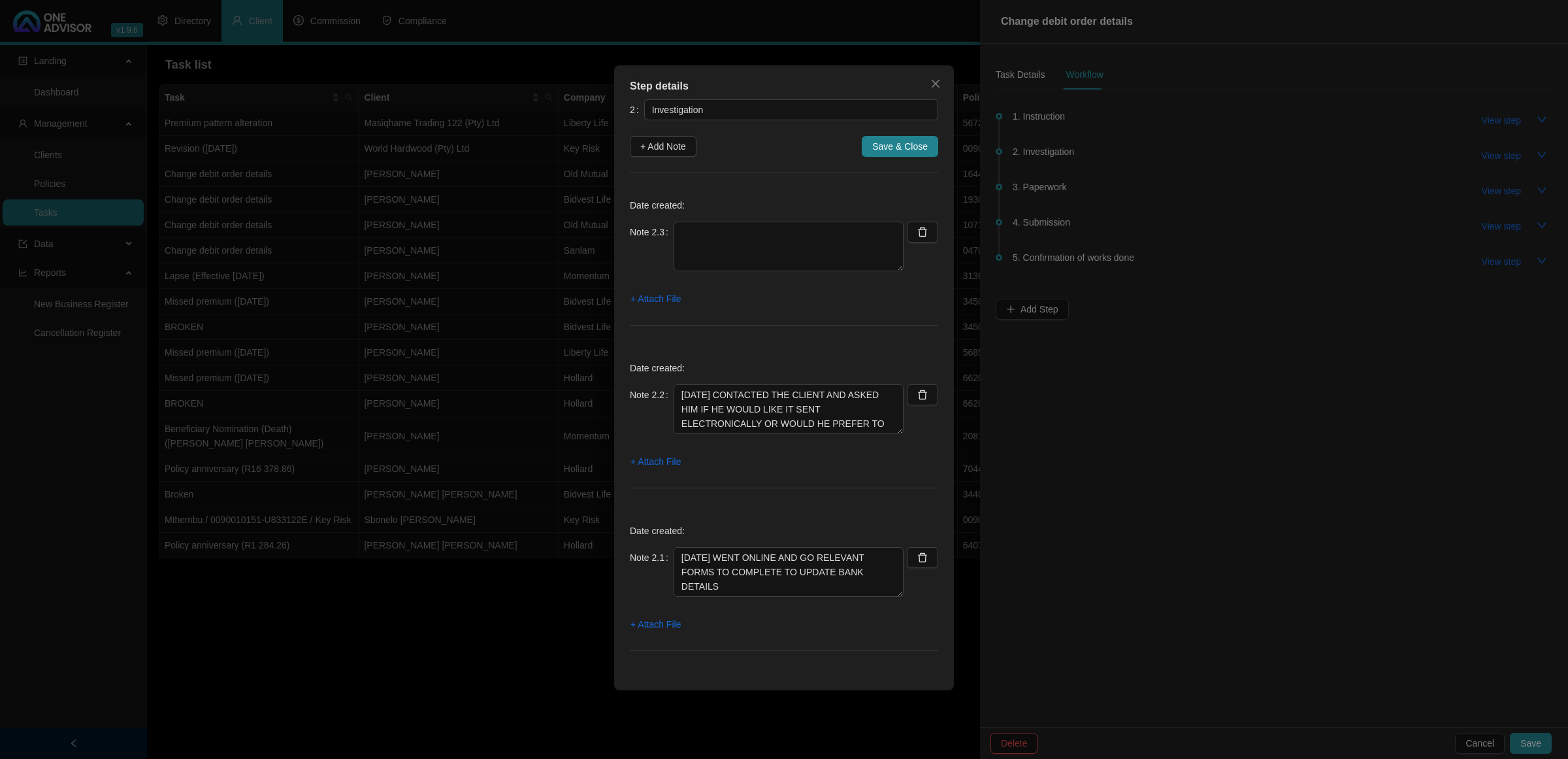
scroll to position [0, 0]
click at [714, 228] on textarea at bounding box center [788, 246] width 230 height 49
paste textarea "[DATE] EMAILED FORMS TO THE CLIENT"
type textarea "[DATE] EMAILED FORMS TO THE CLIENT"
click at [642, 299] on span "+ Attach File" at bounding box center [655, 299] width 50 height 14
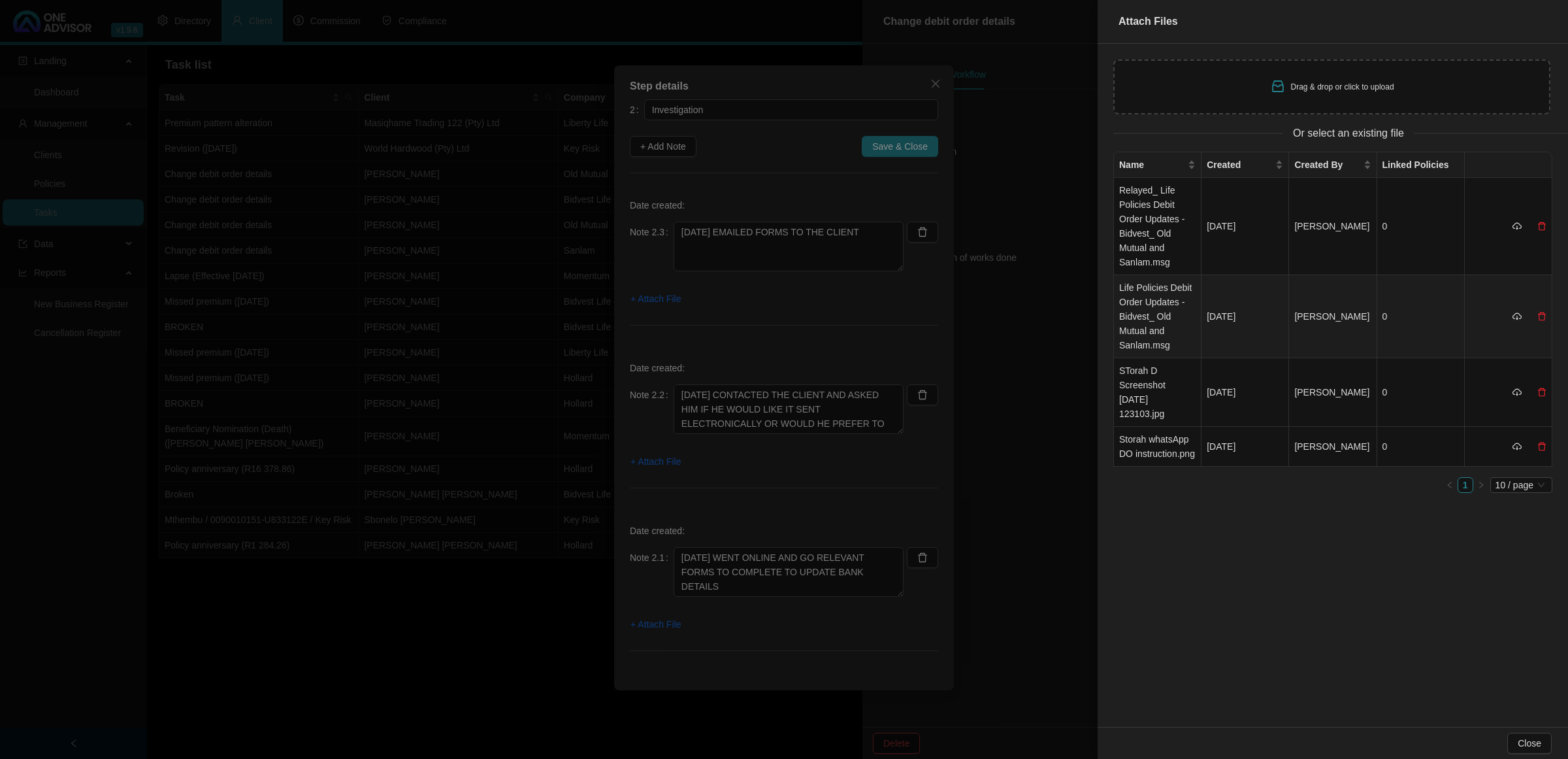
click at [1139, 311] on td "Life Policies Debit Order Updates - Bidvest_ Old Mutual and Sanlam.msg" at bounding box center [1158, 316] width 88 height 83
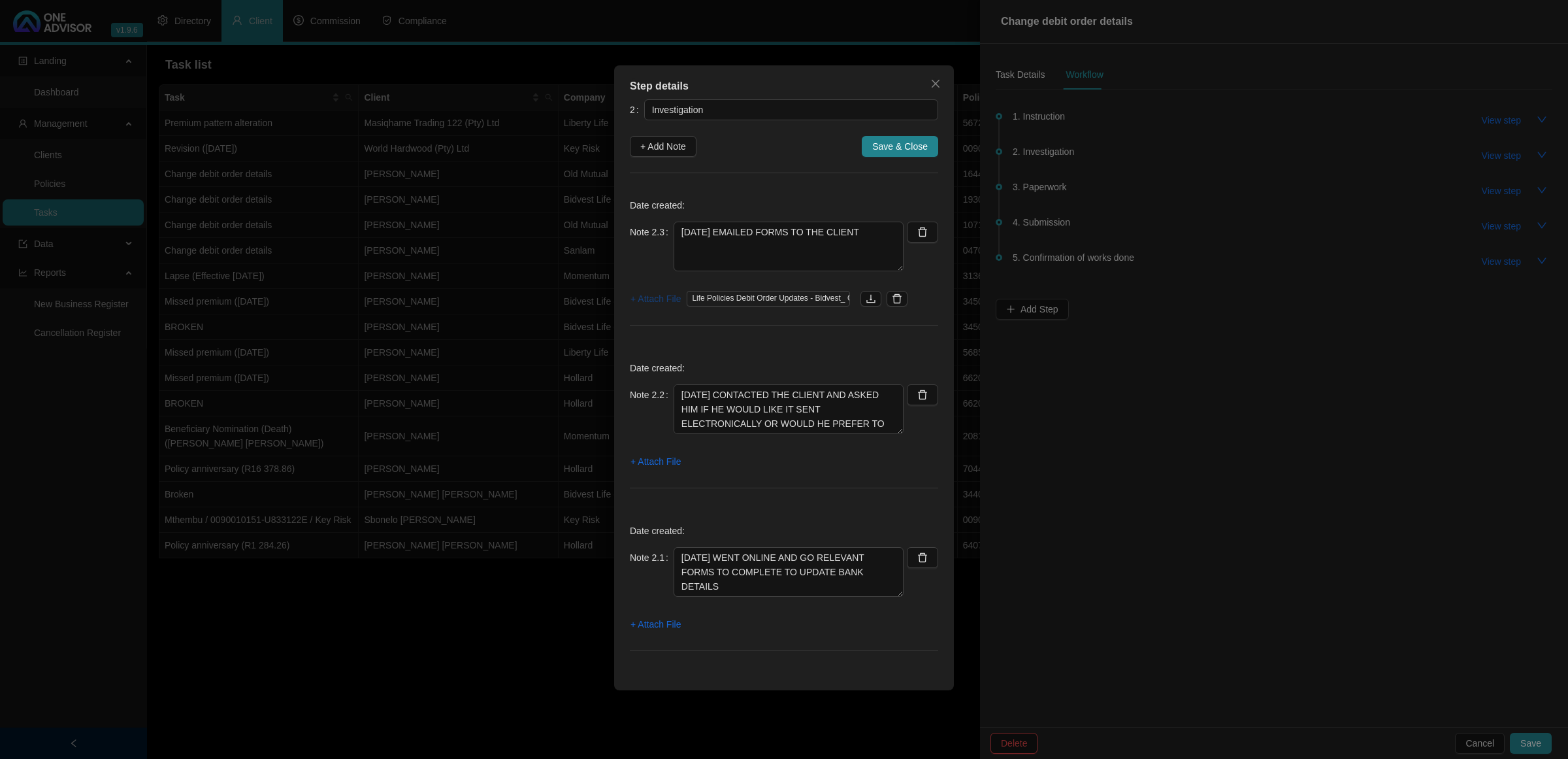
click at [674, 295] on span "+ Attach File" at bounding box center [655, 299] width 50 height 14
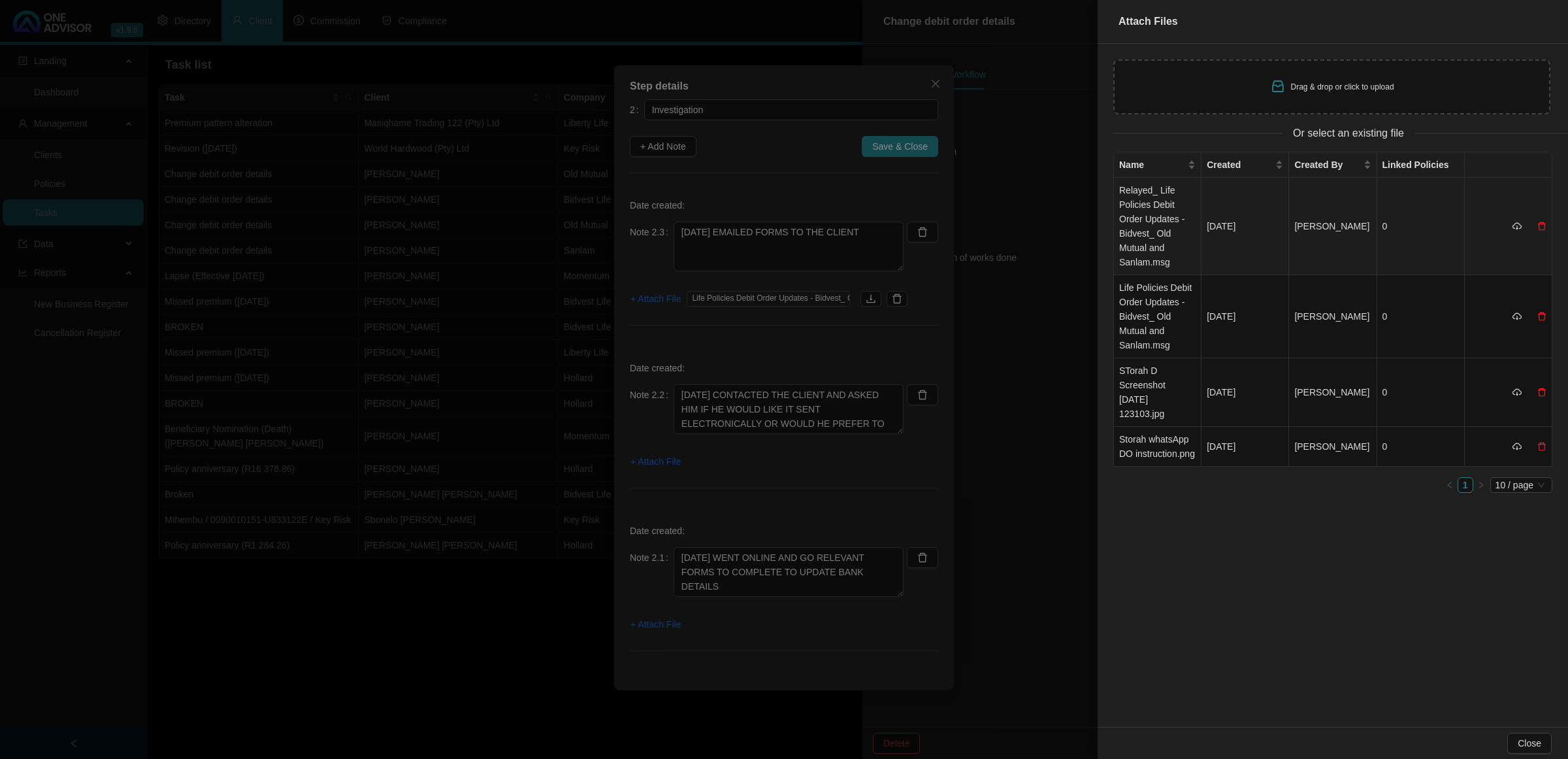
click at [1147, 241] on td "Relayed_ Life Policies Debit Order Updates - Bidvest_ Old Mutual and Sanlam.msg" at bounding box center [1158, 226] width 88 height 97
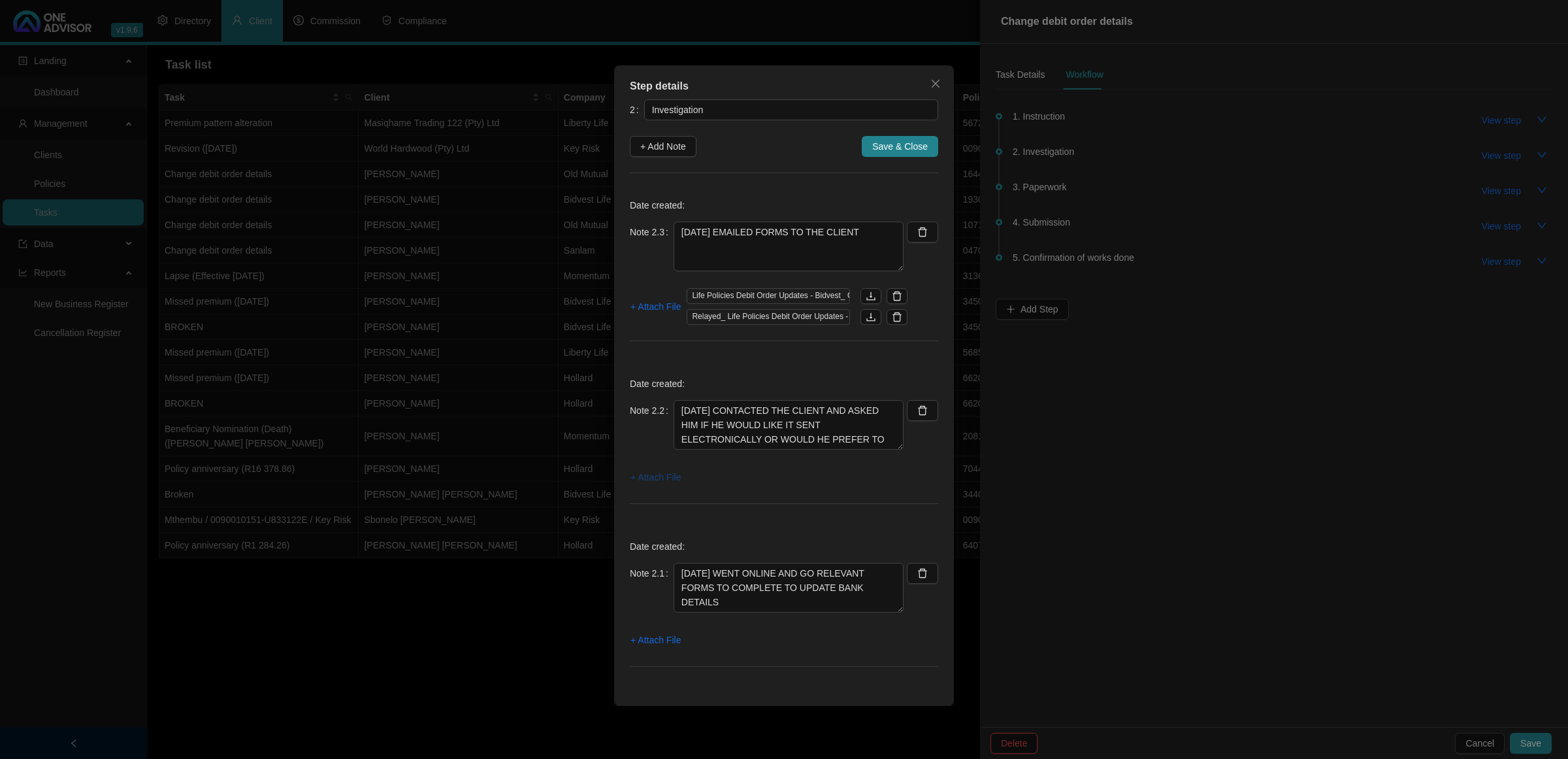
click at [661, 478] on span "+ Attach File" at bounding box center [655, 477] width 50 height 14
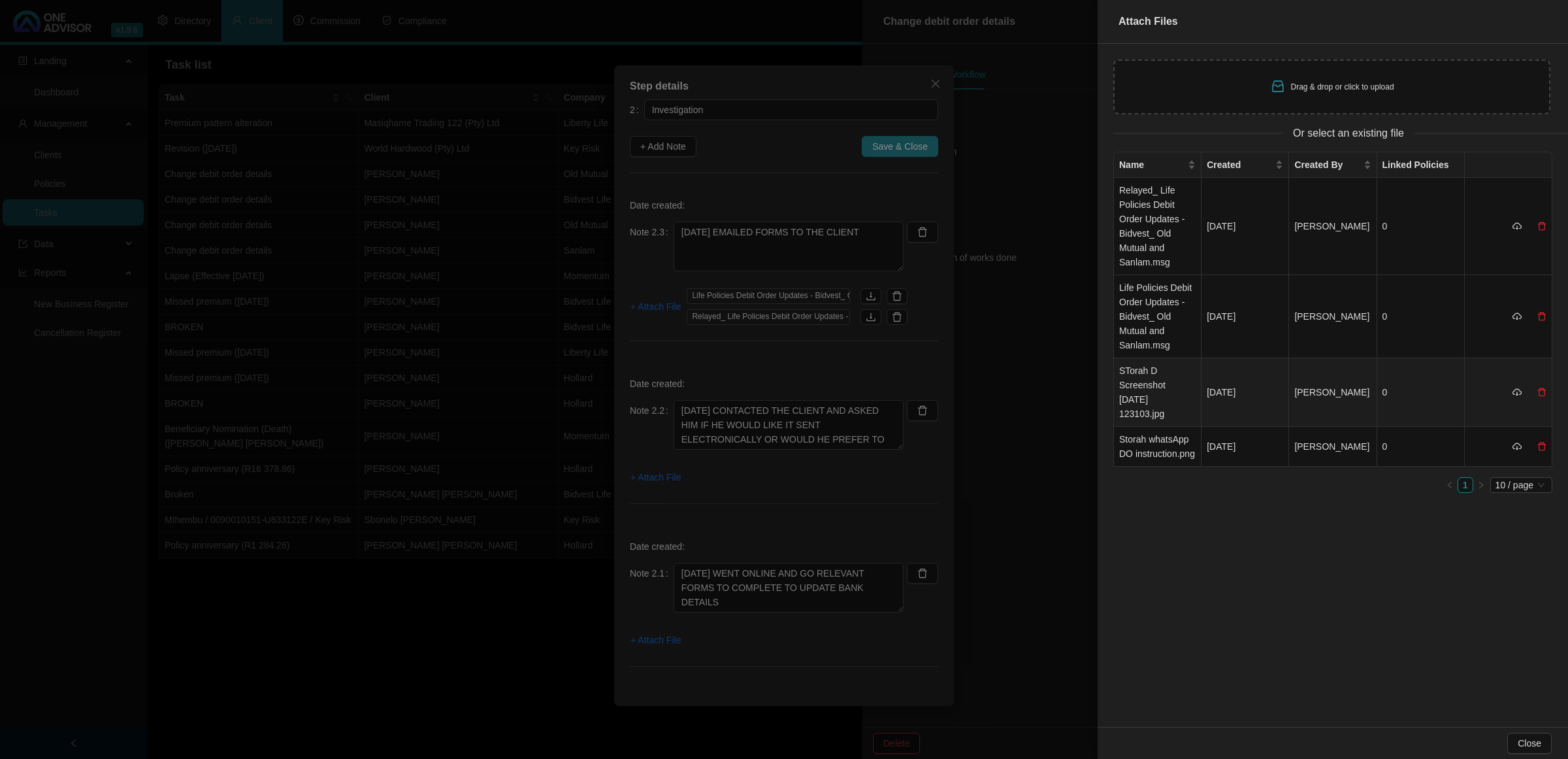
click at [1126, 401] on td "STorah D Screenshot [DATE] 123103.jpg" at bounding box center [1158, 393] width 88 height 69
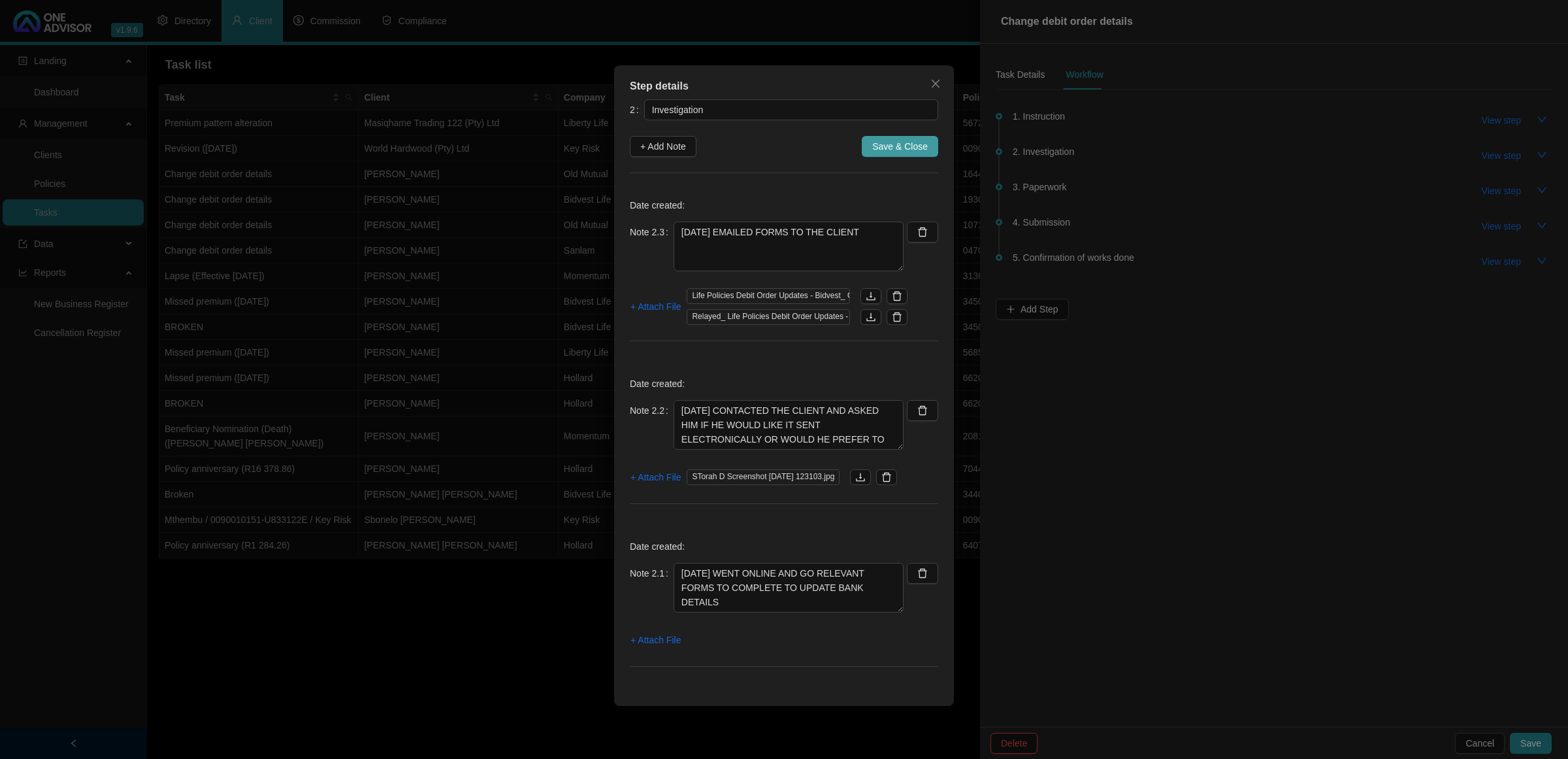
click at [899, 152] on span "Save & Close" at bounding box center [900, 146] width 56 height 14
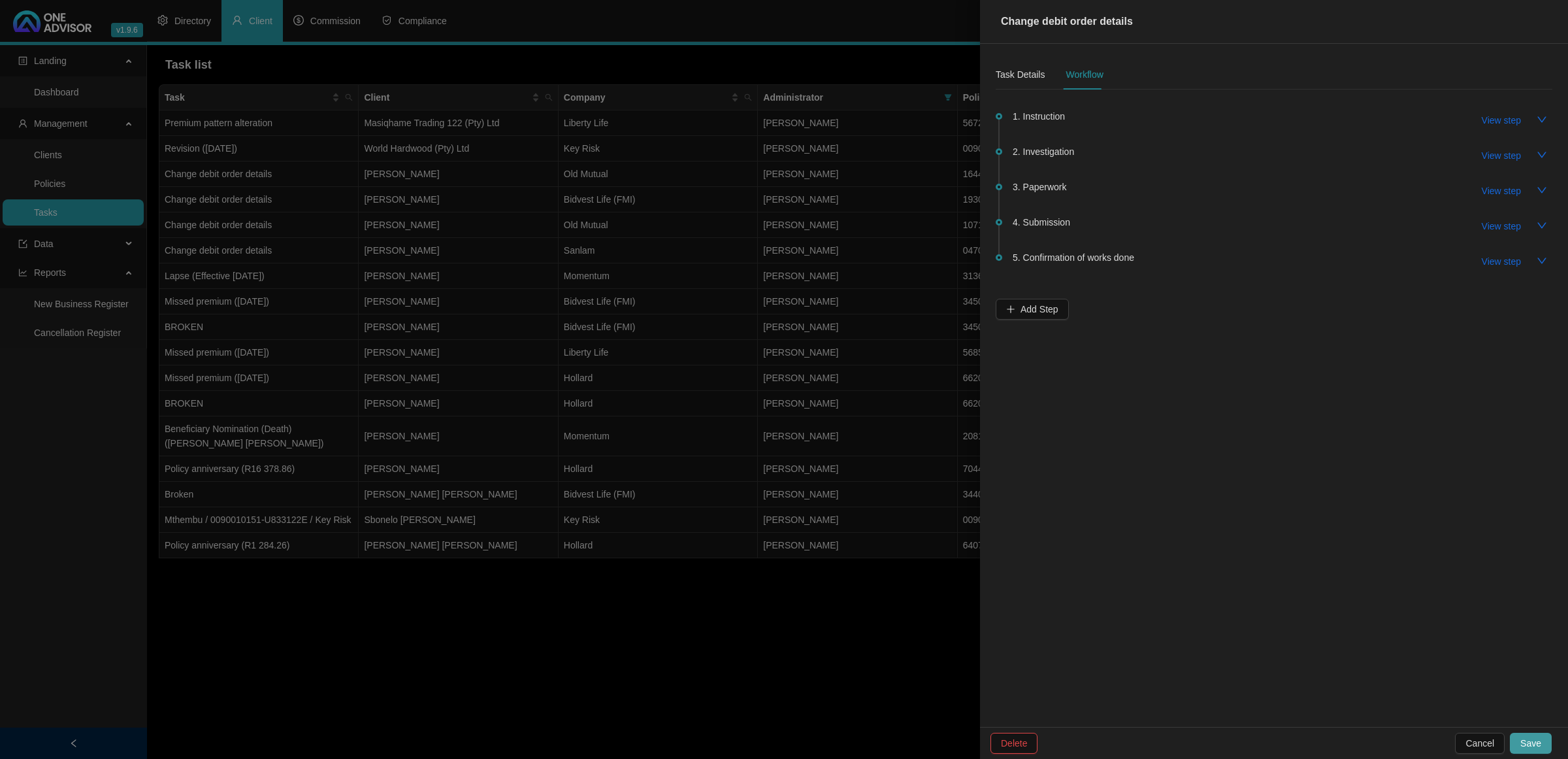
click at [1523, 743] on span "Save" at bounding box center [1531, 743] width 21 height 14
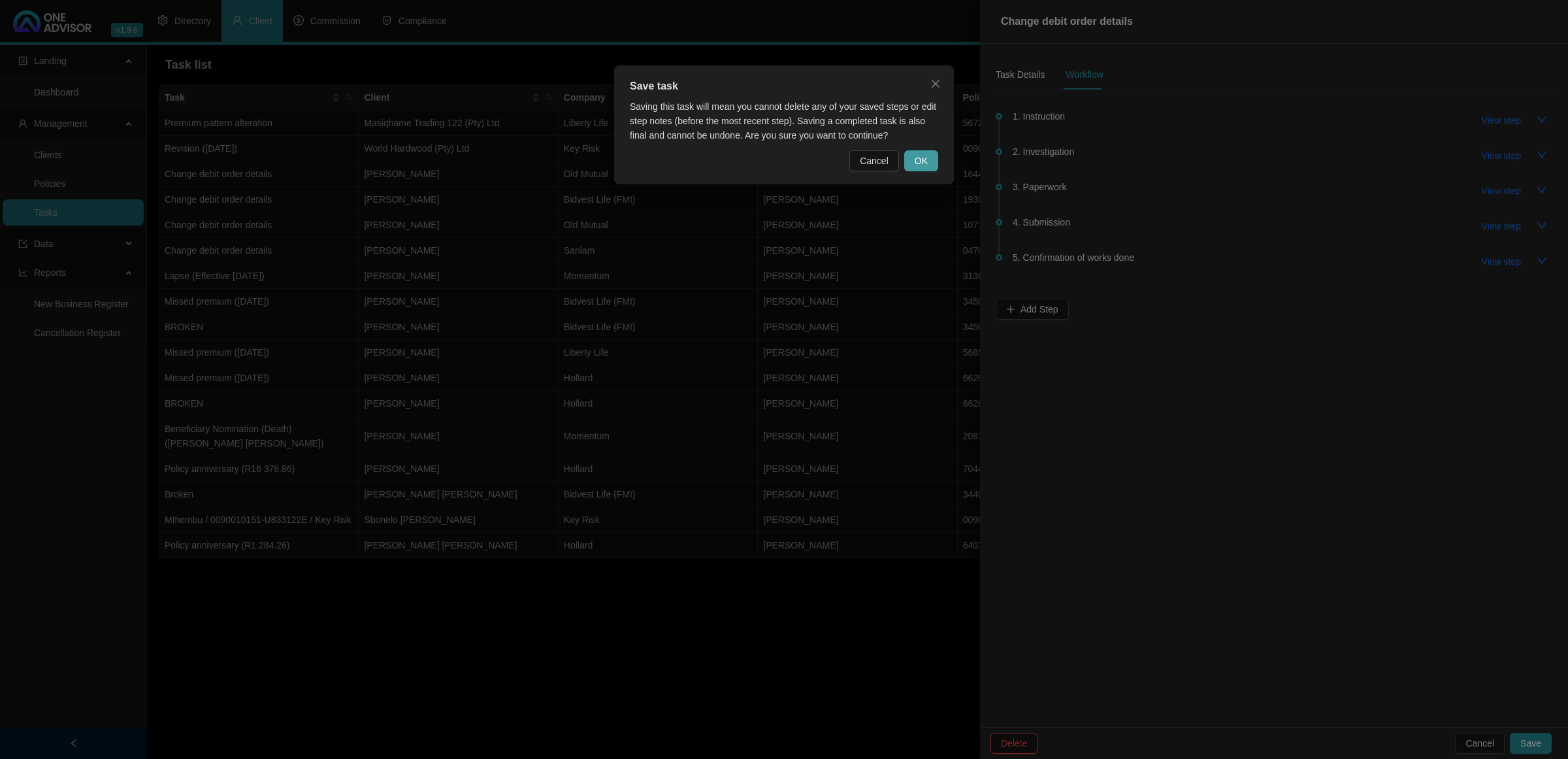
click at [918, 168] on button "OK" at bounding box center [922, 161] width 34 height 21
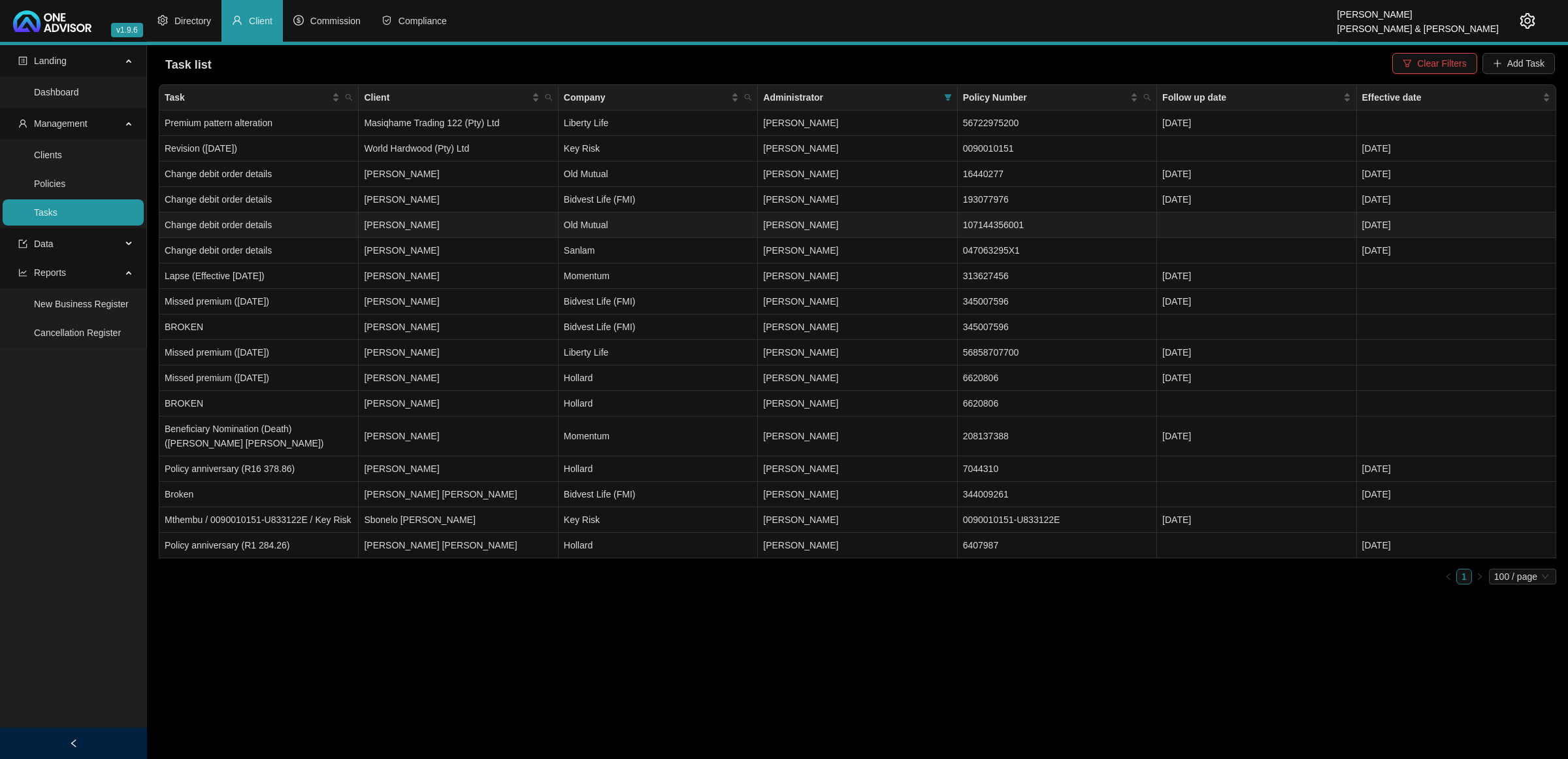
click at [656, 229] on td "Old Mutual" at bounding box center [658, 225] width 200 height 25
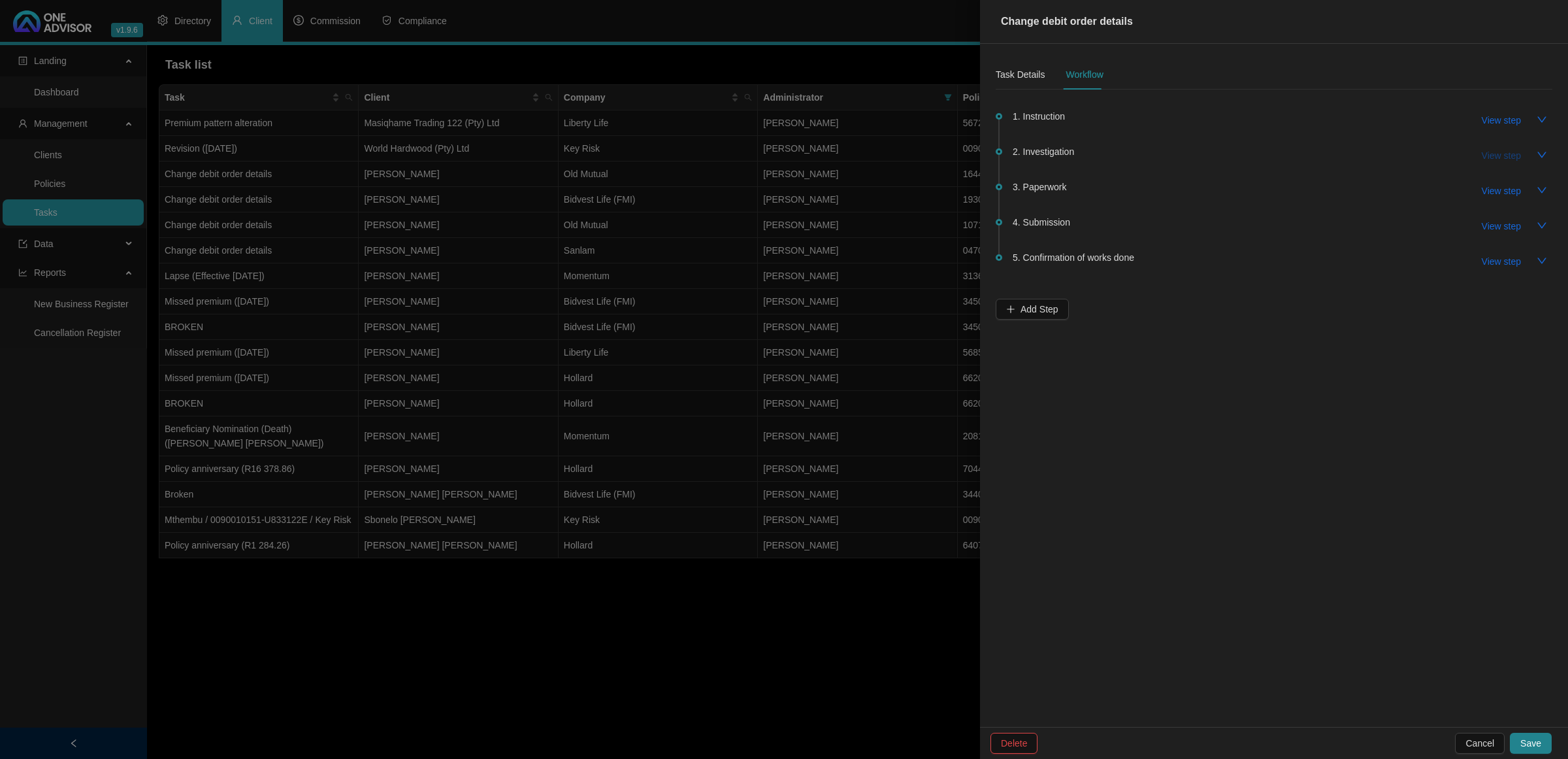
click at [1508, 161] on span "View step" at bounding box center [1501, 155] width 39 height 14
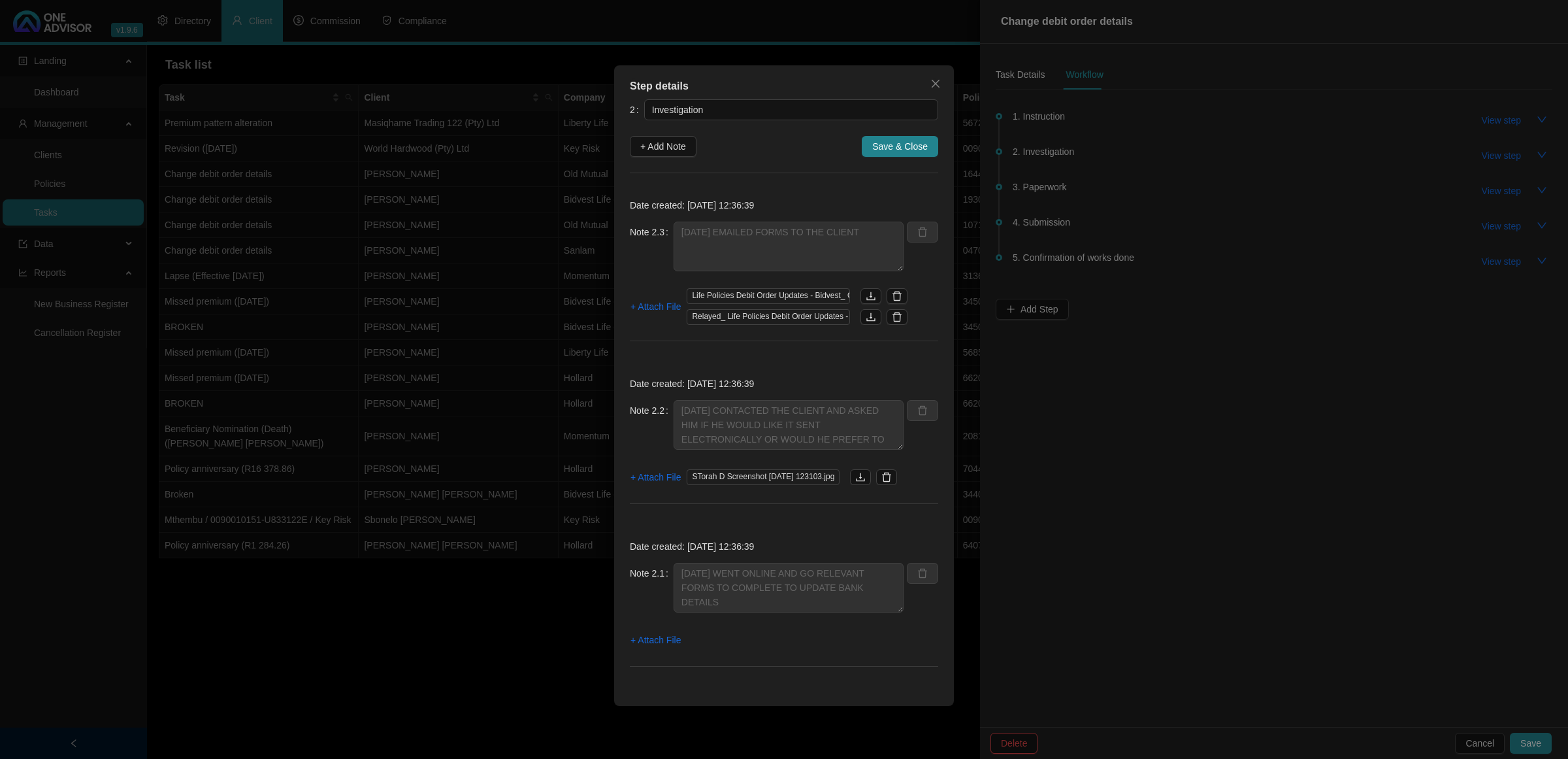
click at [1521, 736] on div "Step details 2 Investigation + Add Note Save & Close Date created: [DATE] 12:36…" at bounding box center [784, 380] width 1568 height 759
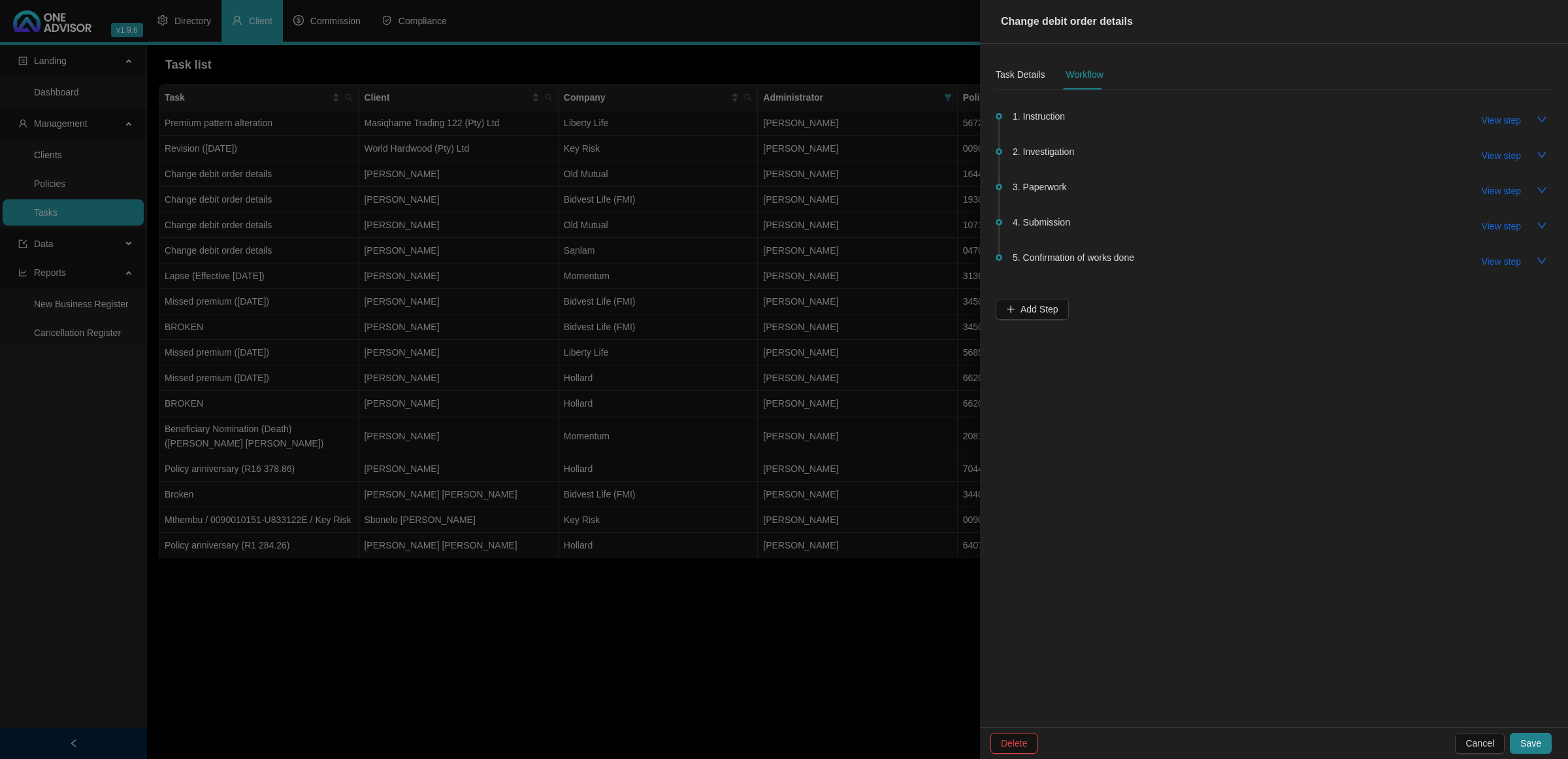
click at [491, 265] on div at bounding box center [784, 380] width 1568 height 759
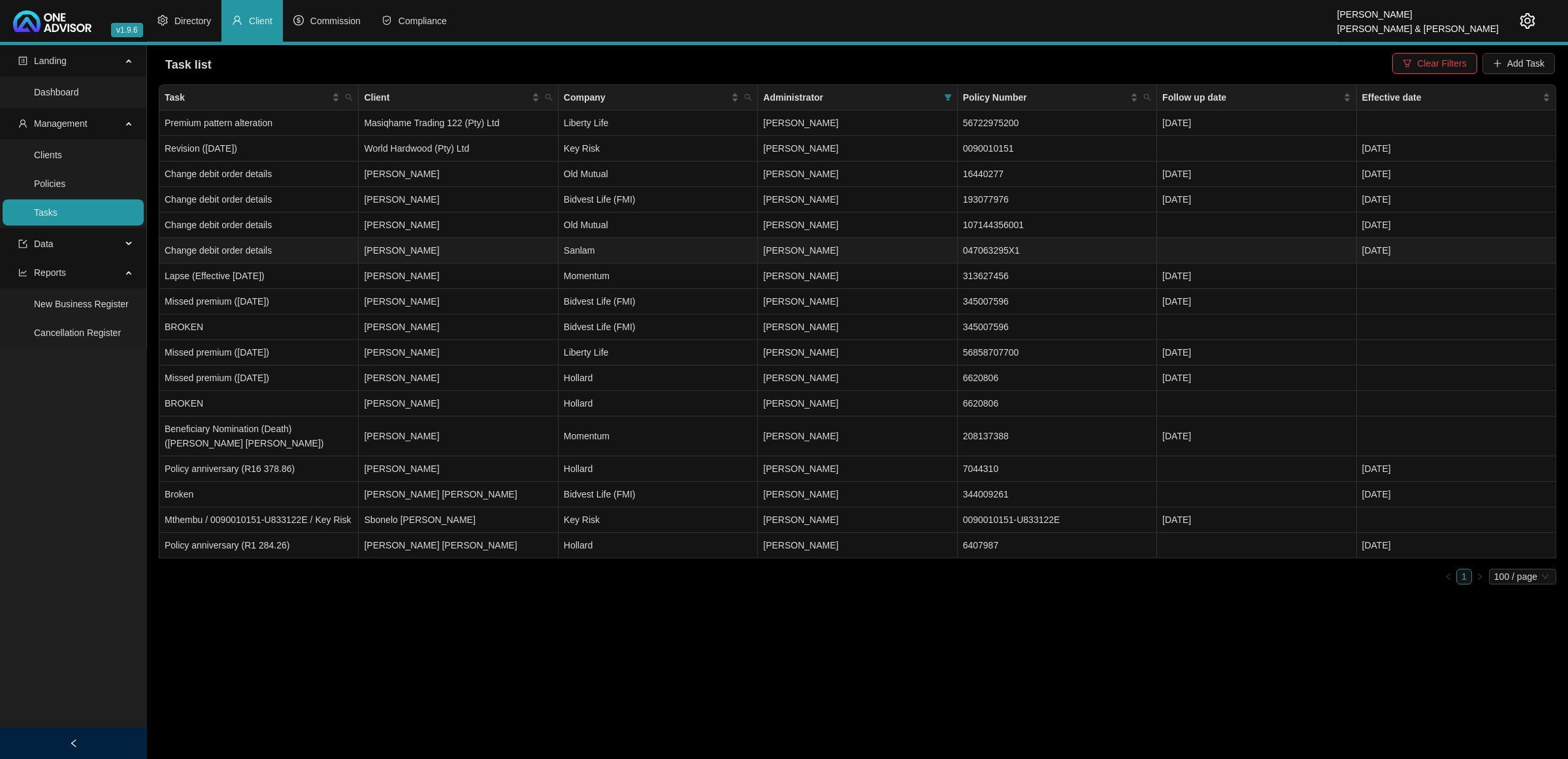
click at [573, 244] on td "Sanlam" at bounding box center [658, 250] width 200 height 25
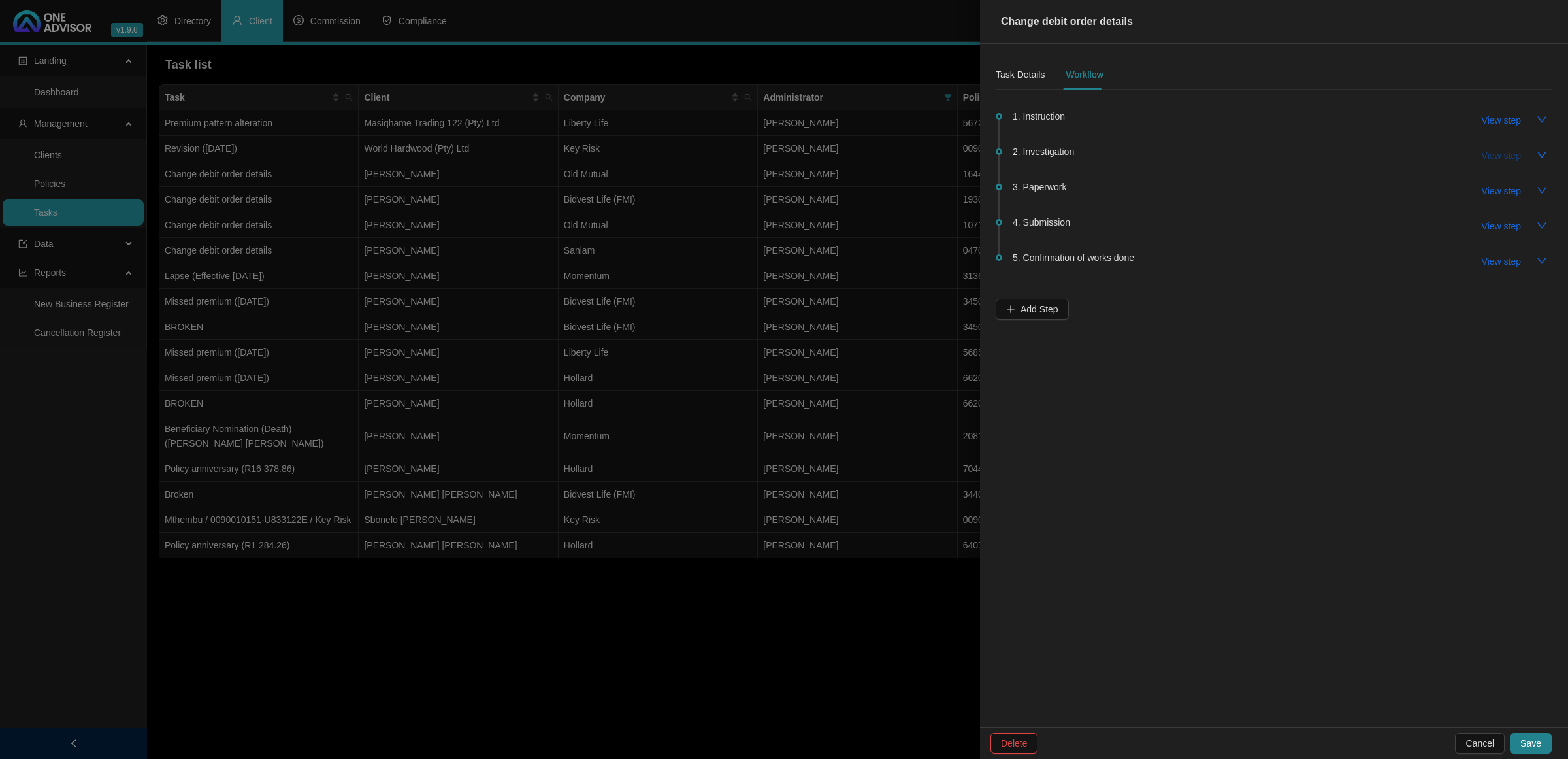
click at [1508, 154] on span "View step" at bounding box center [1501, 155] width 39 height 14
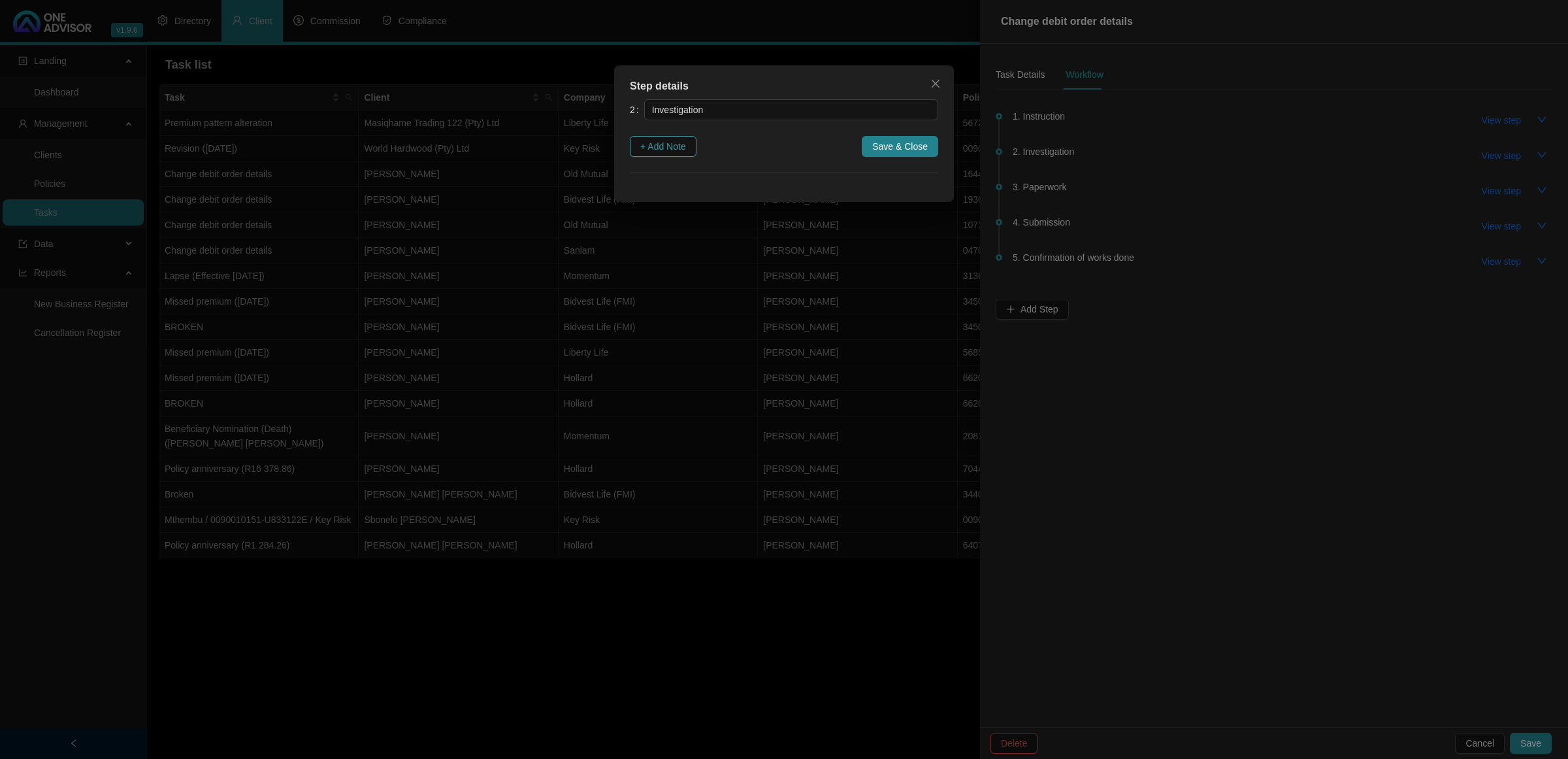
click at [654, 148] on span "+ Add Note" at bounding box center [663, 146] width 46 height 14
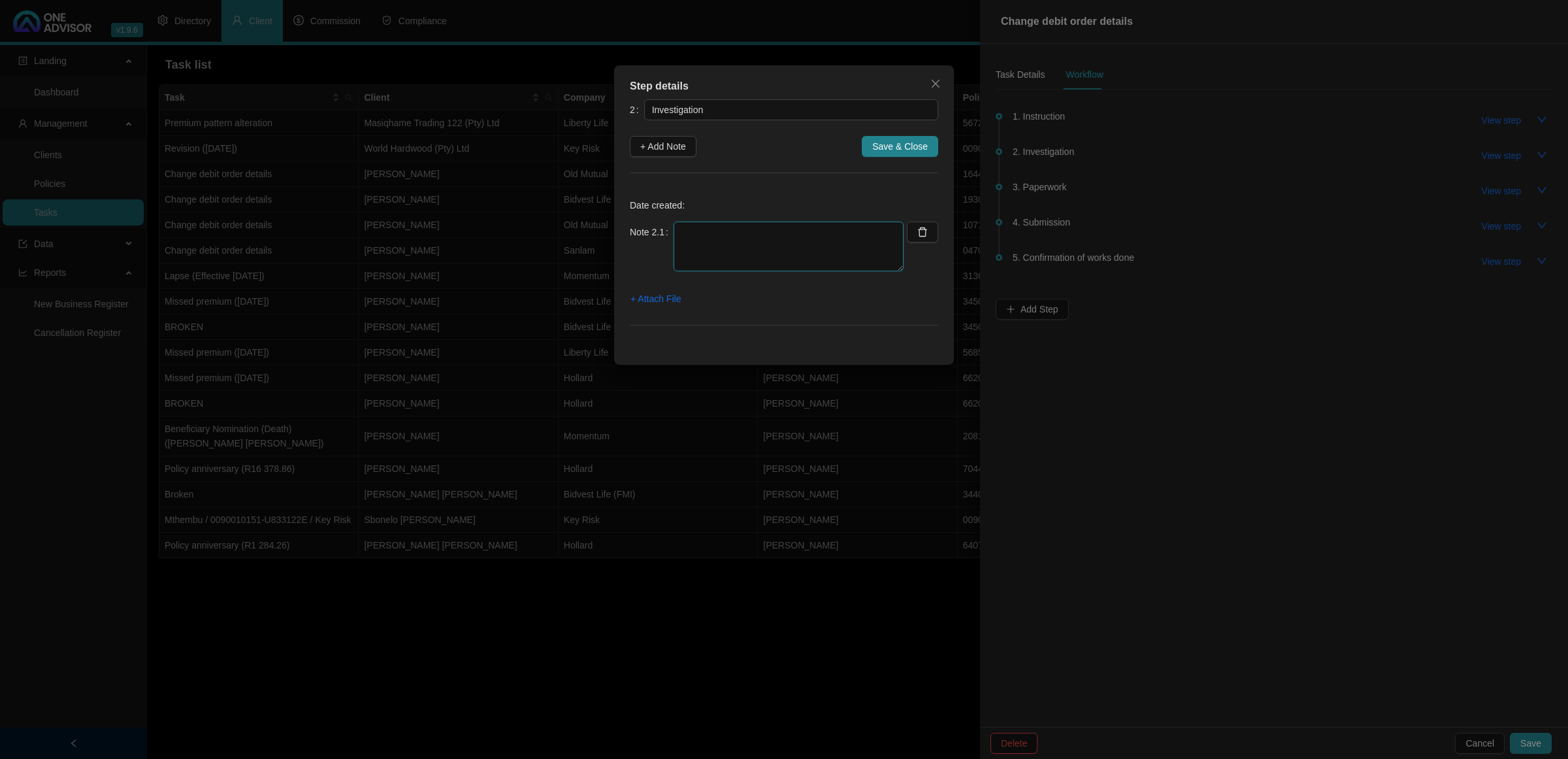
click at [769, 241] on textarea at bounding box center [788, 246] width 230 height 49
paste textarea "[DATE] WENT ONLINE AND GO RELEVANT FORMS TO COMPLETE TO UPDATE BANK DETAILS"
click at [774, 228] on textarea "[DATE] WENT ONLINE AND GO RELEVANT FORMS TO COMPLETE TO UPDATE BANK DETAILS" at bounding box center [788, 246] width 230 height 49
click at [681, 244] on textarea "[DATE] WENT ONLINE AND GO RELEVANT FORMS TO COMPLETE TO UPDATE BANK DETAILS" at bounding box center [788, 246] width 230 height 49
type textarea "[DATE] WENT ONLINE AND GO RELEVANT FORMS TO COMPLETE TO UPDATE BANK DETAILS"
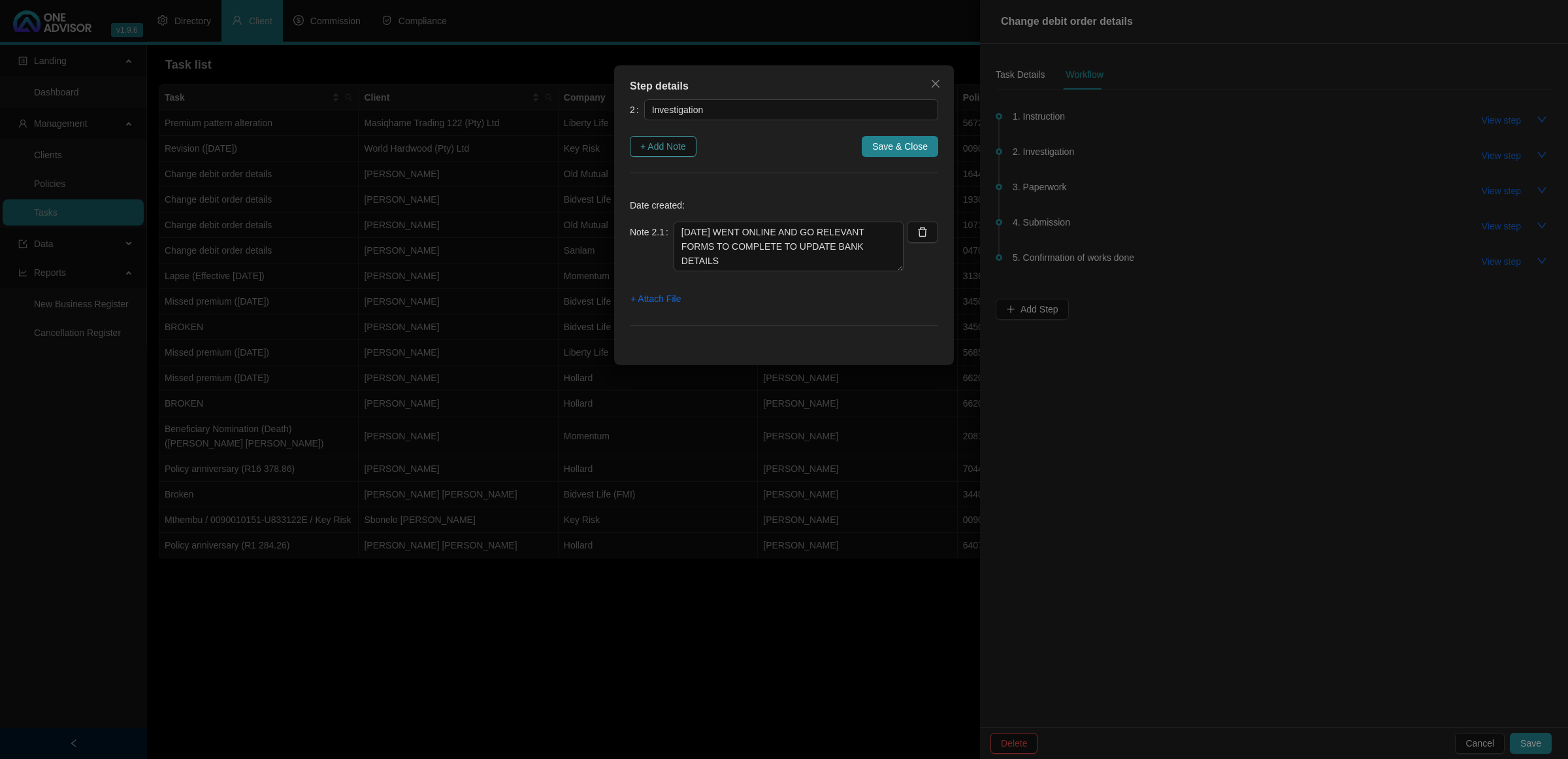
click at [676, 145] on span "+ Add Note" at bounding box center [663, 146] width 46 height 14
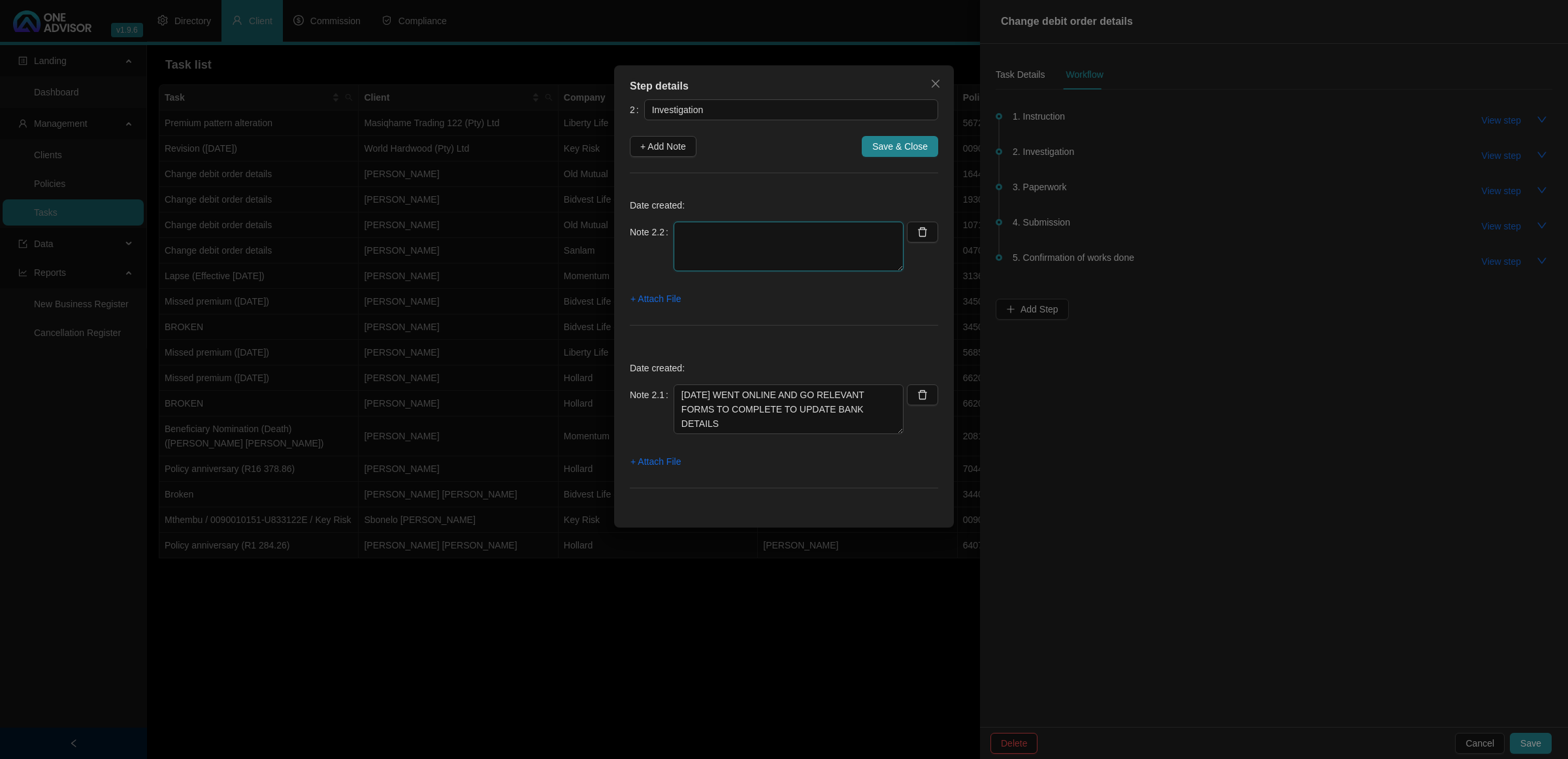
click at [686, 233] on textarea at bounding box center [788, 246] width 230 height 49
paste textarea "[DATE] CONTACTED THE CLIENT AND ASKED HIM IF HE WOULD LIKE IT SENT ELECTRONICAL…"
type textarea "[DATE] CONTACTED THE CLIENT AND ASKED HIM IF HE WOULD LIKE IT SENT ELECTRONICAL…"
click at [671, 150] on span "+ Add Note" at bounding box center [663, 146] width 46 height 14
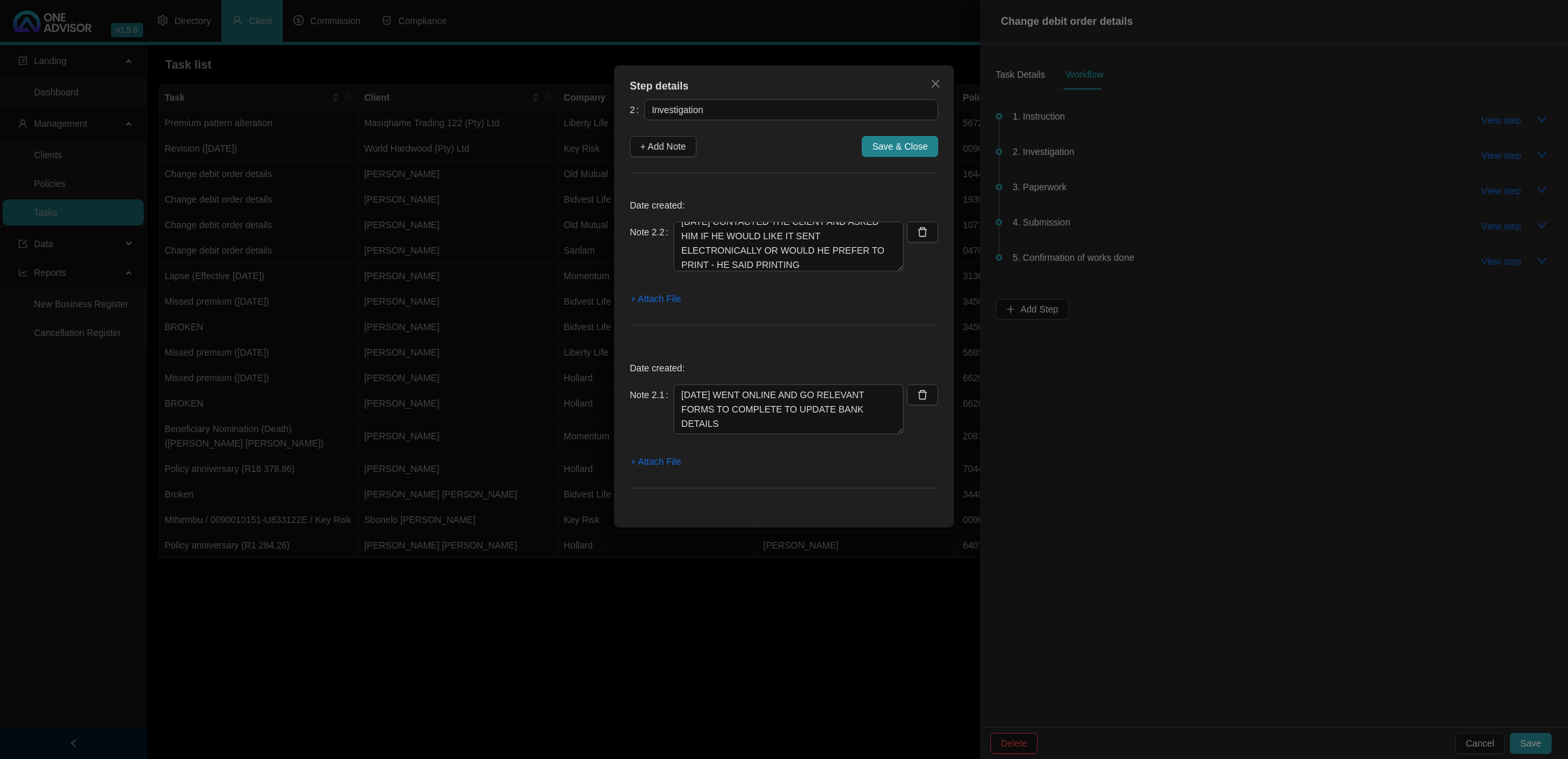
type textarea "[DATE] CONTACTED THE CLIENT AND ASKED HIM IF HE WOULD LIKE IT SENT ELECTRONICAL…"
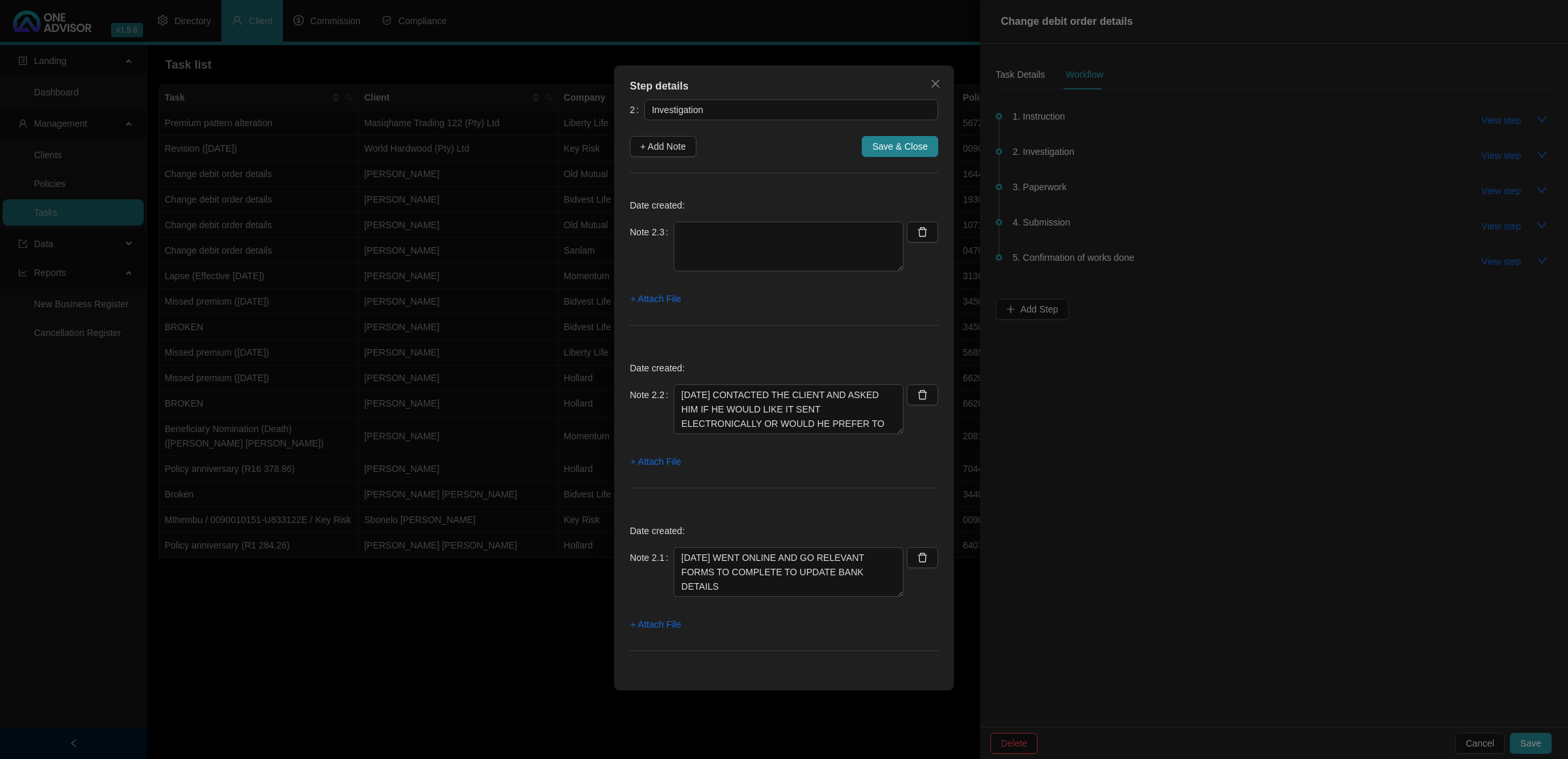
scroll to position [0, 0]
click at [721, 226] on textarea at bounding box center [788, 246] width 230 height 49
paste textarea "[DATE] EMAILED FORMS TO THE CLIENT"
type textarea "[DATE] EMAILED FORMS TO THE CLIENT"
click at [658, 302] on span "+ Attach File" at bounding box center [655, 299] width 50 height 14
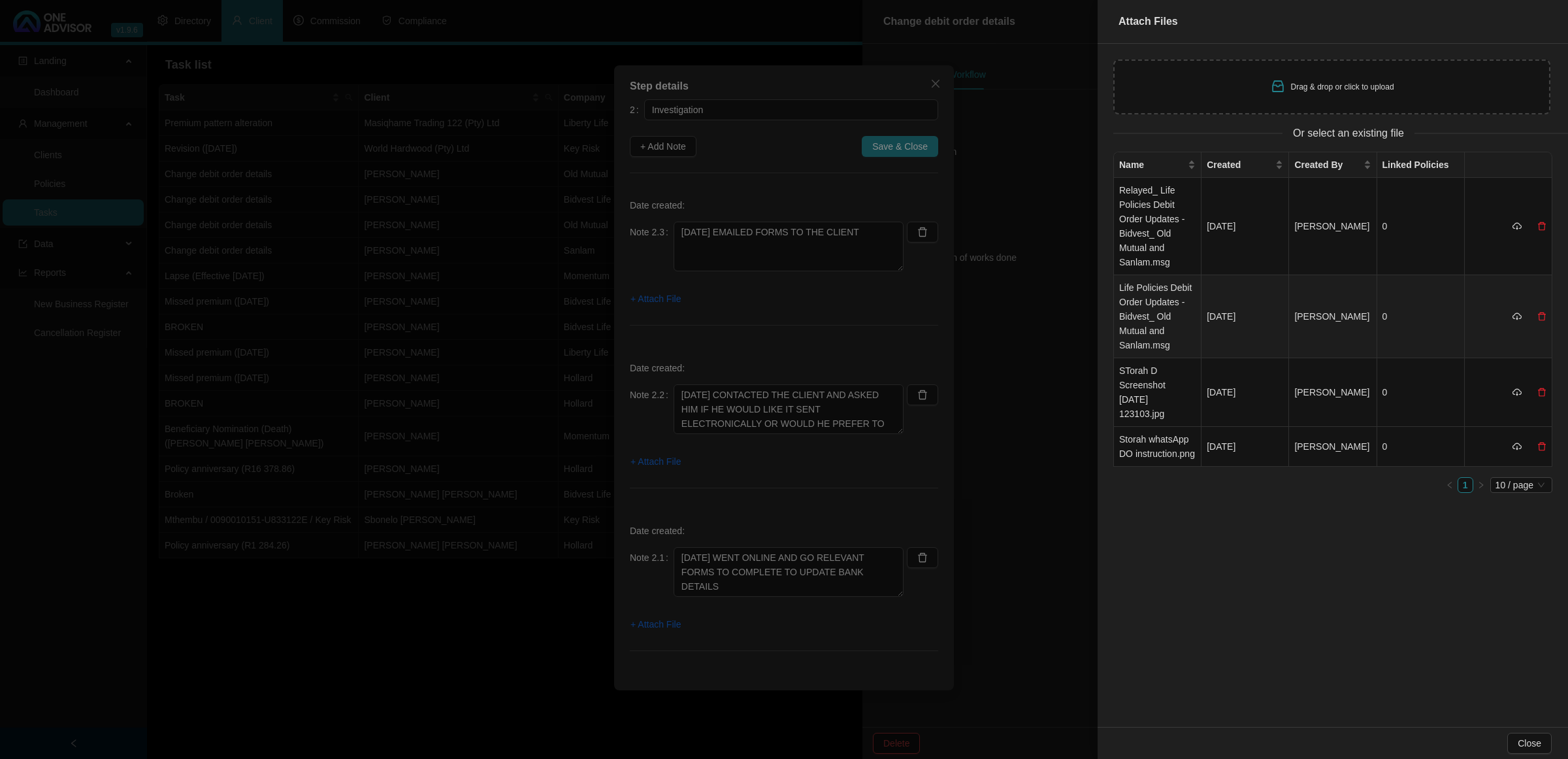
click at [1121, 318] on td "Life Policies Debit Order Updates - Bidvest_ Old Mutual and Sanlam.msg" at bounding box center [1158, 316] width 88 height 83
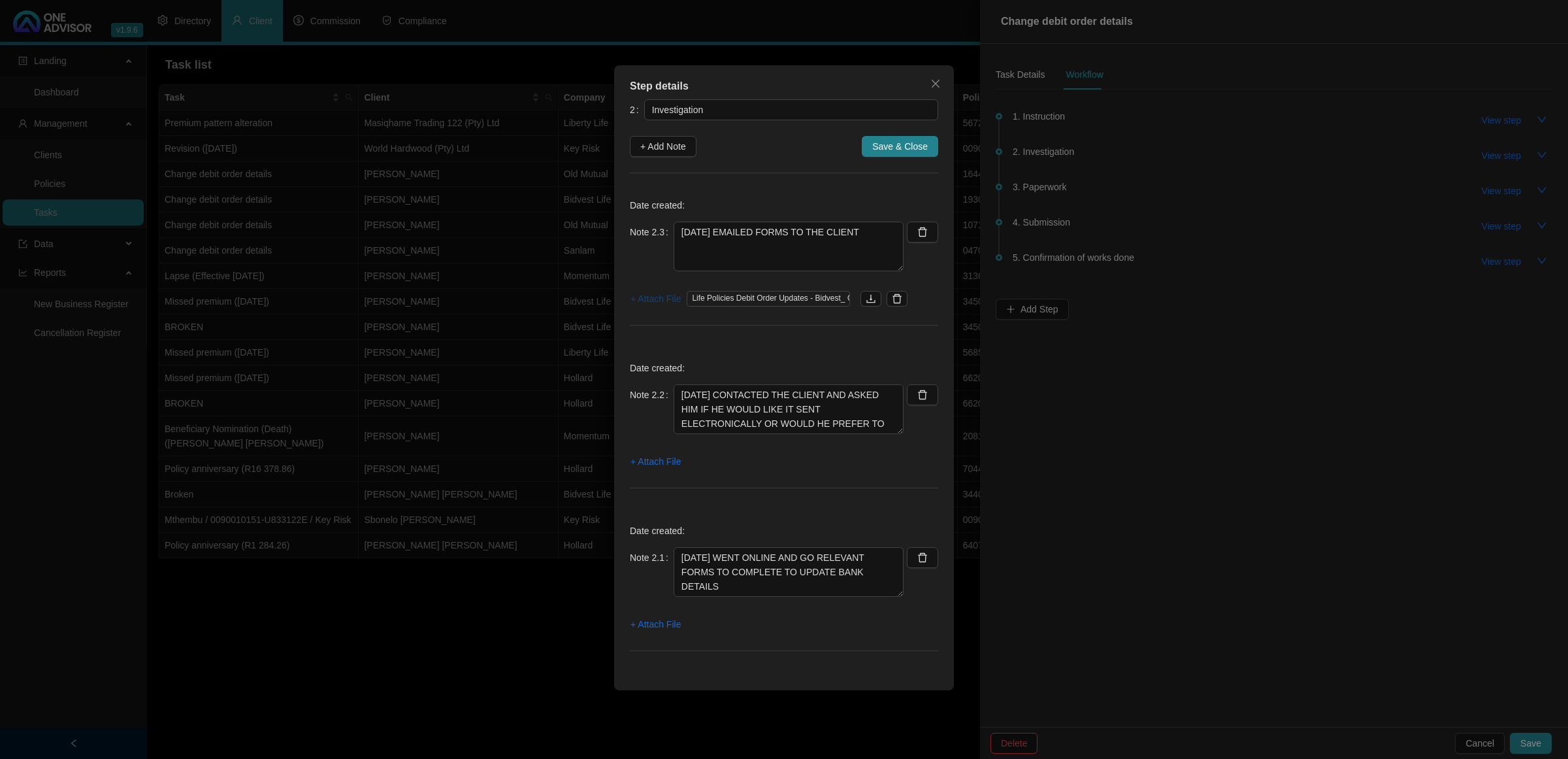
click at [648, 303] on span "+ Attach File" at bounding box center [655, 299] width 50 height 14
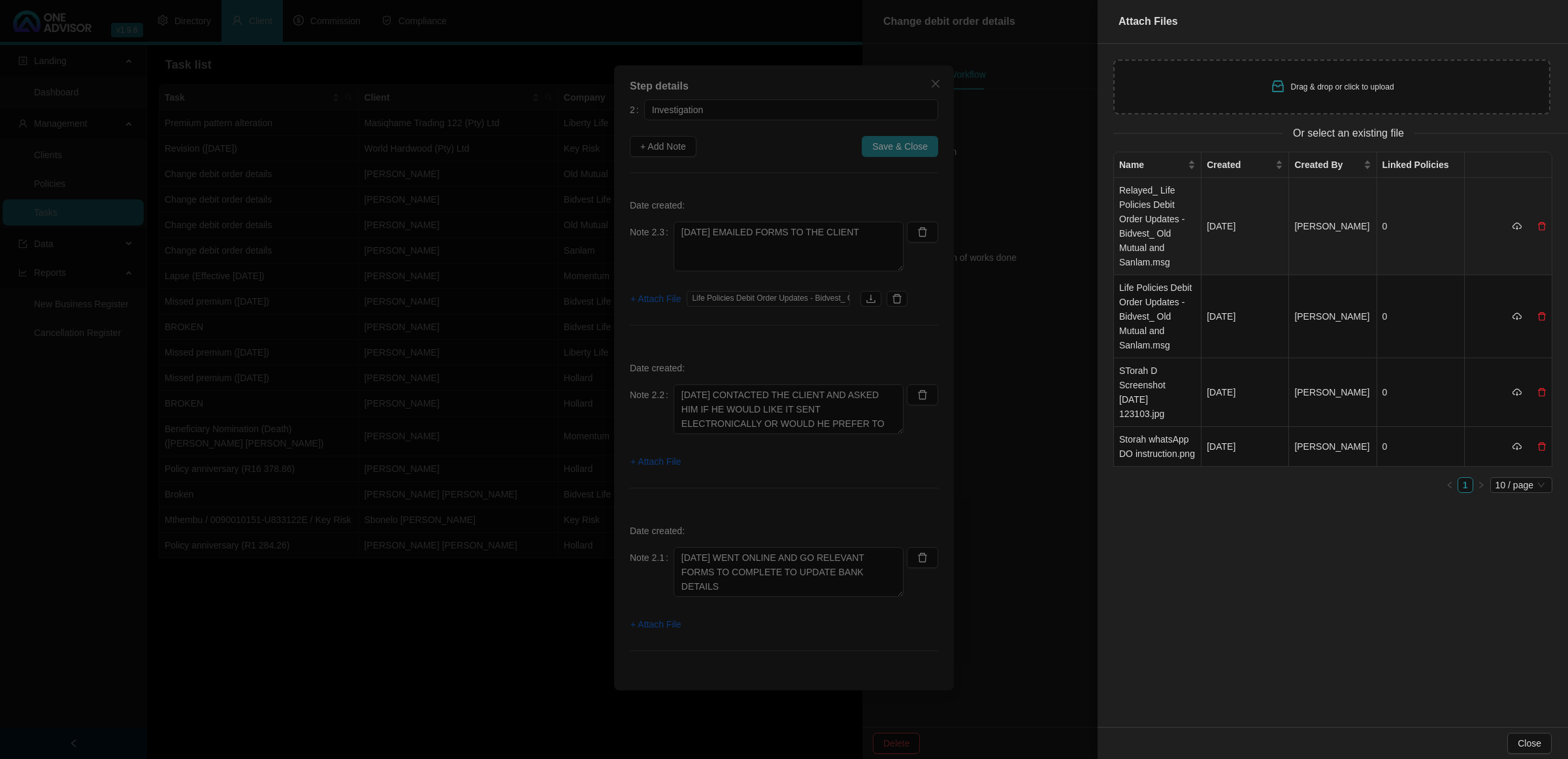
click at [1135, 236] on td "Relayed_ Life Policies Debit Order Updates - Bidvest_ Old Mutual and Sanlam.msg" at bounding box center [1158, 226] width 88 height 97
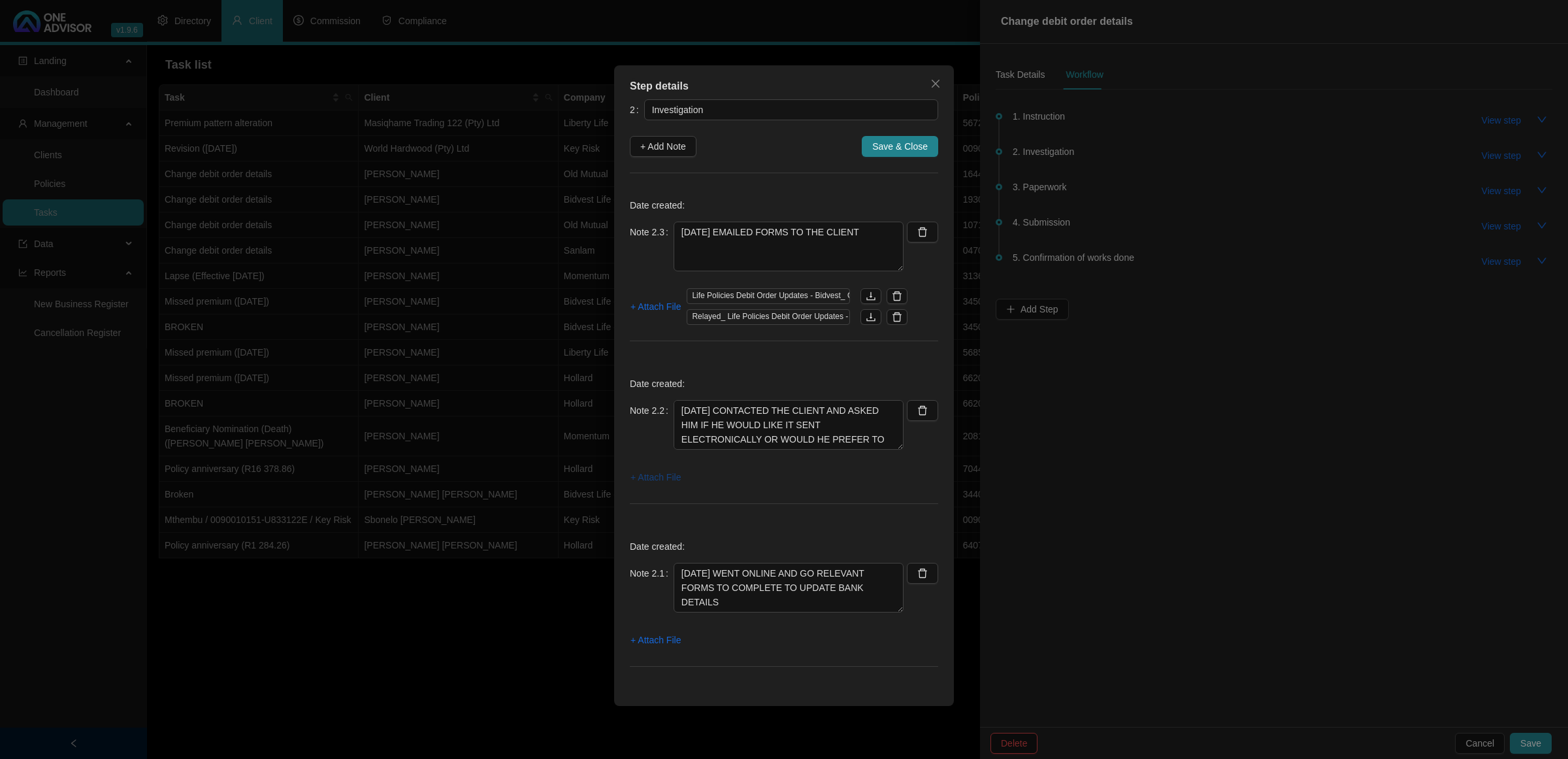
click at [658, 484] on span "+ Attach File" at bounding box center [655, 477] width 50 height 14
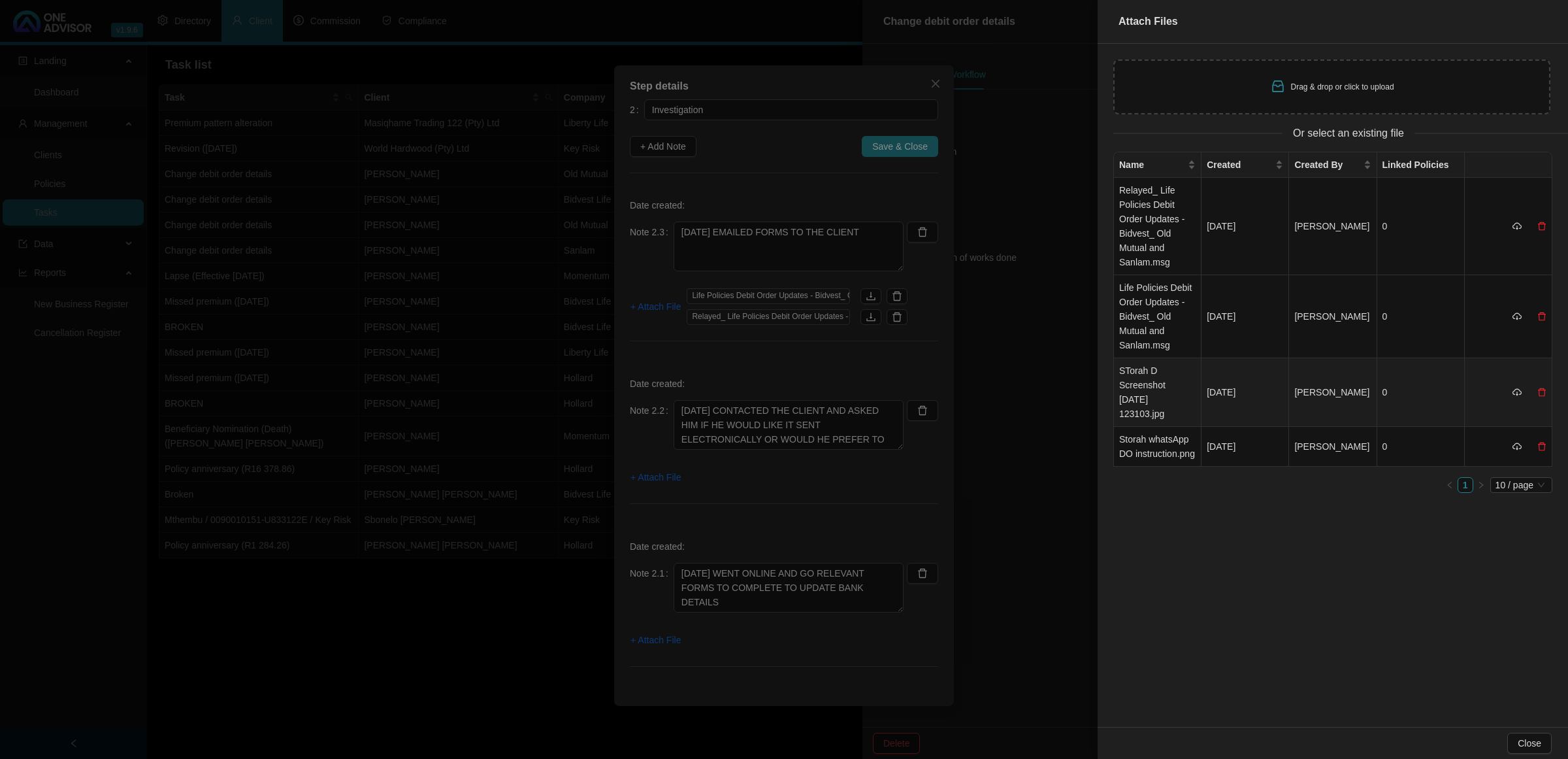
click at [1132, 384] on td "STorah D Screenshot [DATE] 123103.jpg" at bounding box center [1158, 393] width 88 height 69
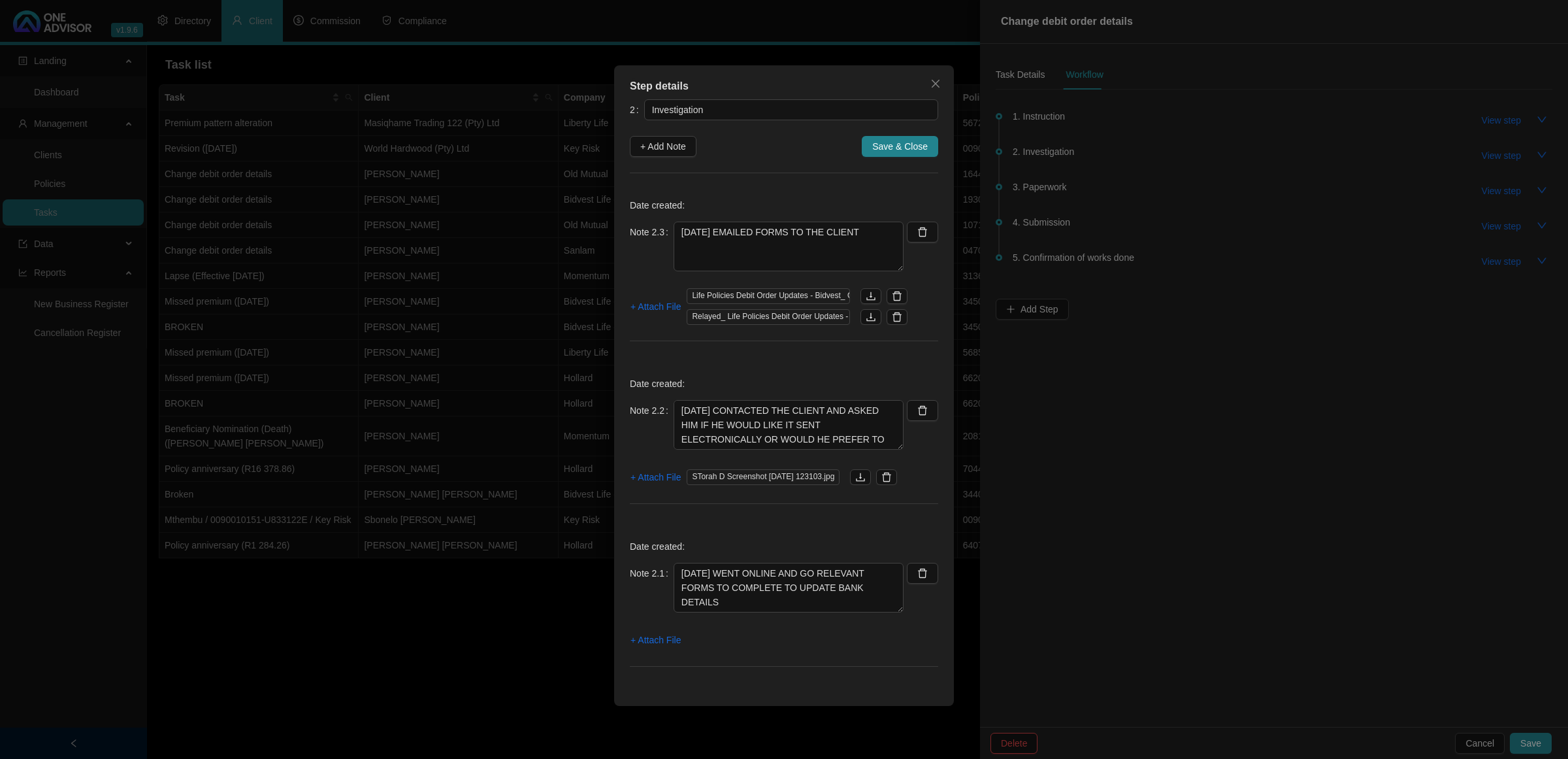
click at [902, 148] on span "Save & Close" at bounding box center [900, 146] width 56 height 14
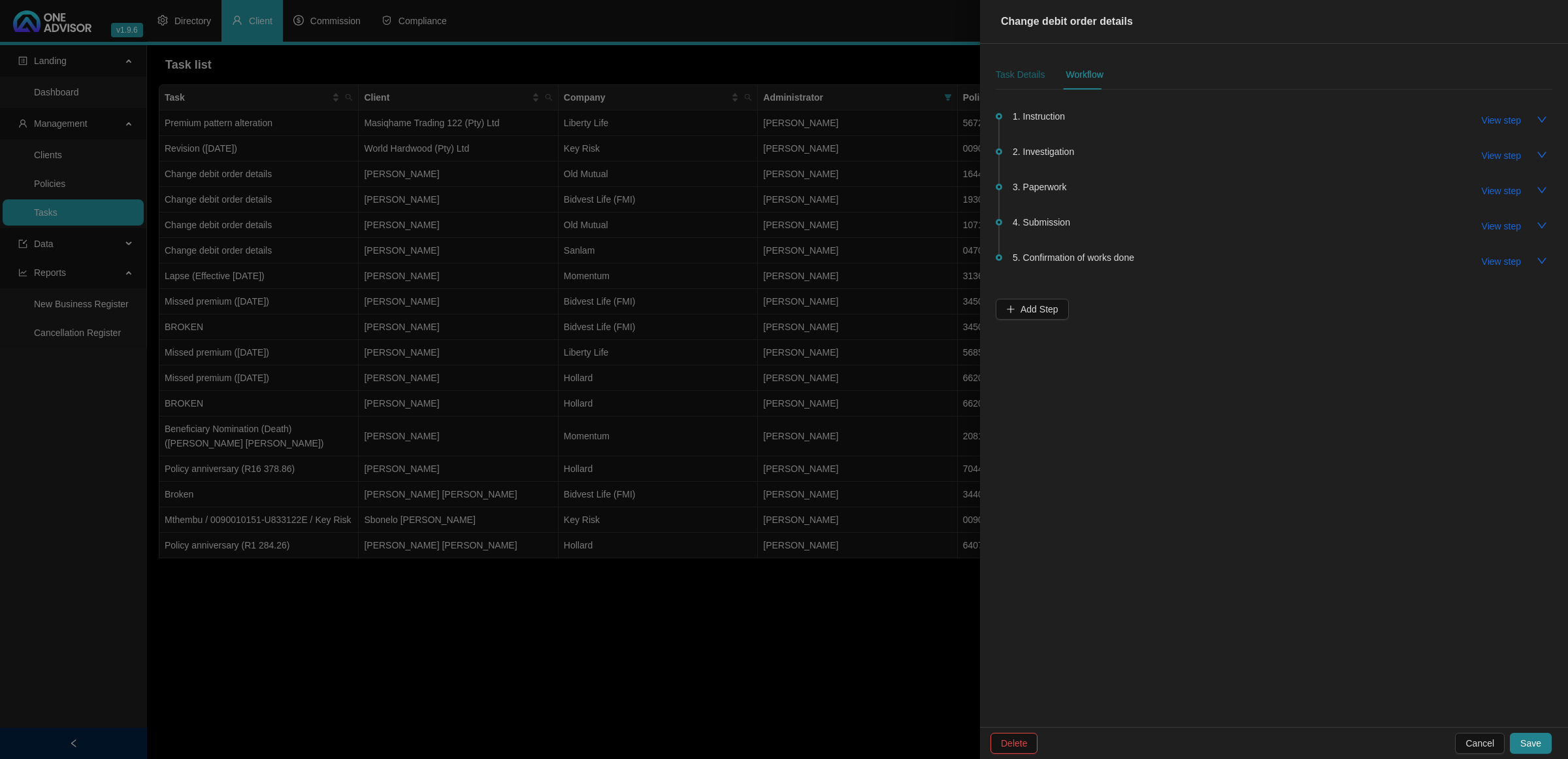
click at [1027, 74] on div "Task Details" at bounding box center [1020, 74] width 49 height 14
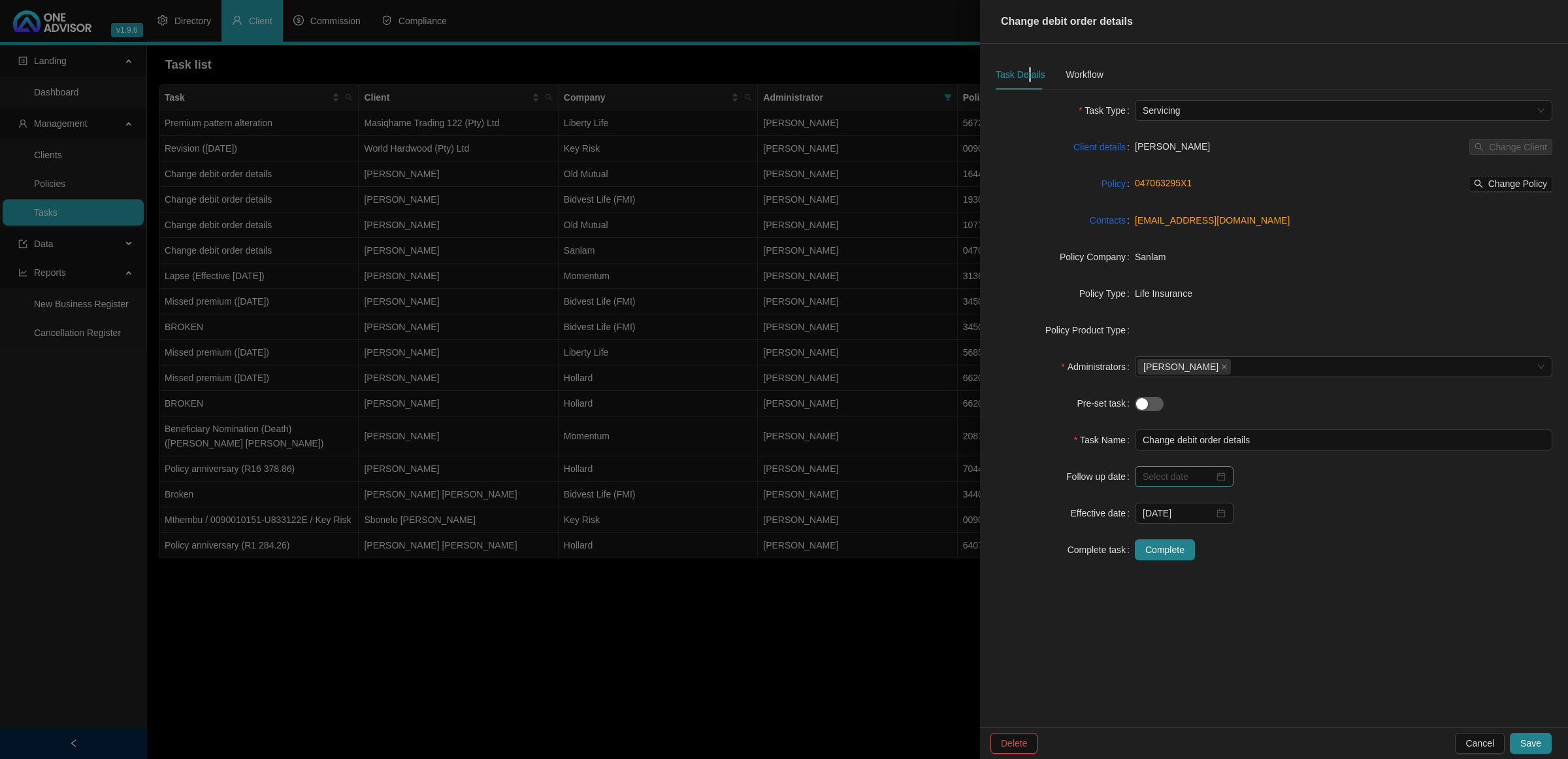
click at [1221, 477] on div at bounding box center [1184, 476] width 83 height 14
type input "[DATE]"
click at [1184, 582] on div "8" at bounding box center [1182, 581] width 16 height 16
click at [1534, 740] on span "Save" at bounding box center [1531, 743] width 21 height 14
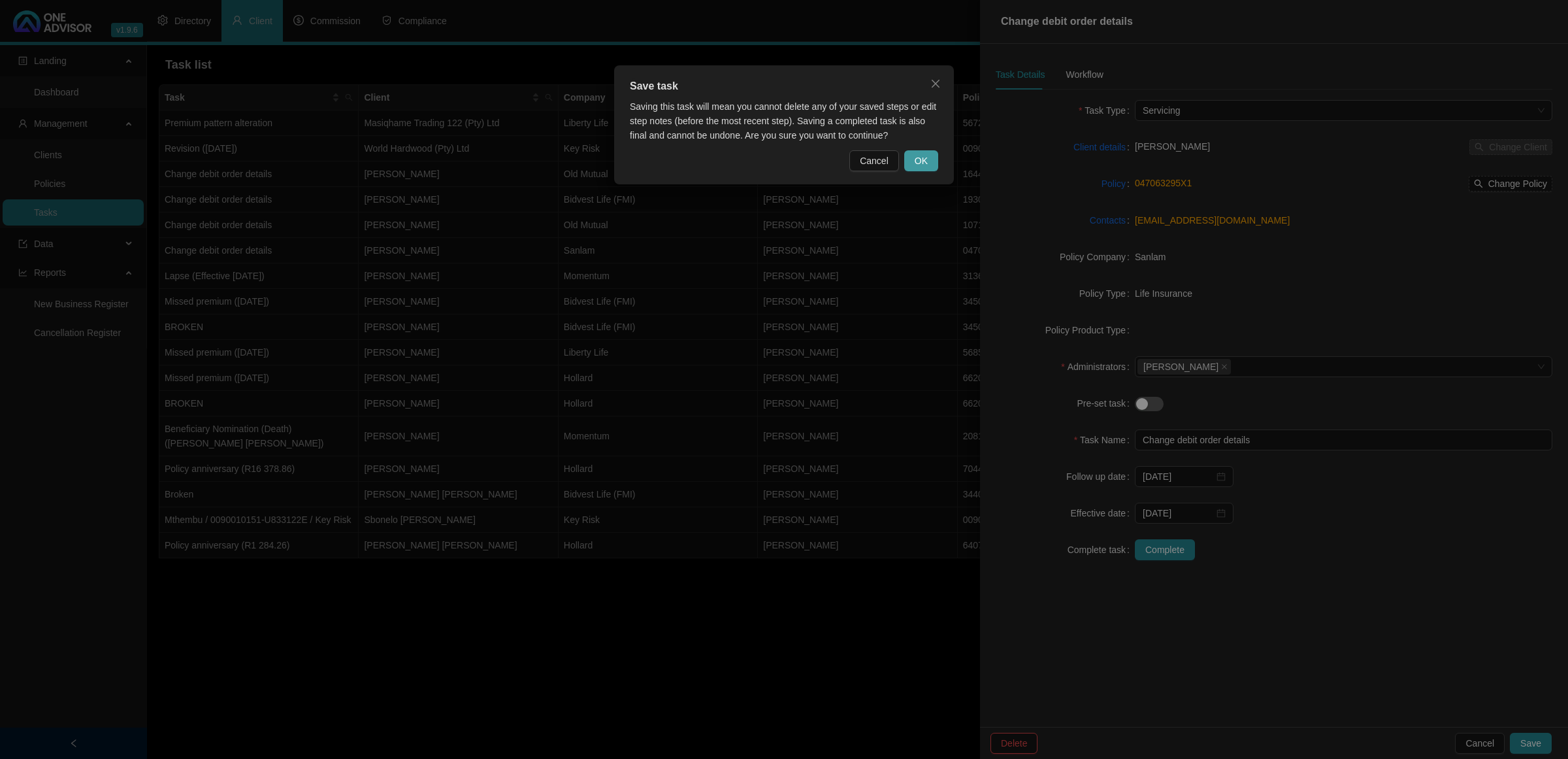
click at [928, 157] on button "OK" at bounding box center [922, 161] width 34 height 21
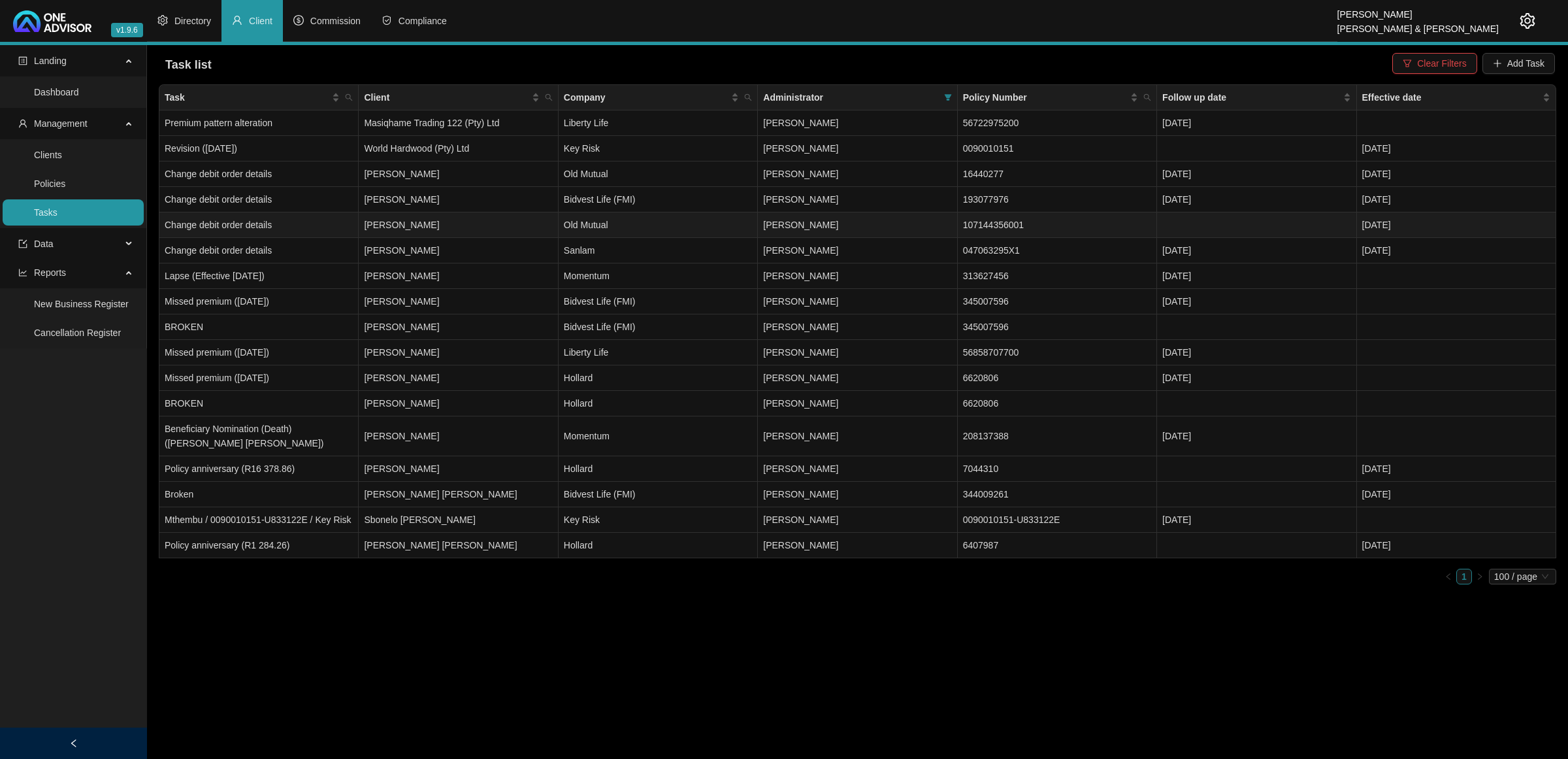
click at [600, 221] on td "Old Mutual" at bounding box center [658, 225] width 200 height 25
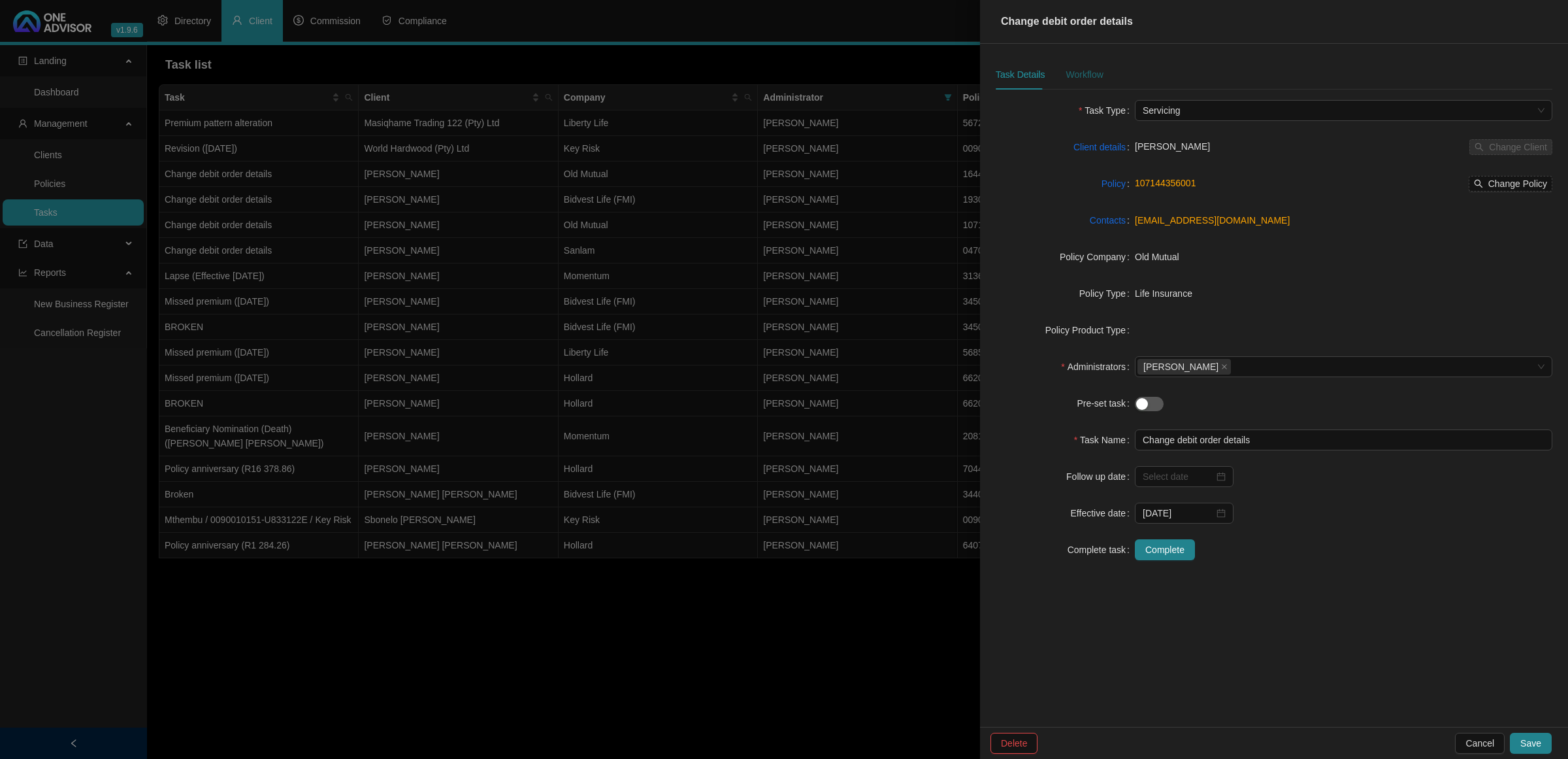
click at [1092, 73] on div "Workflow" at bounding box center [1084, 74] width 37 height 14
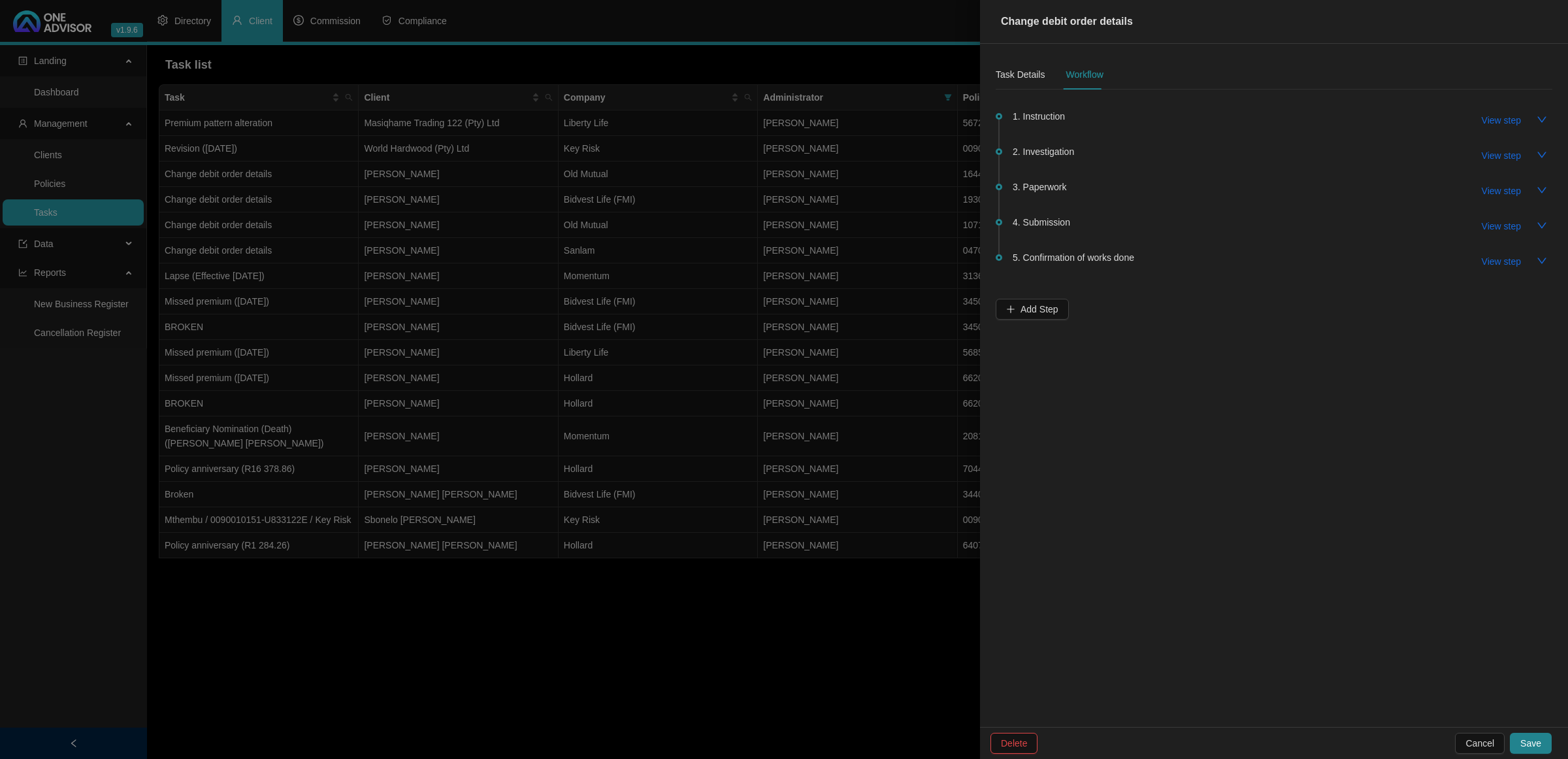
click at [1047, 149] on span "2. Investigation" at bounding box center [1044, 152] width 62 height 14
click at [1492, 150] on span "View step" at bounding box center [1501, 155] width 39 height 14
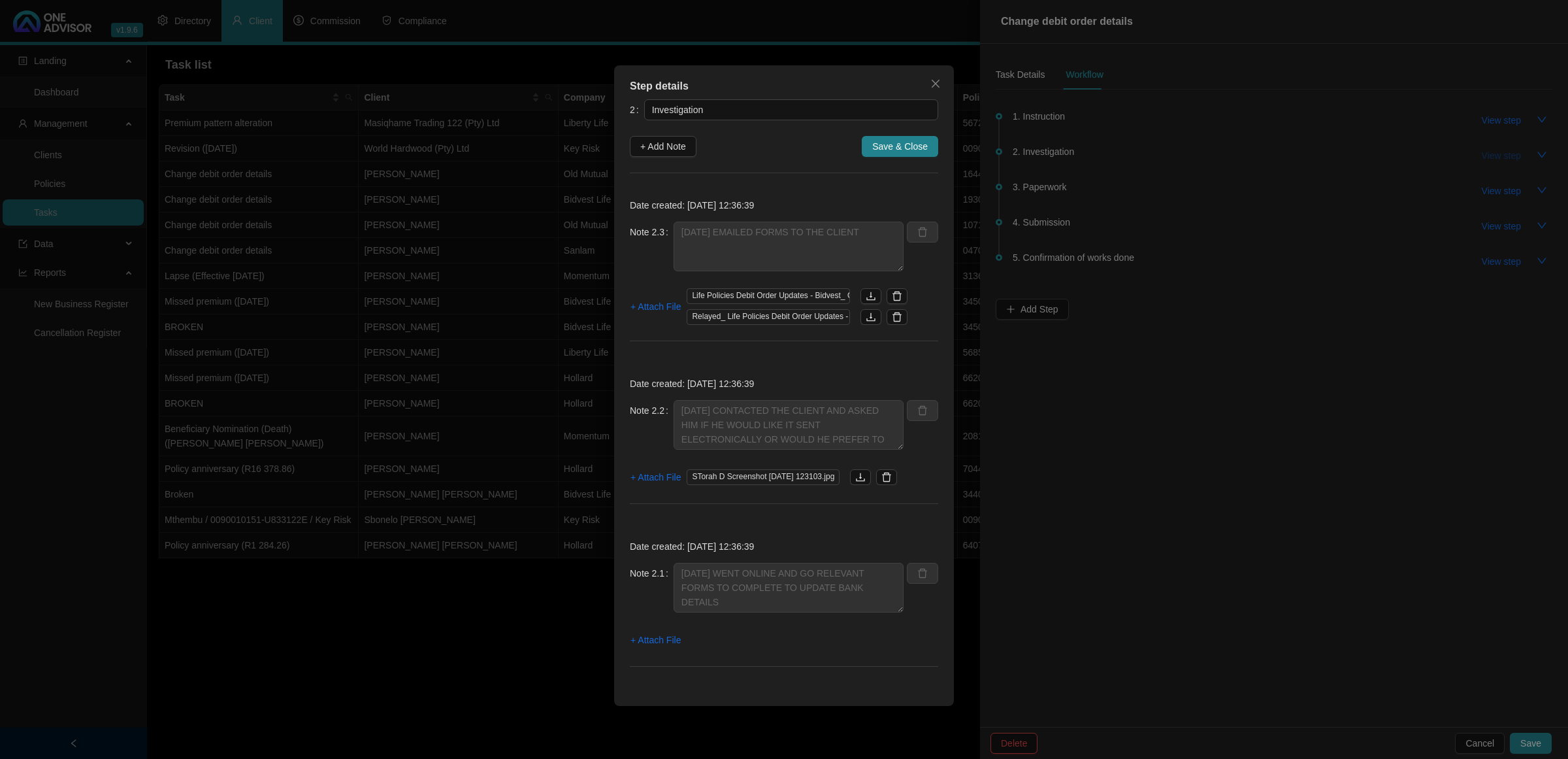
click at [1492, 150] on div "Step details 2 Investigation + Add Note Save & Close Date created: [DATE] 12:36…" at bounding box center [784, 380] width 1568 height 759
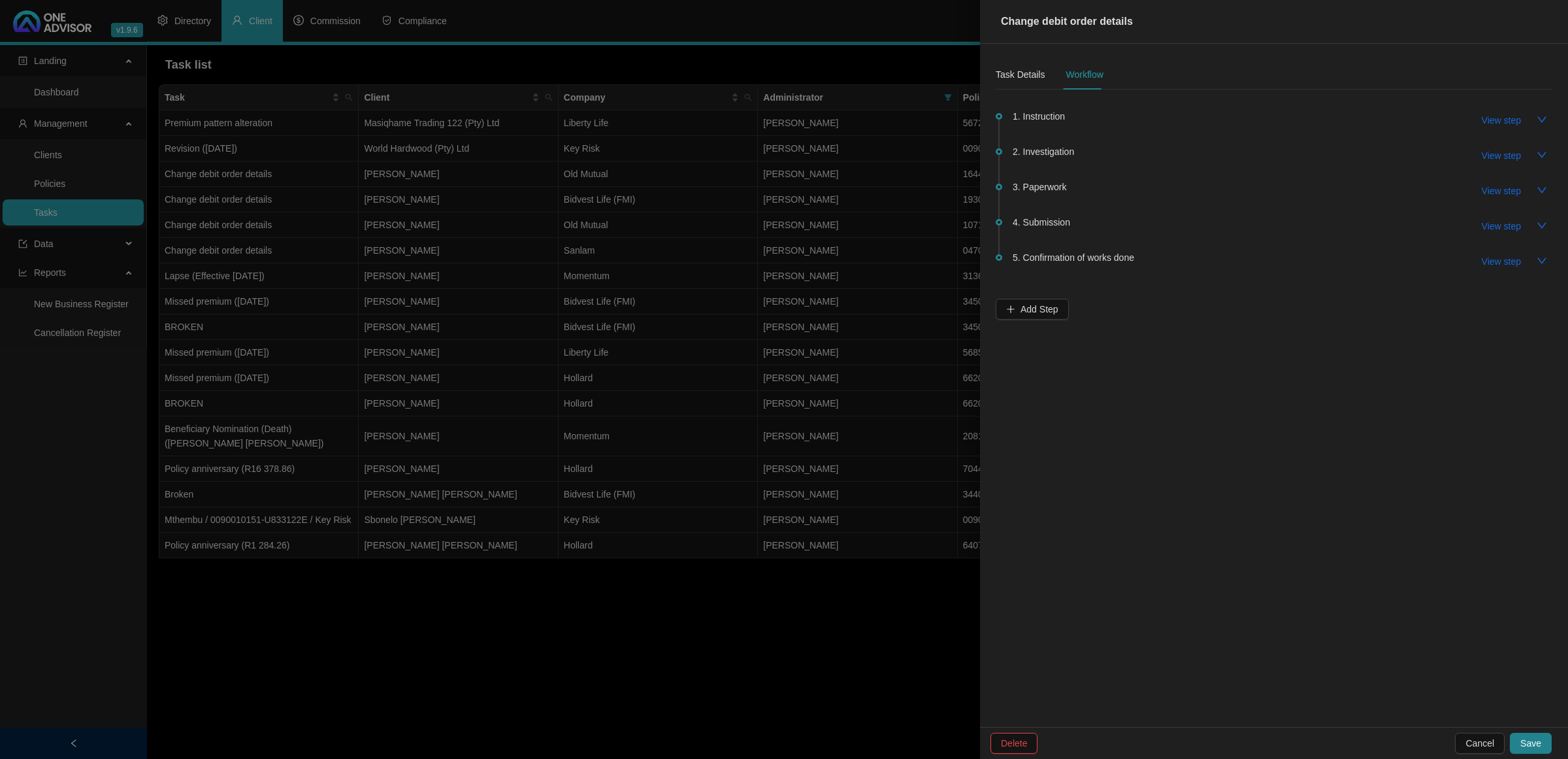
click at [713, 159] on div at bounding box center [784, 380] width 1568 height 759
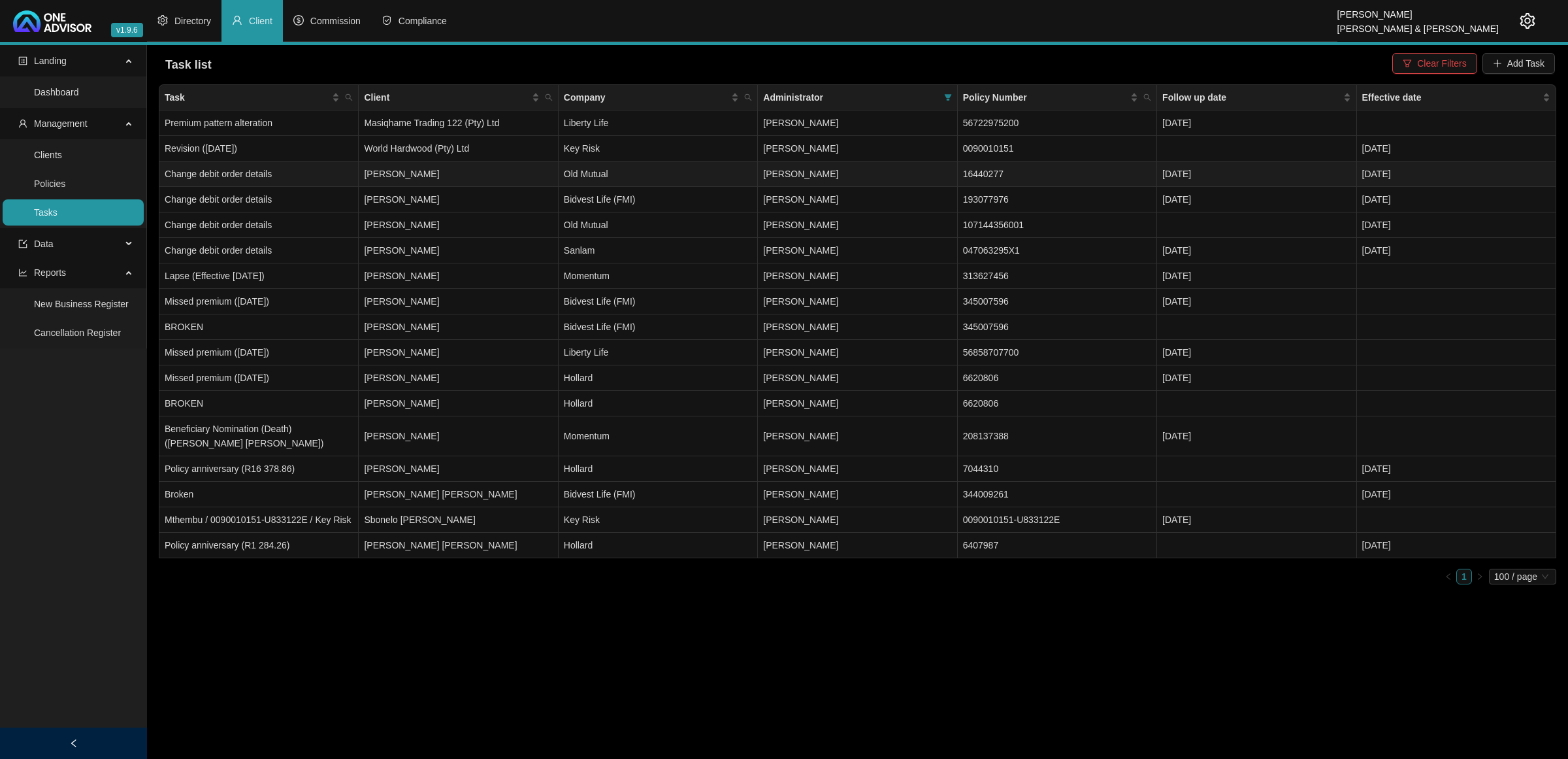
click at [673, 174] on td "Old Mutual" at bounding box center [658, 174] width 200 height 25
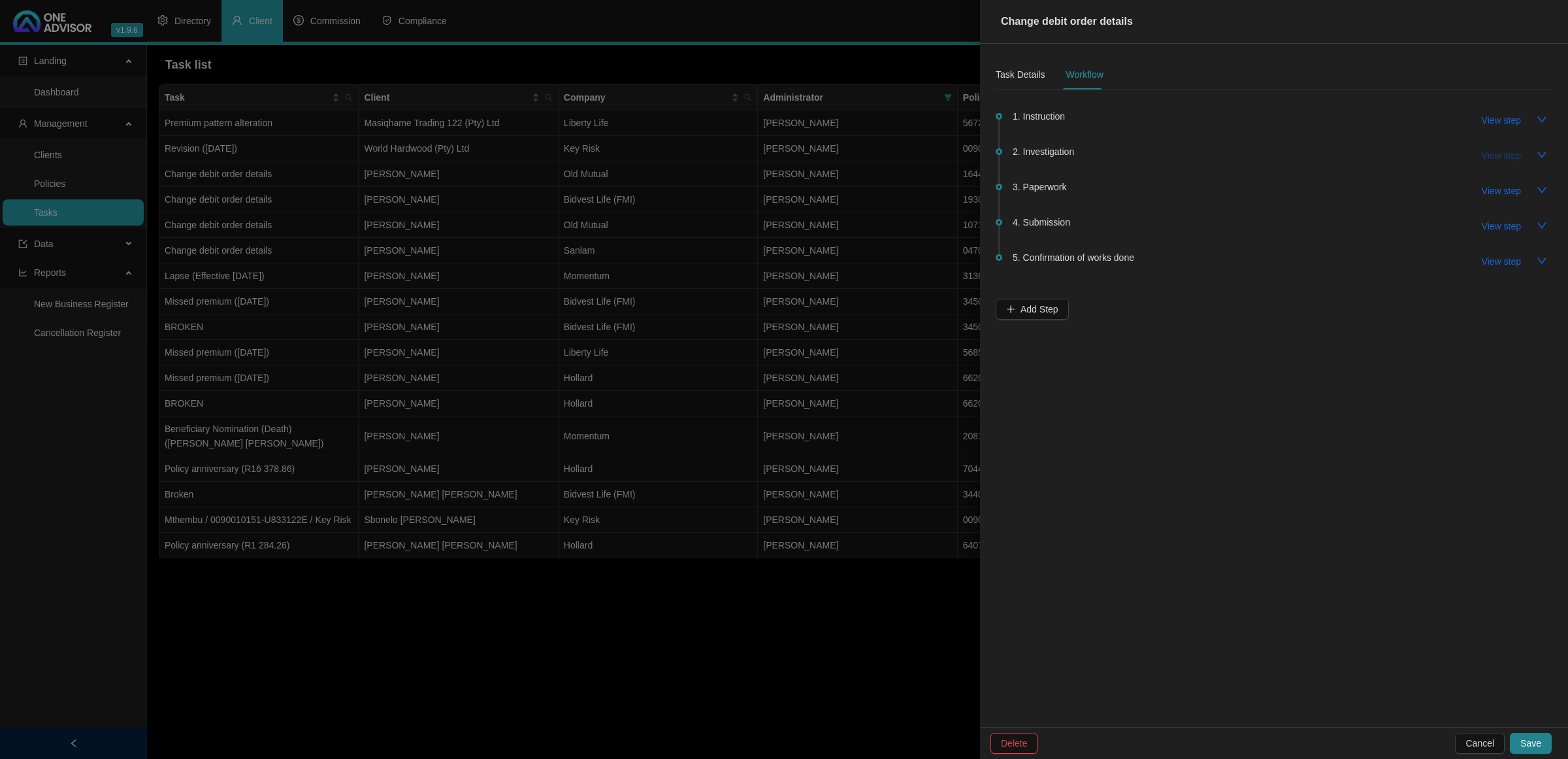
click at [1510, 159] on span "View step" at bounding box center [1501, 155] width 39 height 14
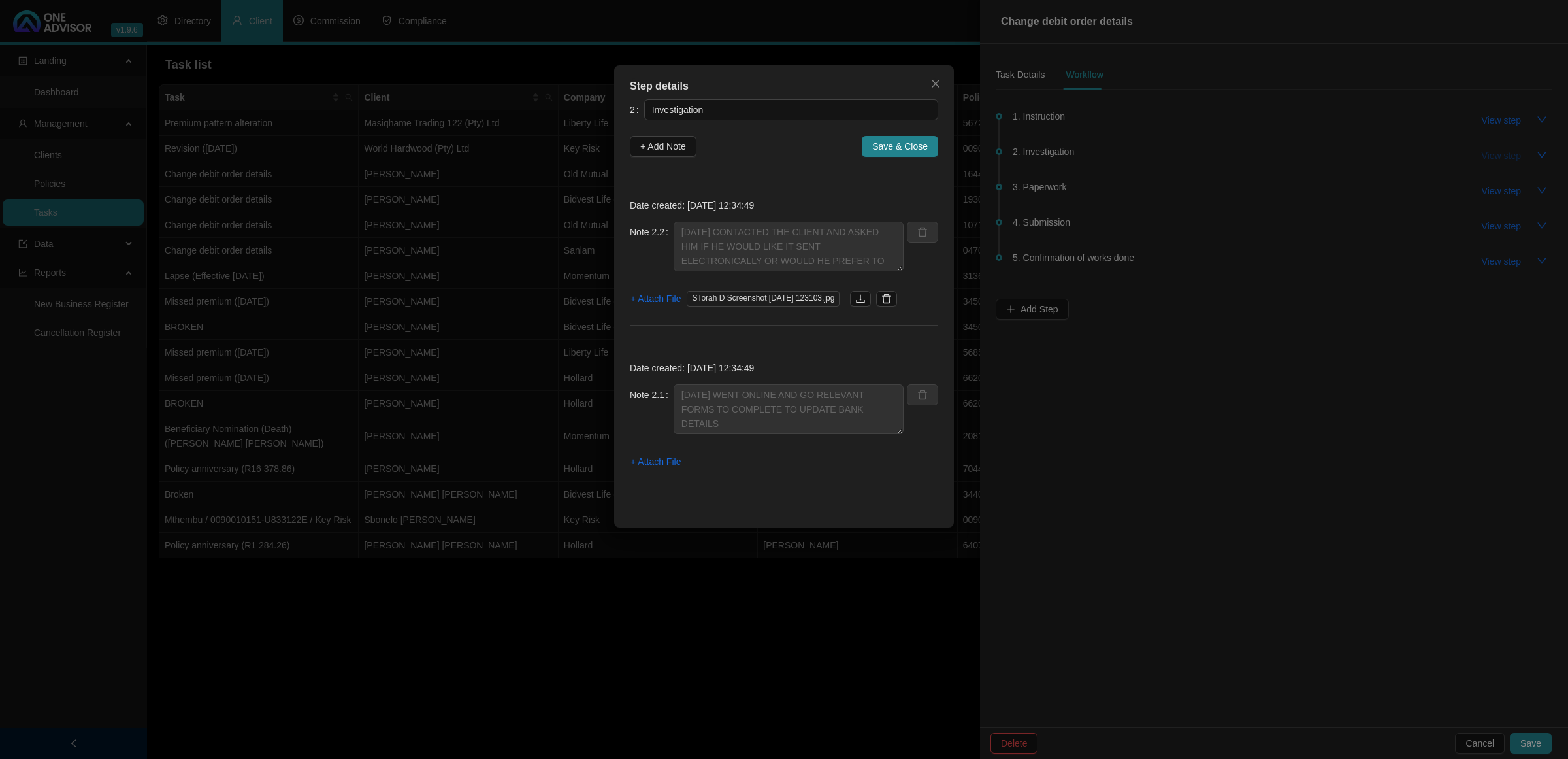
click at [1510, 159] on div "Step details 2 Investigation + Add Note Save & Close Date created: [DATE] 12:34…" at bounding box center [784, 380] width 1568 height 759
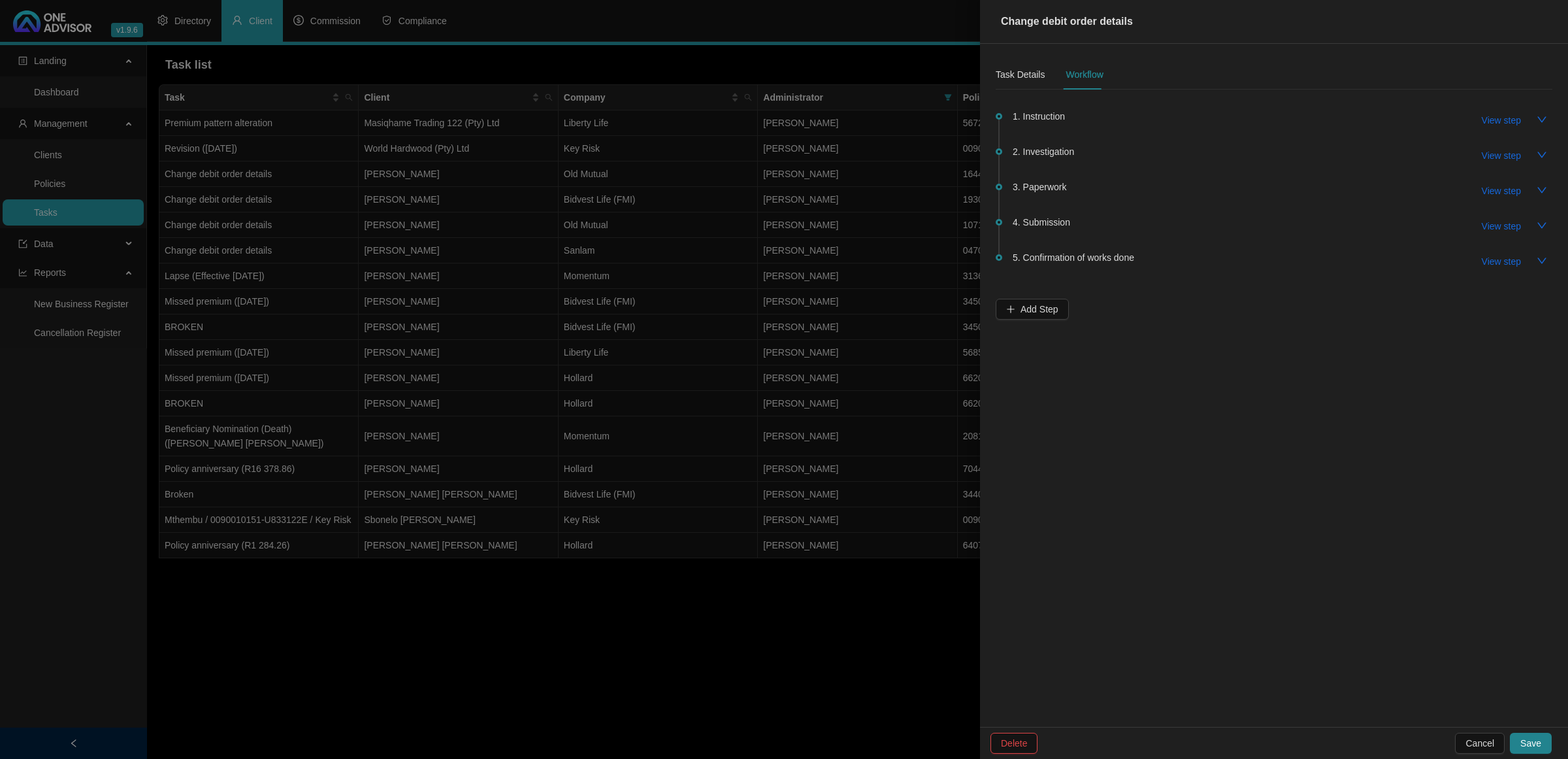
click at [631, 211] on div at bounding box center [784, 380] width 1568 height 759
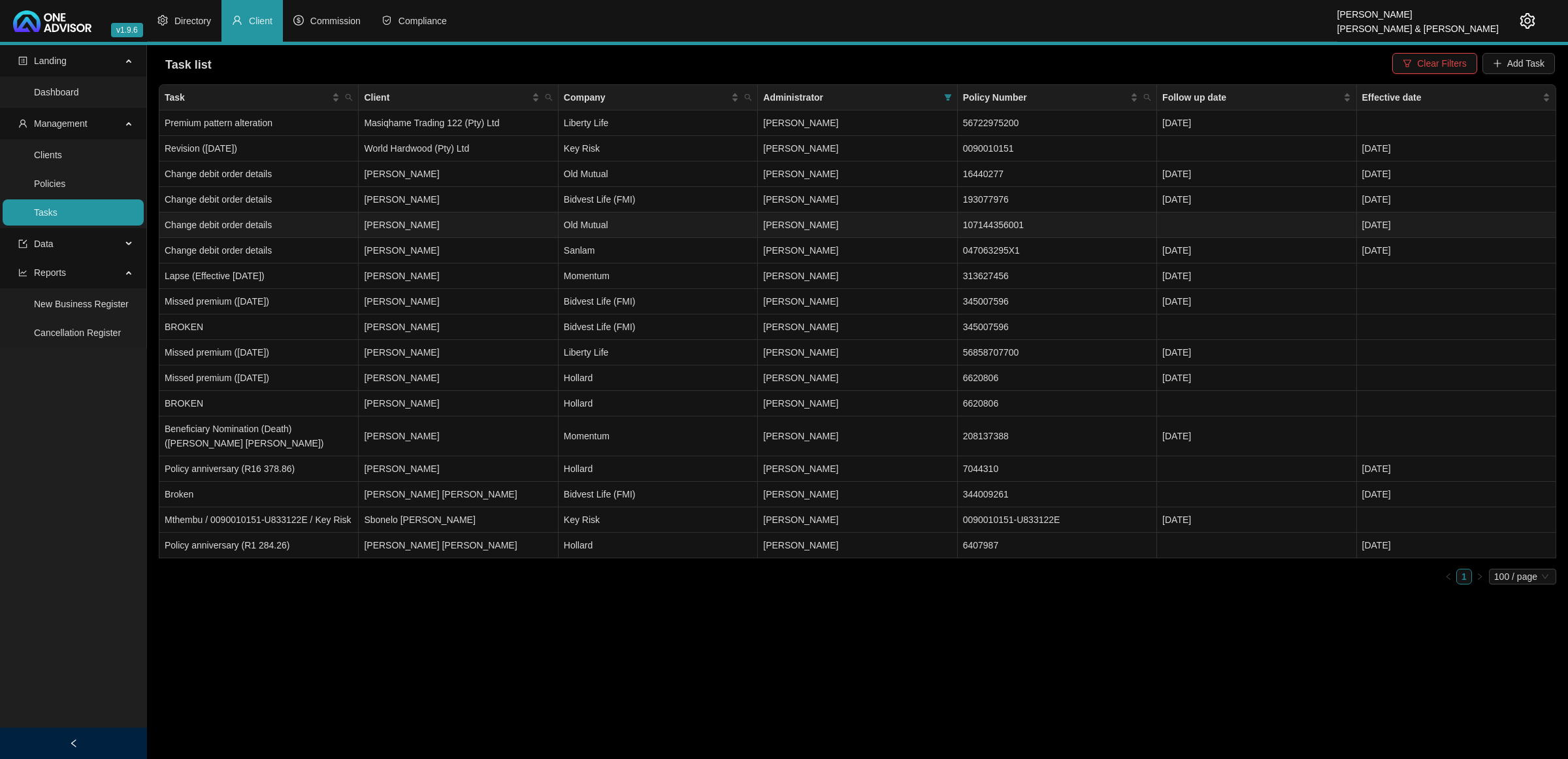
click at [628, 233] on td "Old Mutual" at bounding box center [658, 225] width 200 height 25
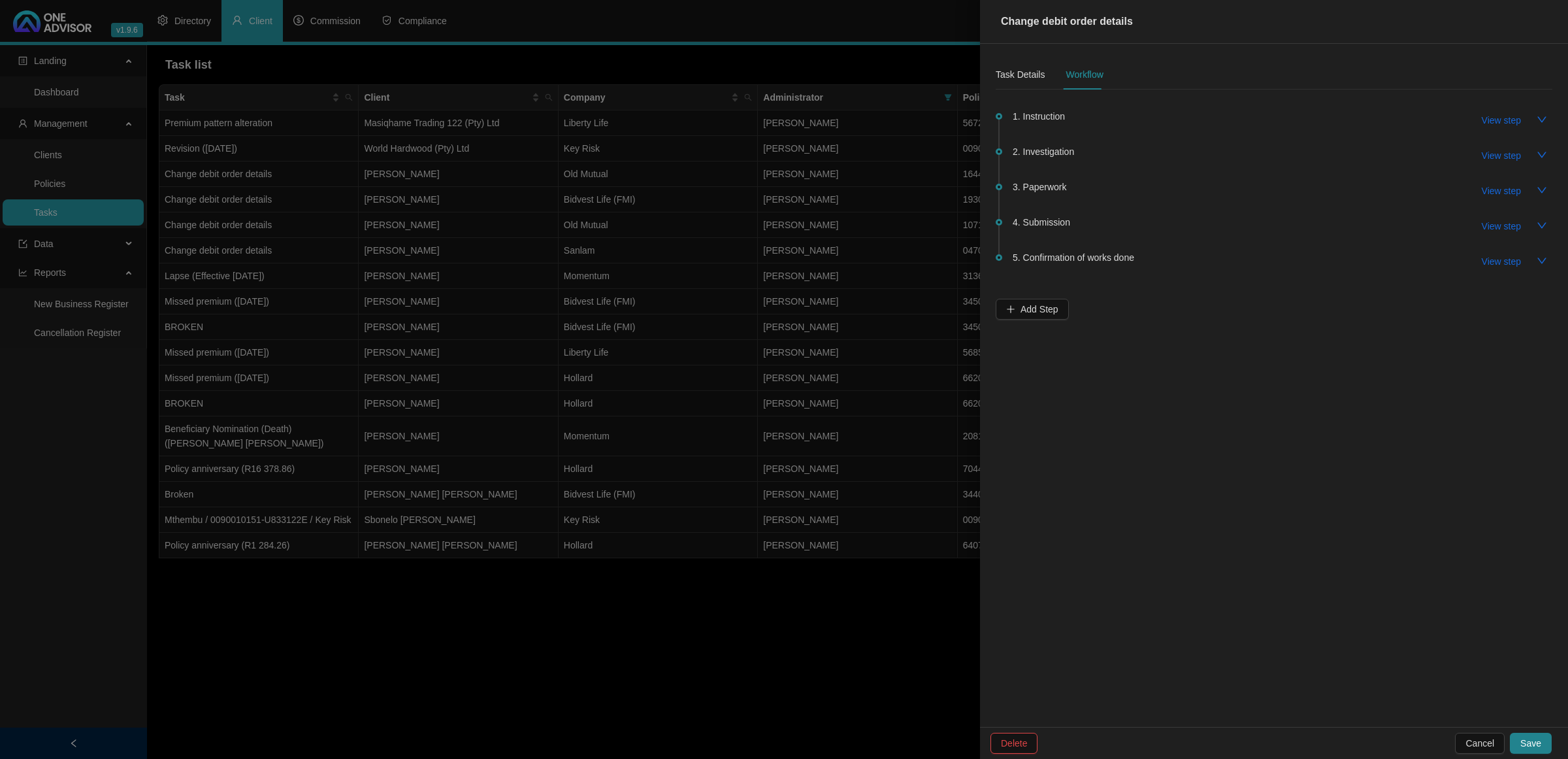
click at [1060, 159] on span "2. Investigation" at bounding box center [1044, 152] width 62 height 14
click at [1060, 152] on span "2. Investigation" at bounding box center [1044, 152] width 62 height 14
click at [1497, 159] on span "View step" at bounding box center [1501, 155] width 39 height 14
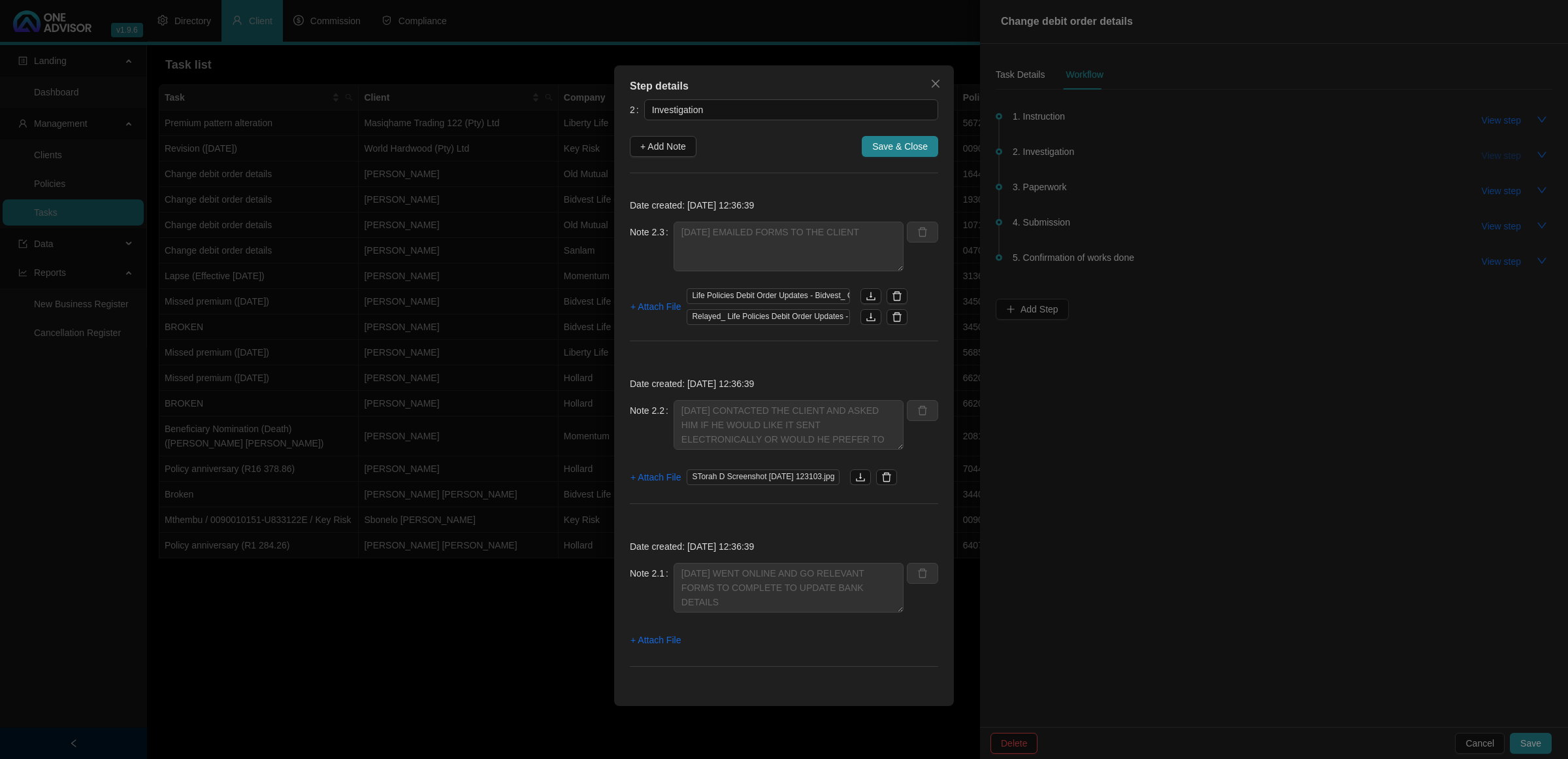
click at [1497, 159] on div "Step details 2 Investigation + Add Note Save & Close Date created: [DATE] 12:36…" at bounding box center [784, 380] width 1568 height 759
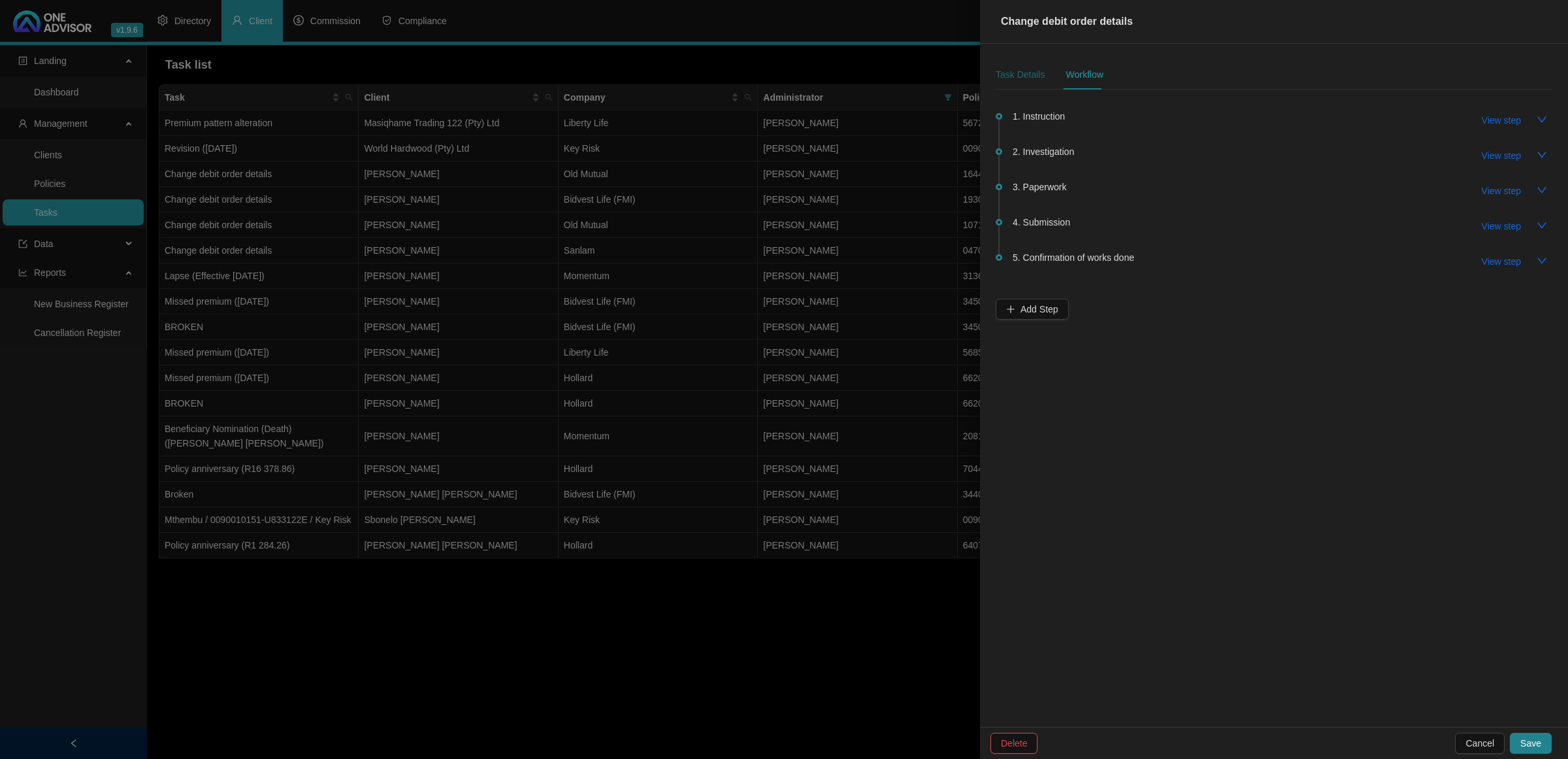
click at [1003, 75] on div "Task Details" at bounding box center [1020, 74] width 49 height 14
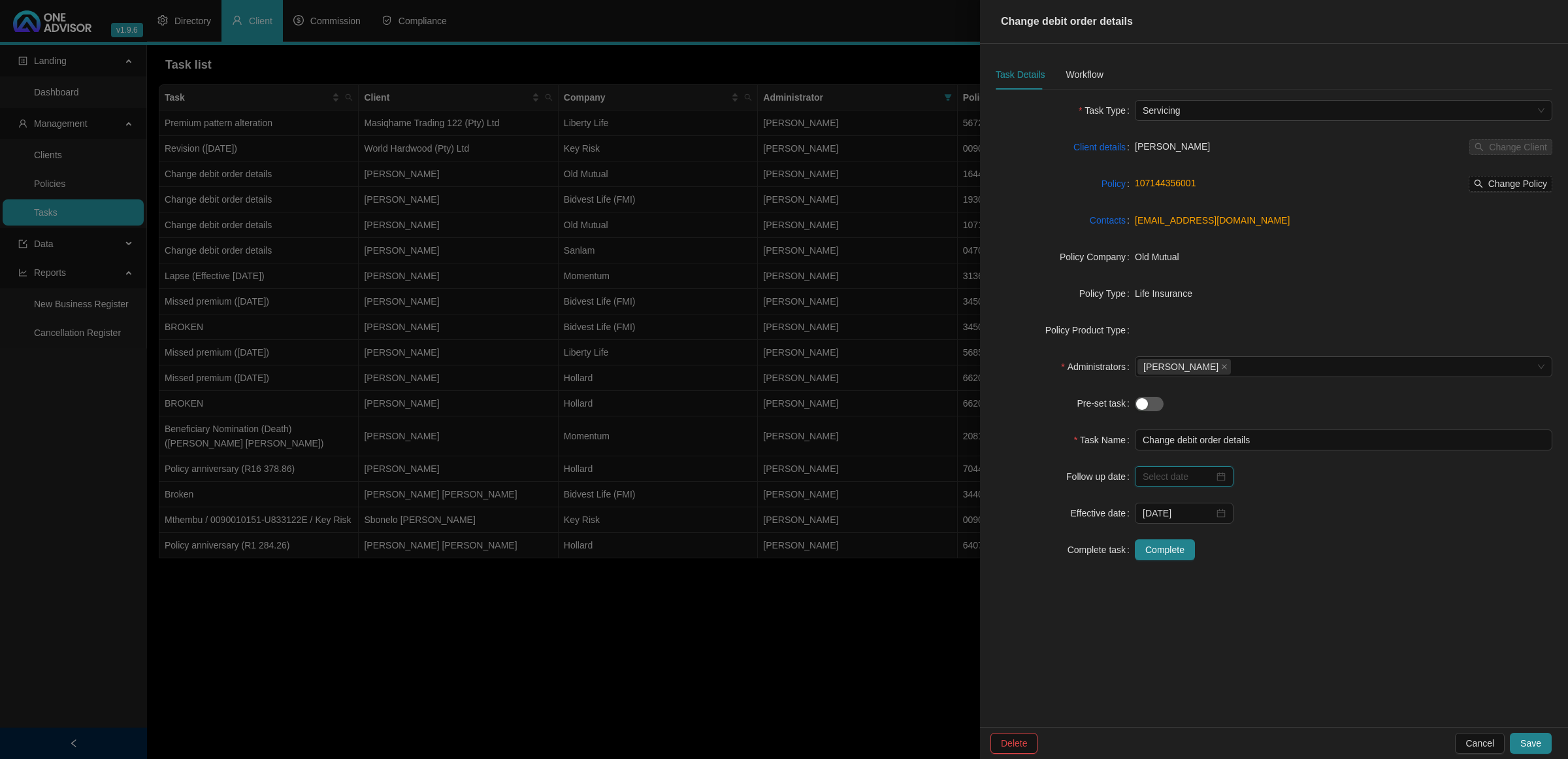
click at [1191, 476] on input at bounding box center [1178, 476] width 71 height 14
type input "[DATE]"
click at [1183, 584] on div "8" at bounding box center [1182, 581] width 16 height 16
click at [1532, 750] on span "Save" at bounding box center [1531, 743] width 21 height 14
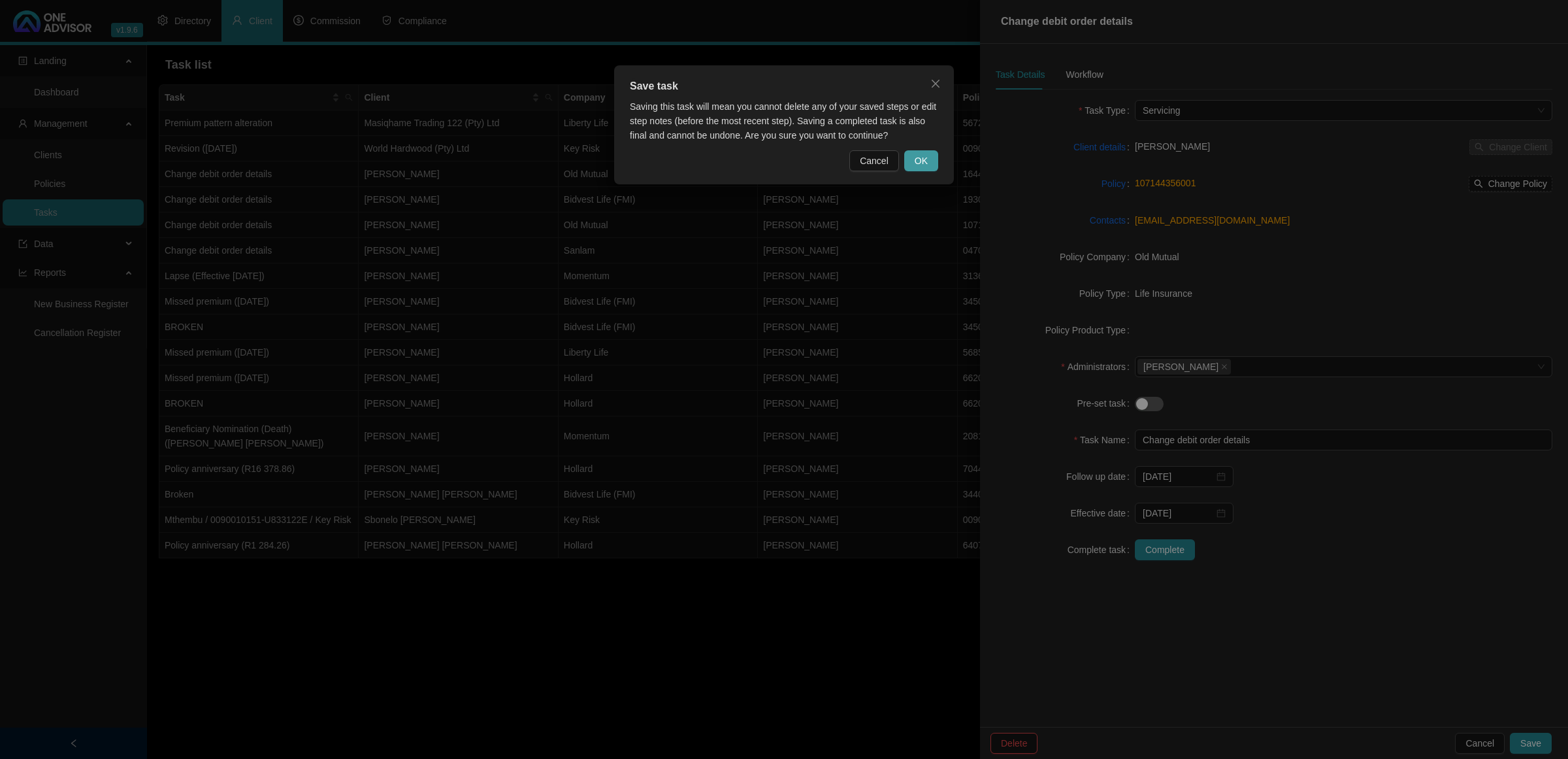
click at [929, 159] on button "OK" at bounding box center [922, 161] width 34 height 21
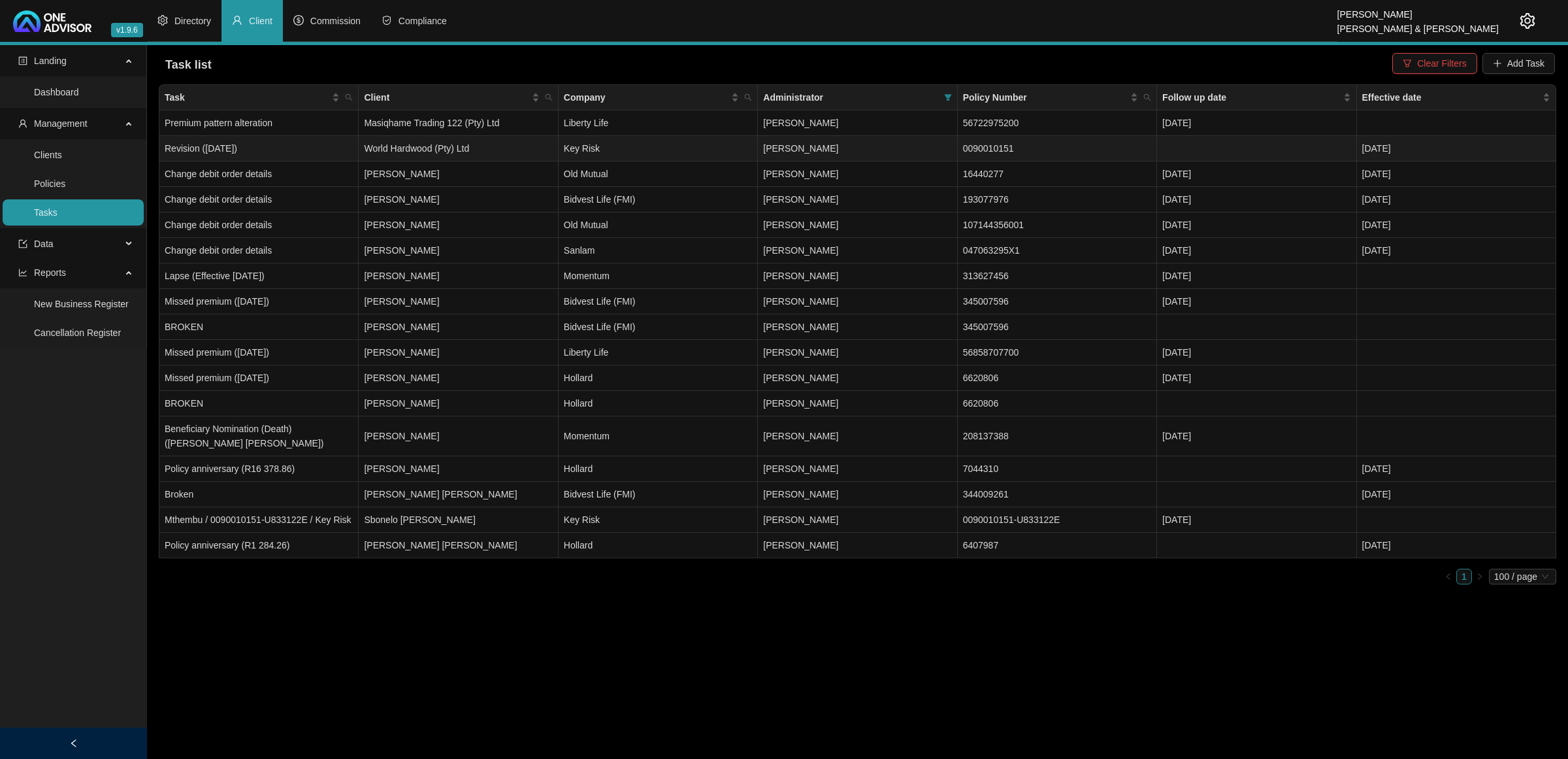
click at [712, 143] on td "Key Risk" at bounding box center [658, 148] width 200 height 25
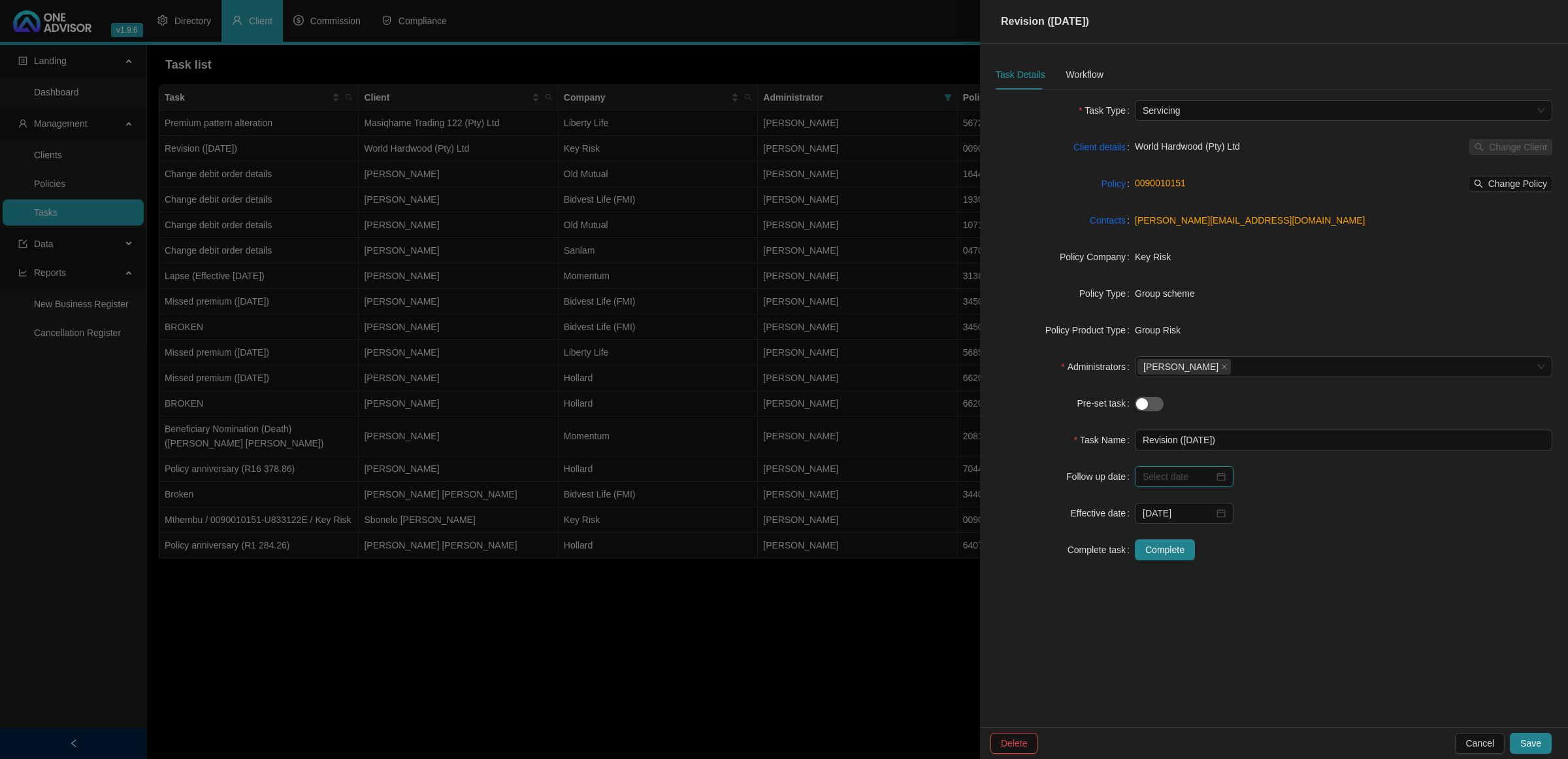
click at [1183, 478] on input at bounding box center [1178, 476] width 71 height 14
type input "[DATE]"
click at [1233, 587] on div "10" at bounding box center [1229, 581] width 16 height 16
click at [1536, 737] on span "Save" at bounding box center [1531, 743] width 21 height 14
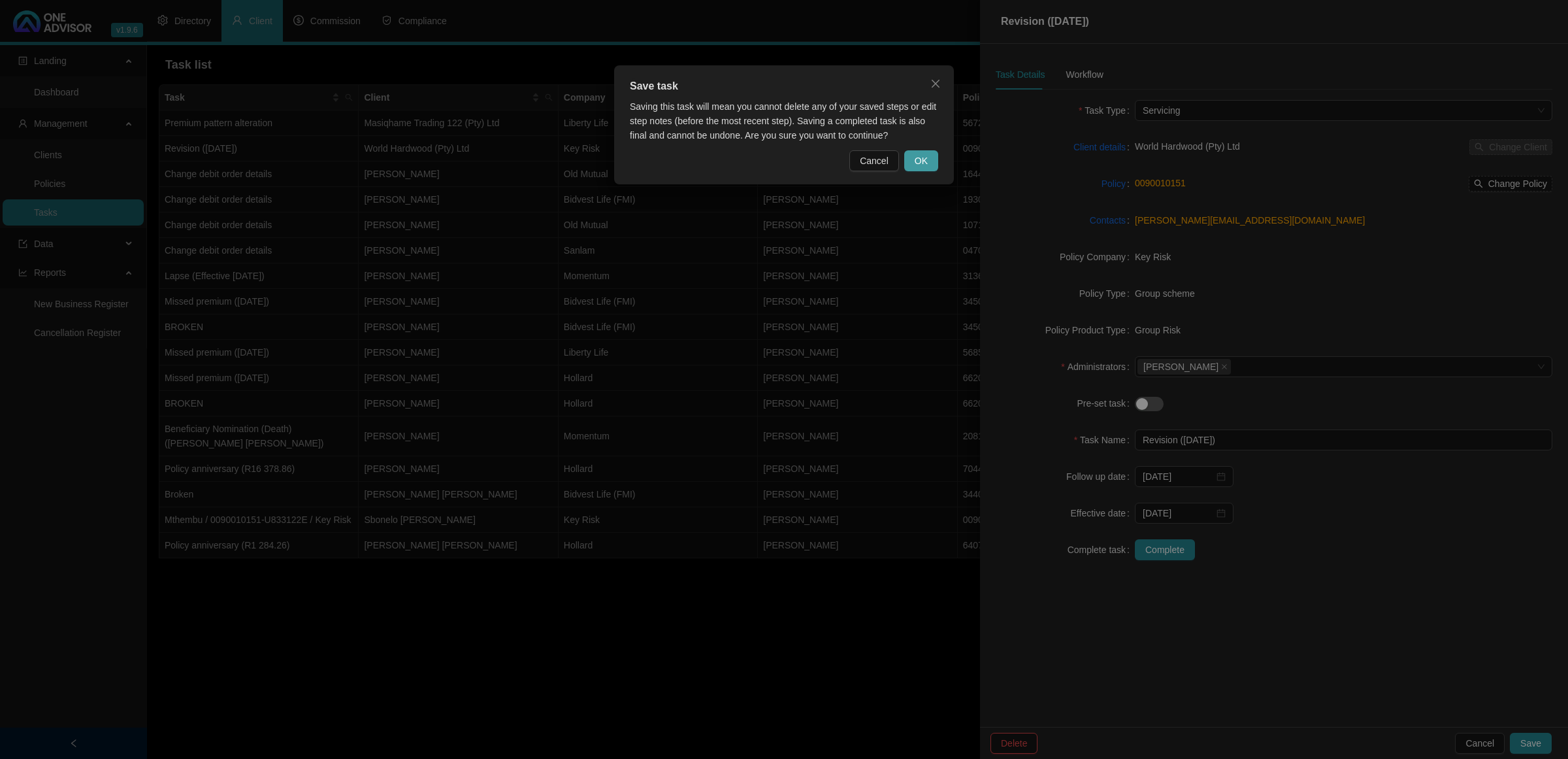
click at [918, 162] on span "OK" at bounding box center [921, 161] width 13 height 14
